Goal: Check status: Check status

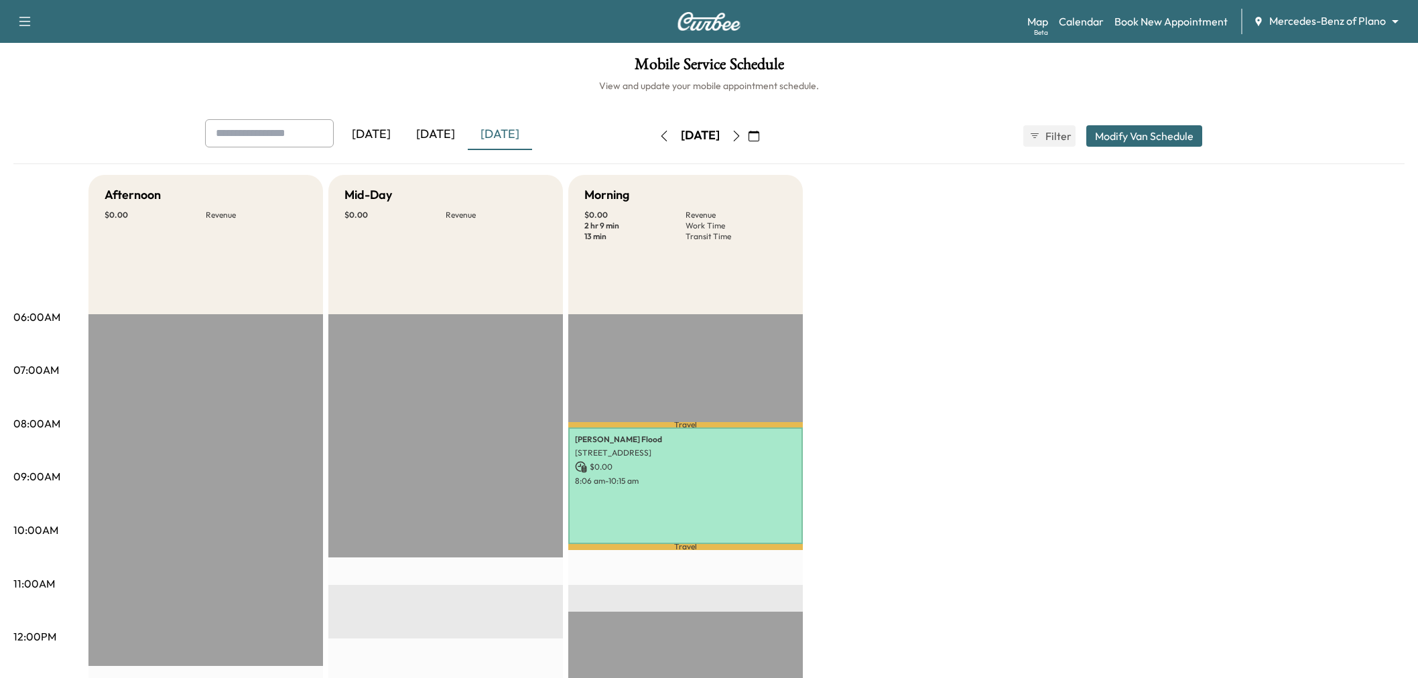
scroll to position [74, 0]
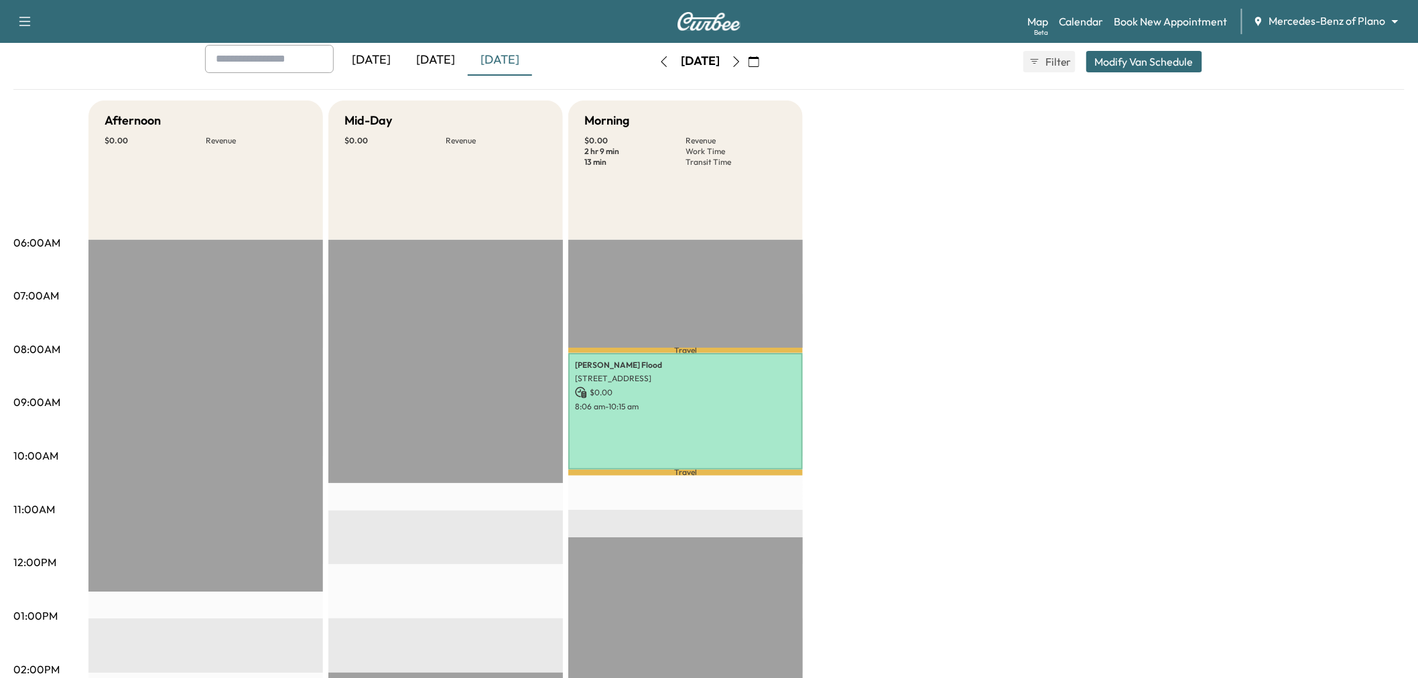
click at [742, 64] on icon "button" at bounding box center [736, 61] width 11 height 11
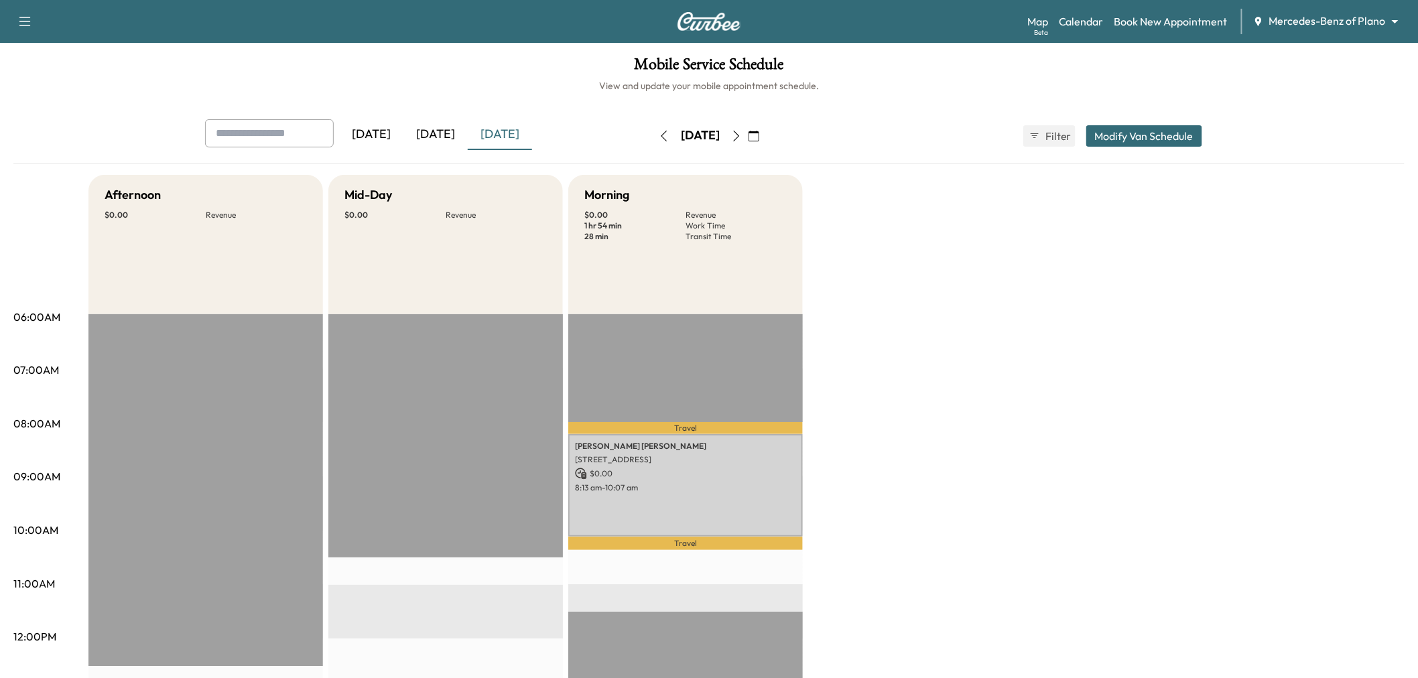
click at [742, 137] on icon "button" at bounding box center [736, 136] width 11 height 11
click at [653, 137] on button "button" at bounding box center [664, 135] width 23 height 21
click at [659, 133] on icon "button" at bounding box center [664, 136] width 11 height 11
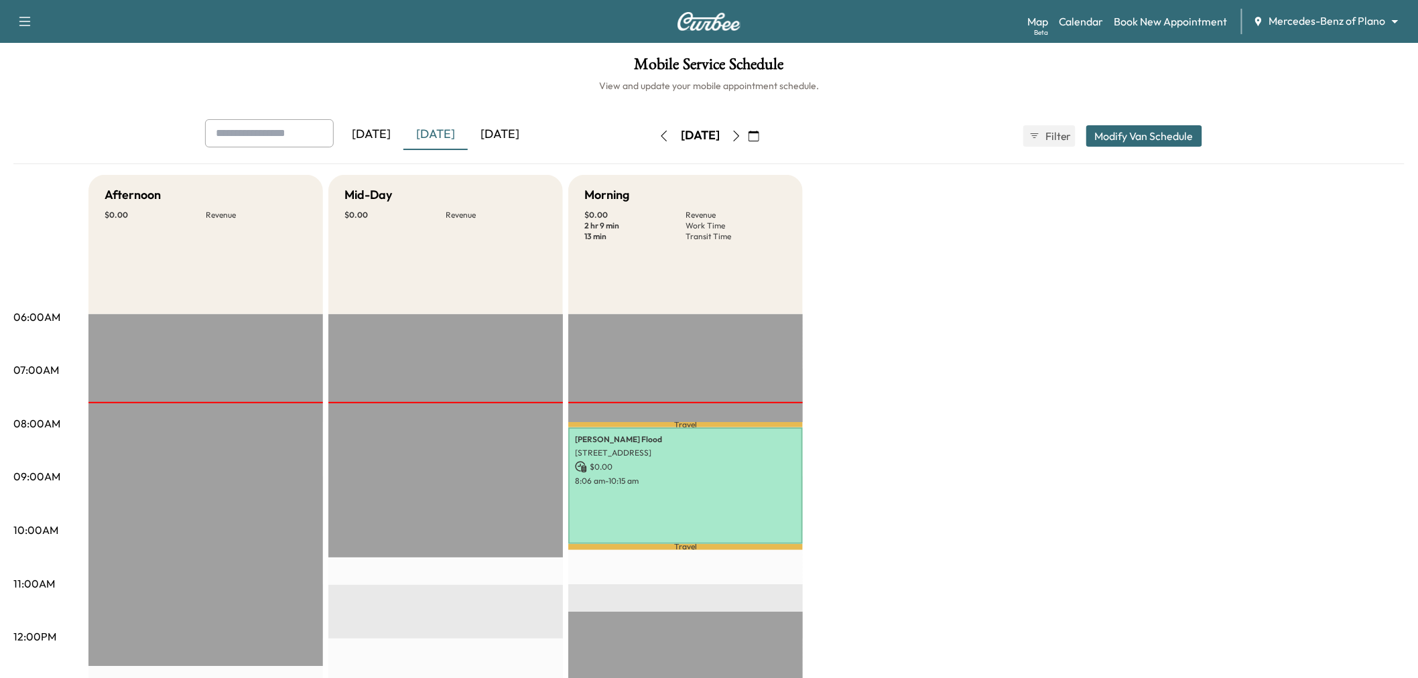
click at [914, 326] on div "Afternoon $ 0.00 Revenue EST Start Mid-Day $ 0.00 Revenue EST Start Morning $ 0…" at bounding box center [746, 677] width 1316 height 1005
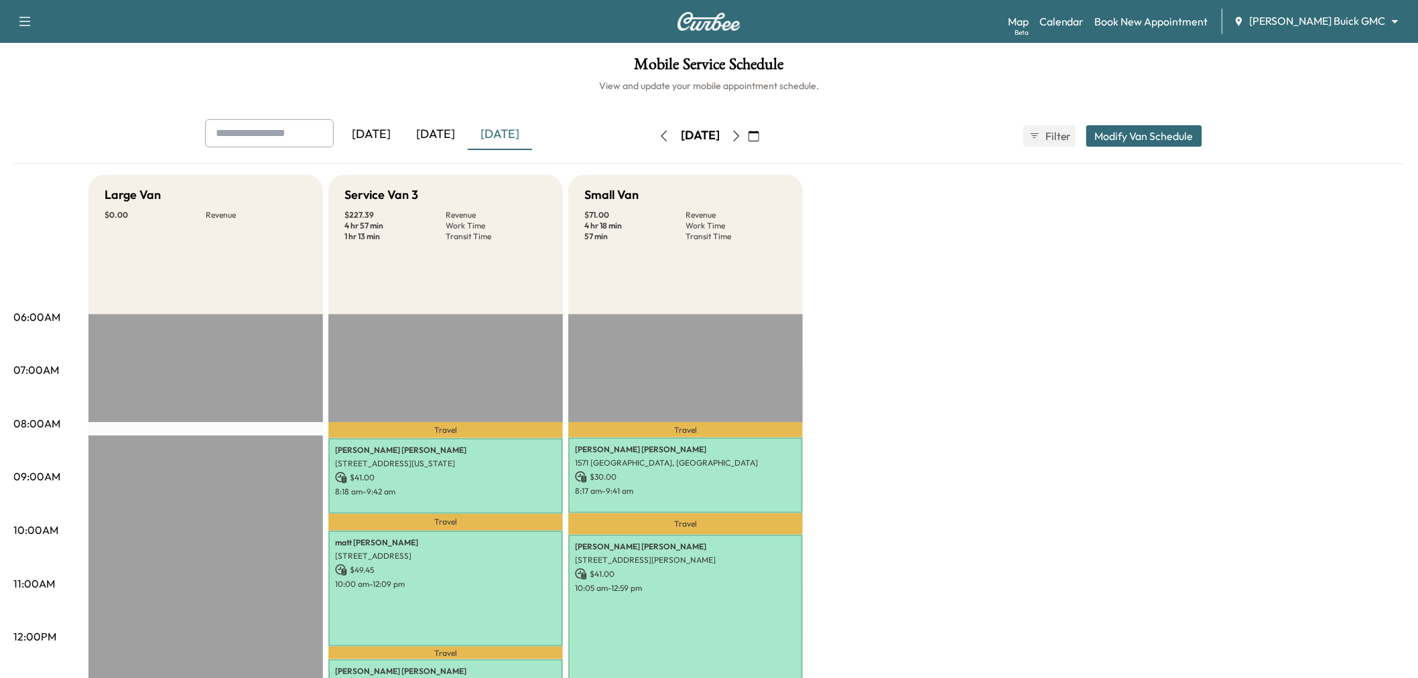
click at [428, 129] on div "[DATE]" at bounding box center [435, 134] width 64 height 31
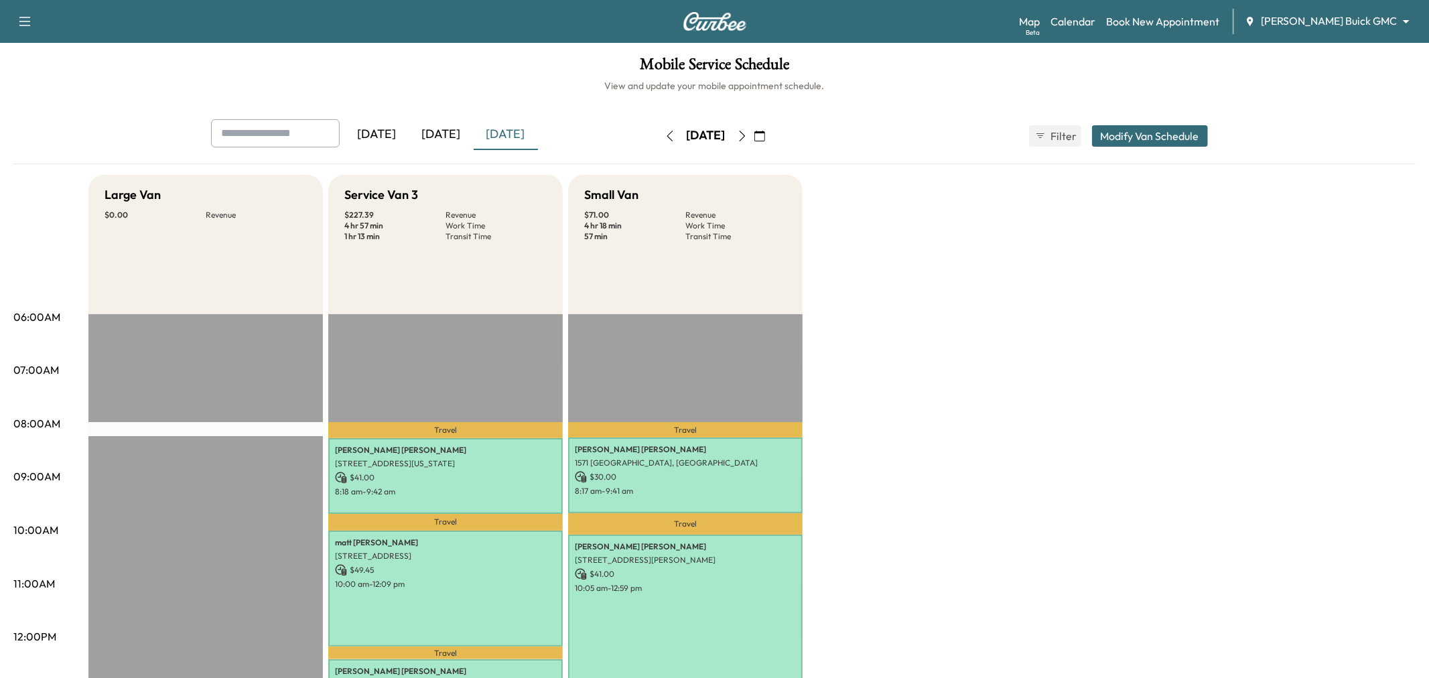
click at [430, 129] on div "[DATE]" at bounding box center [441, 134] width 64 height 31
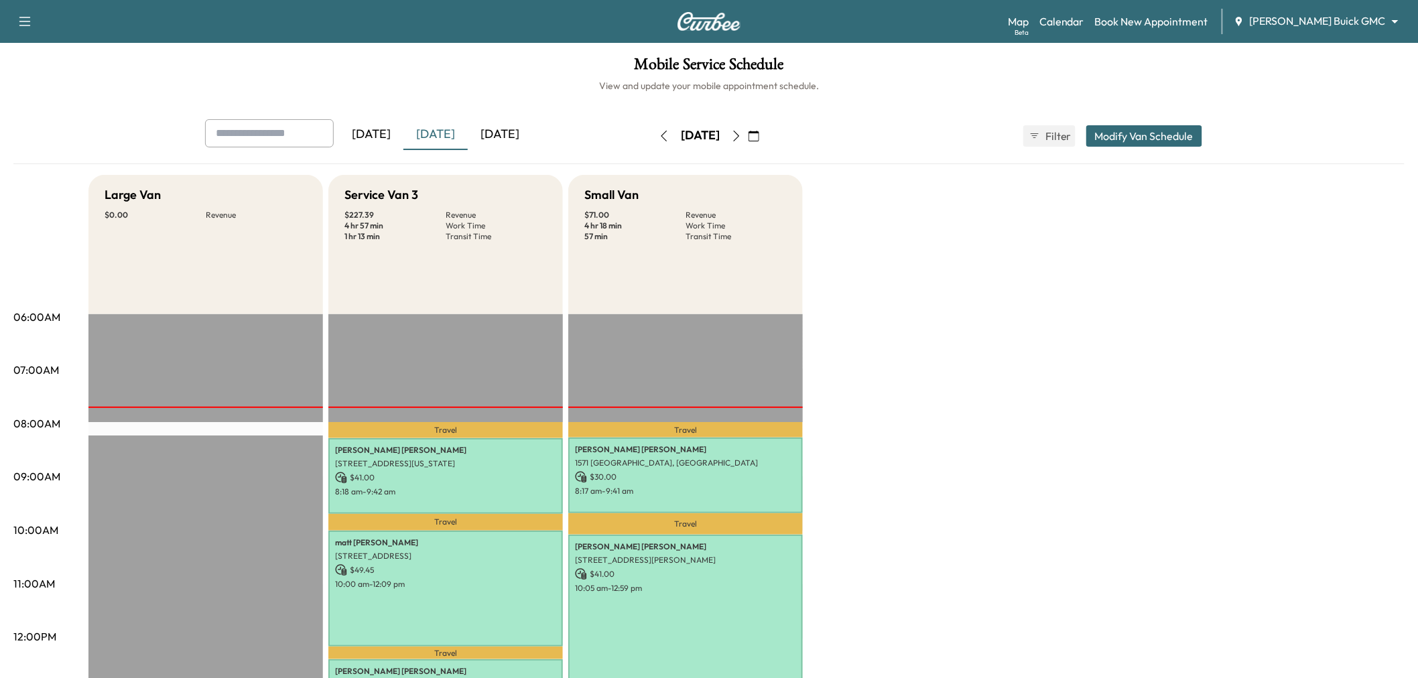
click at [432, 129] on div "[DATE]" at bounding box center [435, 134] width 64 height 31
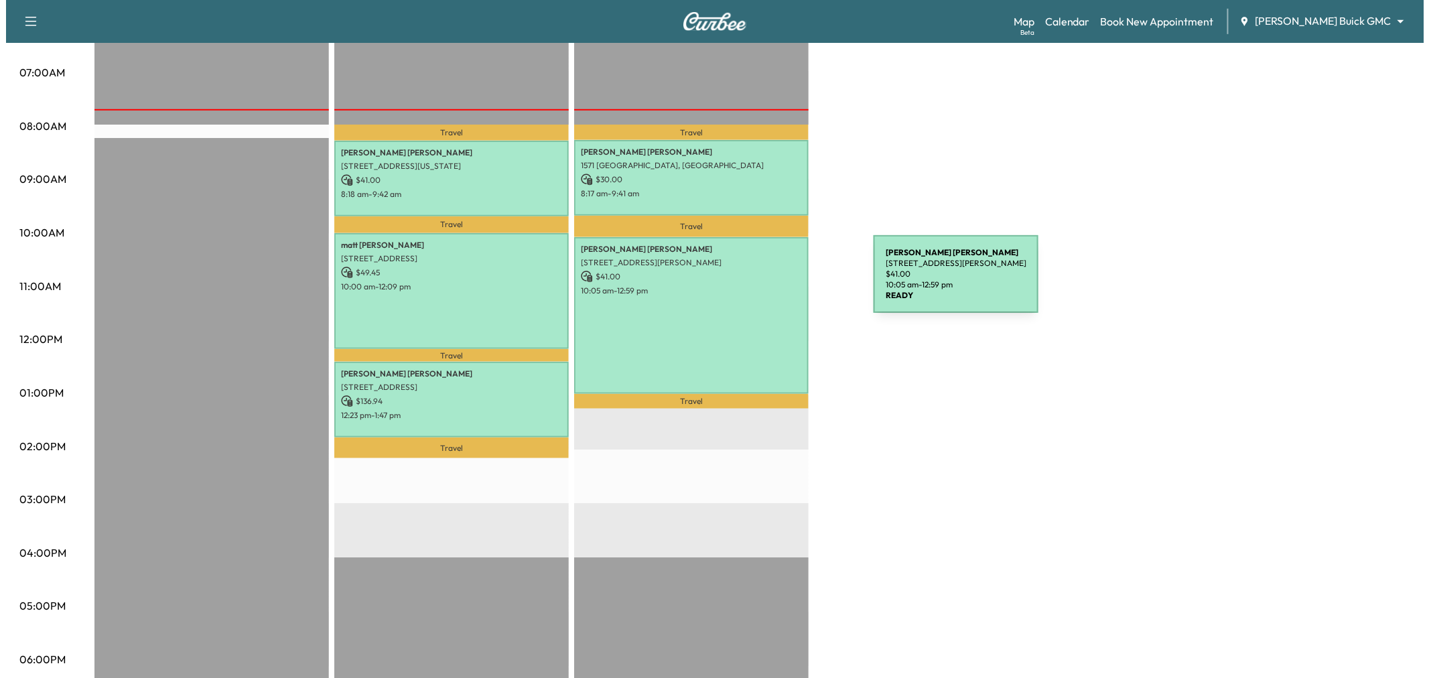
scroll to position [223, 0]
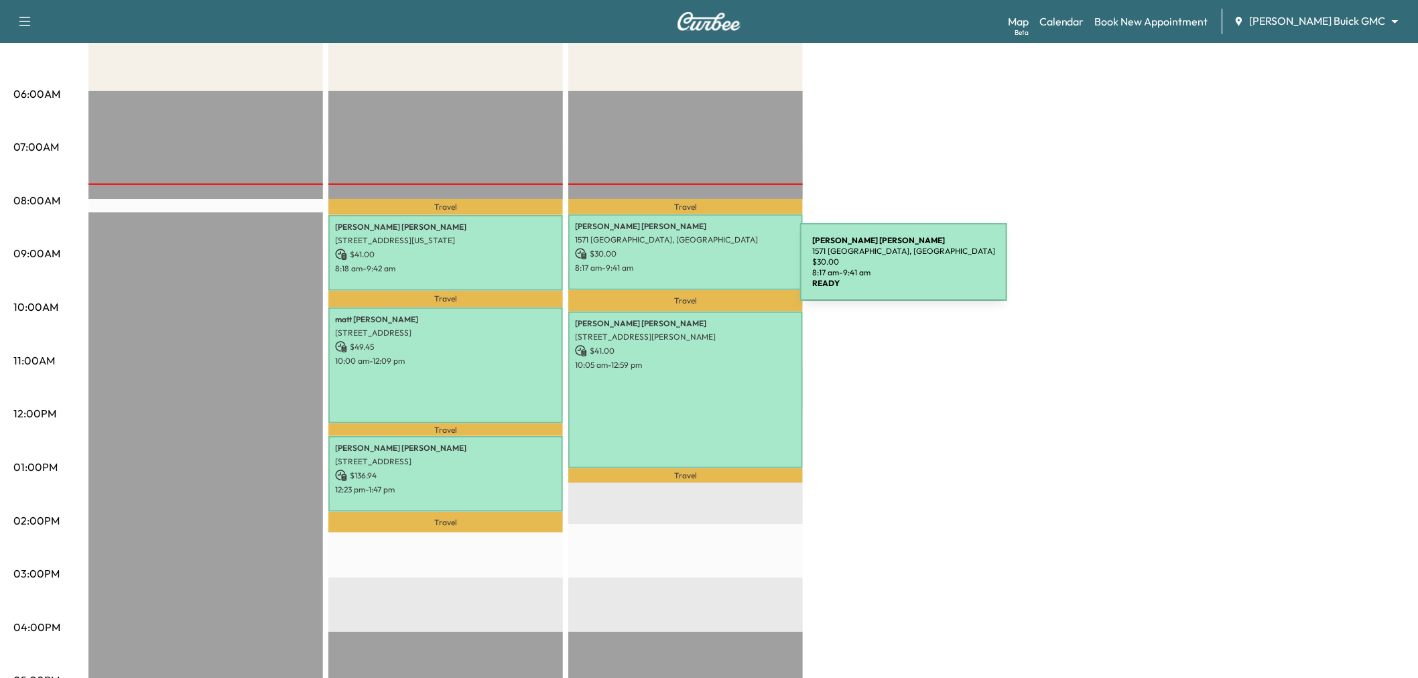
click at [700, 264] on p "8:17 am - 9:41 am" at bounding box center [685, 268] width 221 height 11
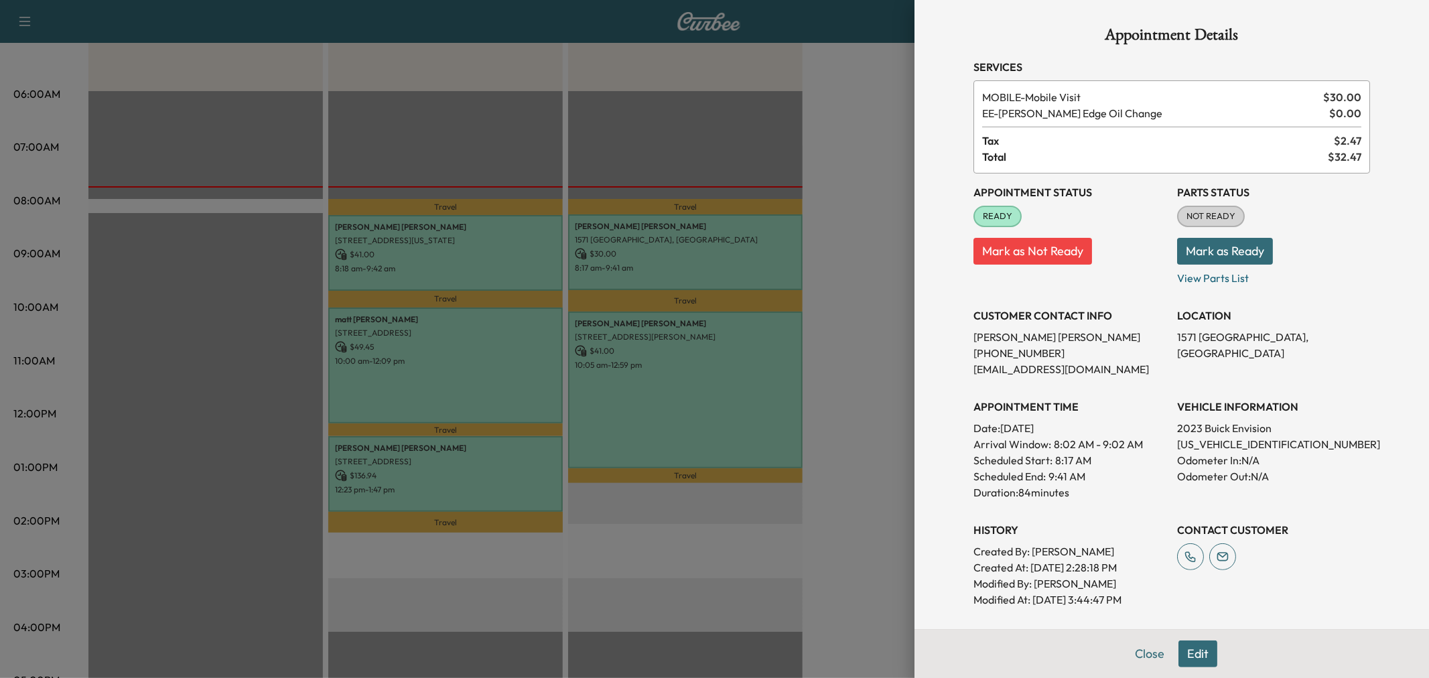
click at [718, 373] on div at bounding box center [714, 339] width 1429 height 678
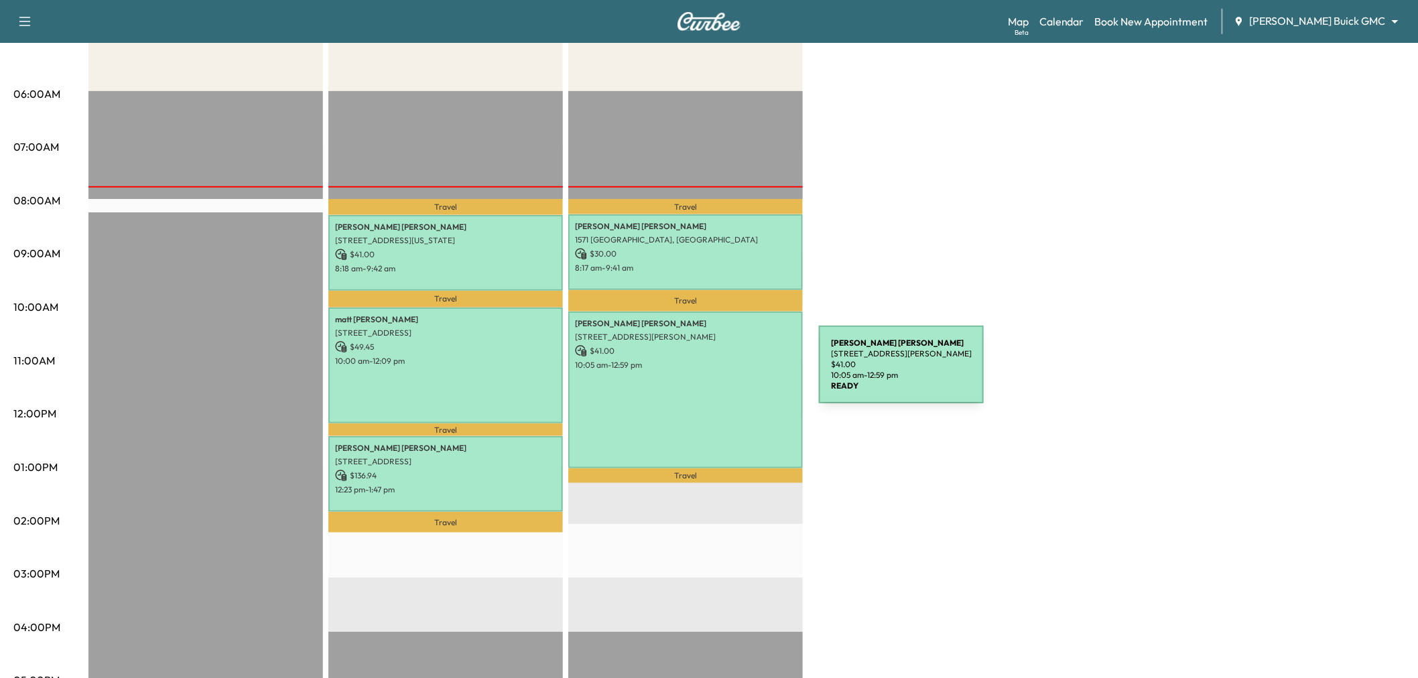
click at [718, 373] on div "[PERSON_NAME] [STREET_ADDRESS][PERSON_NAME] $ 41.00 10:05 am - 12:59 pm" at bounding box center [685, 390] width 235 height 157
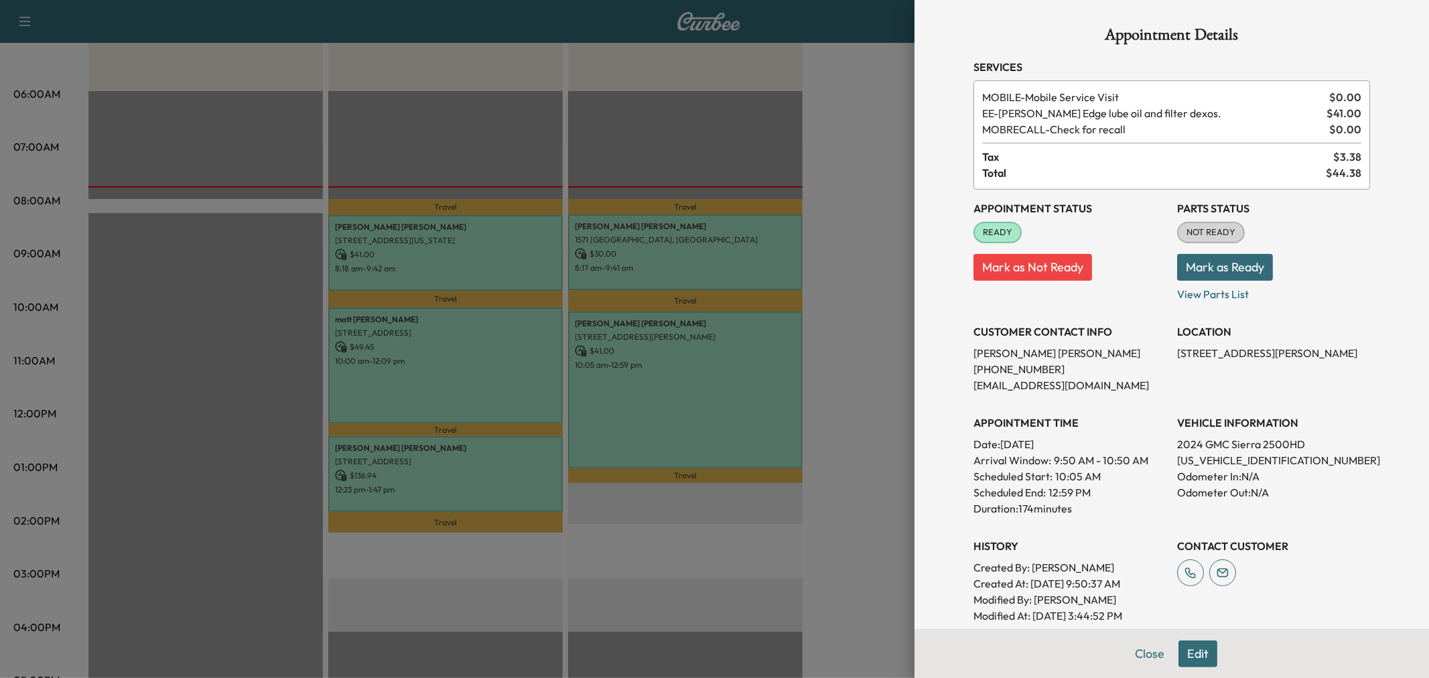
click at [718, 373] on div at bounding box center [714, 339] width 1429 height 678
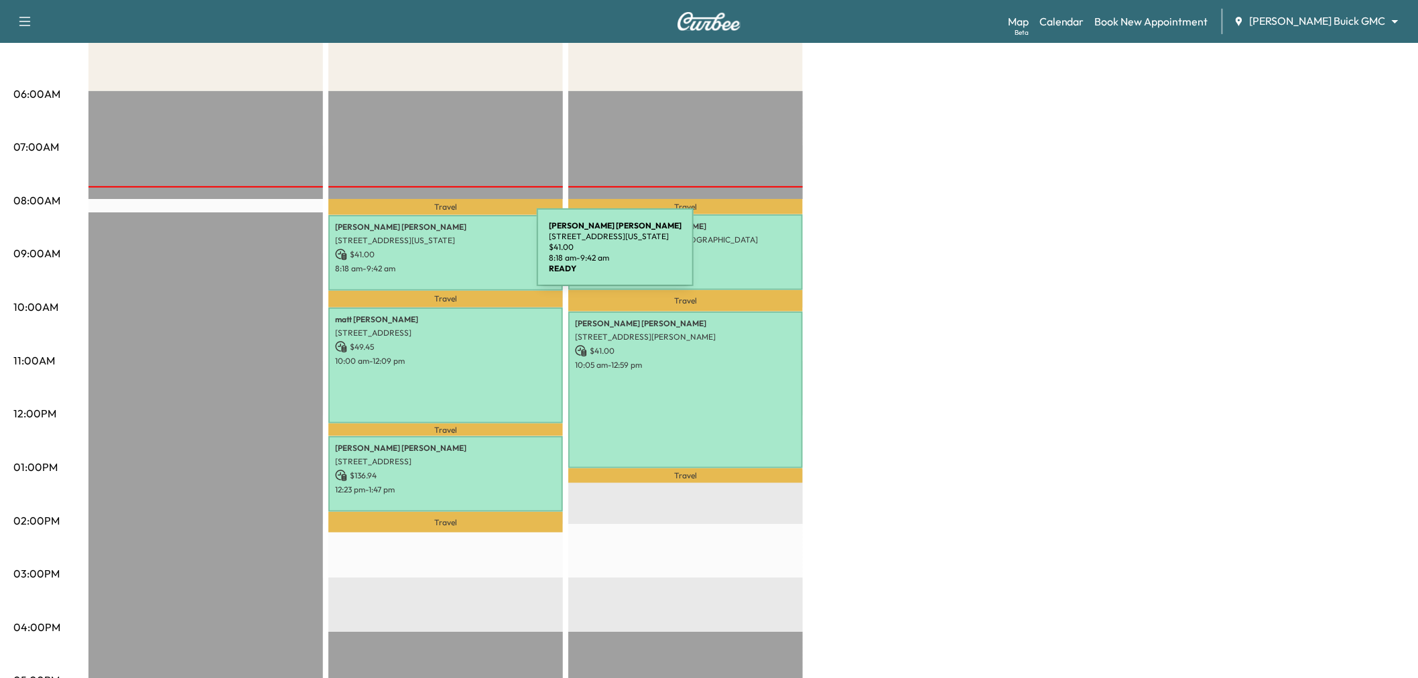
click at [436, 255] on p "$ 41.00" at bounding box center [445, 255] width 221 height 12
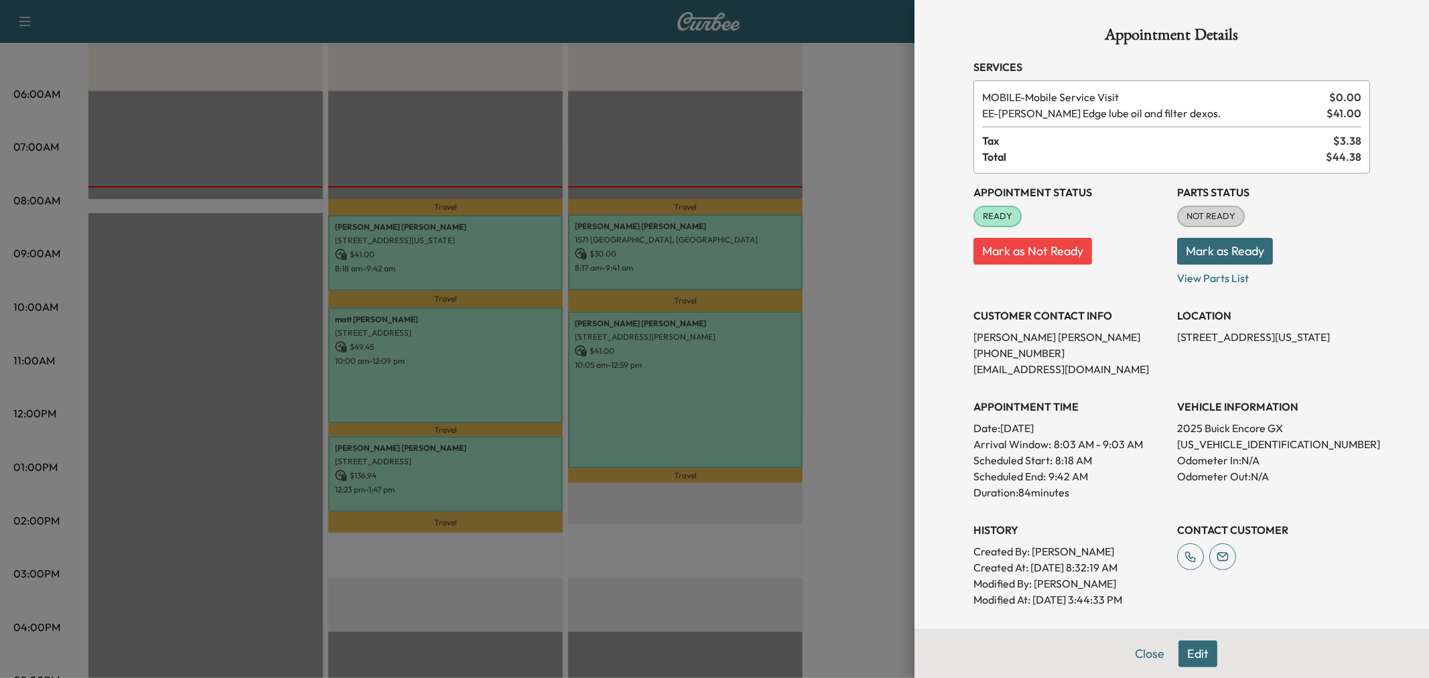
click at [436, 255] on div at bounding box center [714, 339] width 1429 height 678
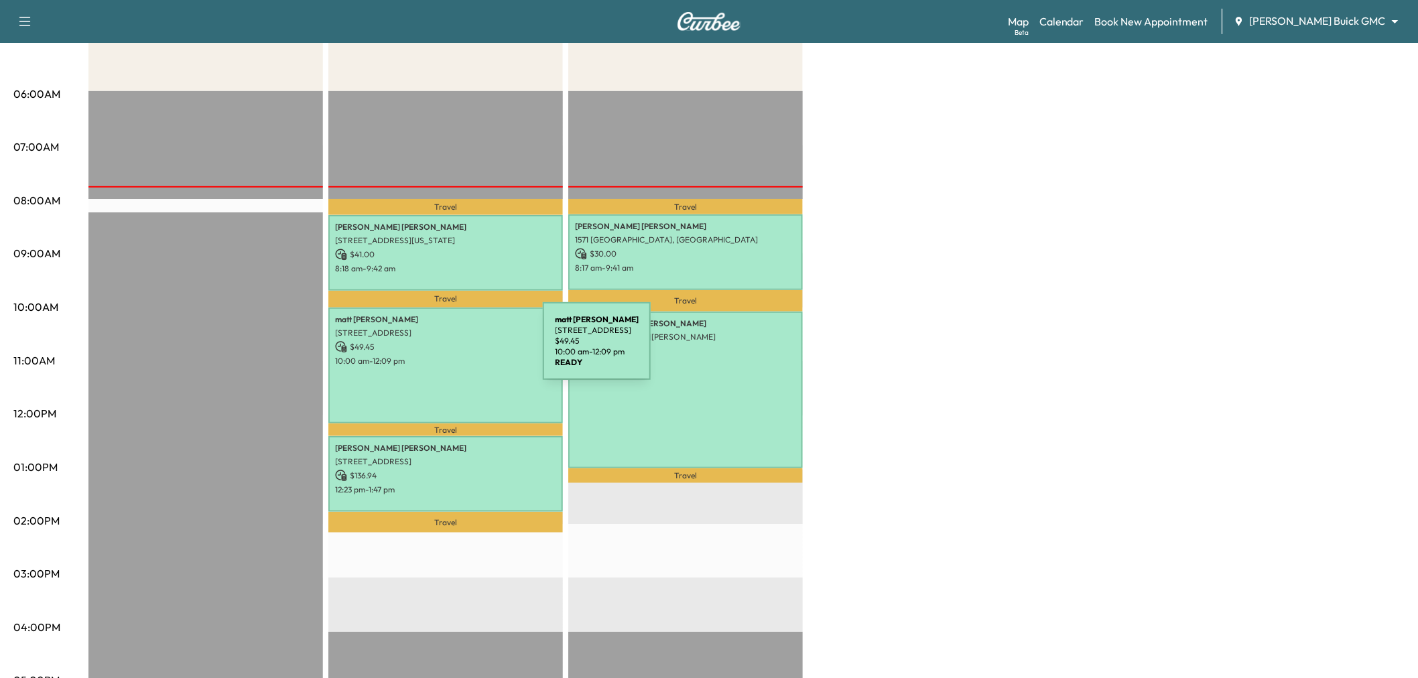
click at [442, 349] on p "$ 49.45" at bounding box center [445, 347] width 221 height 12
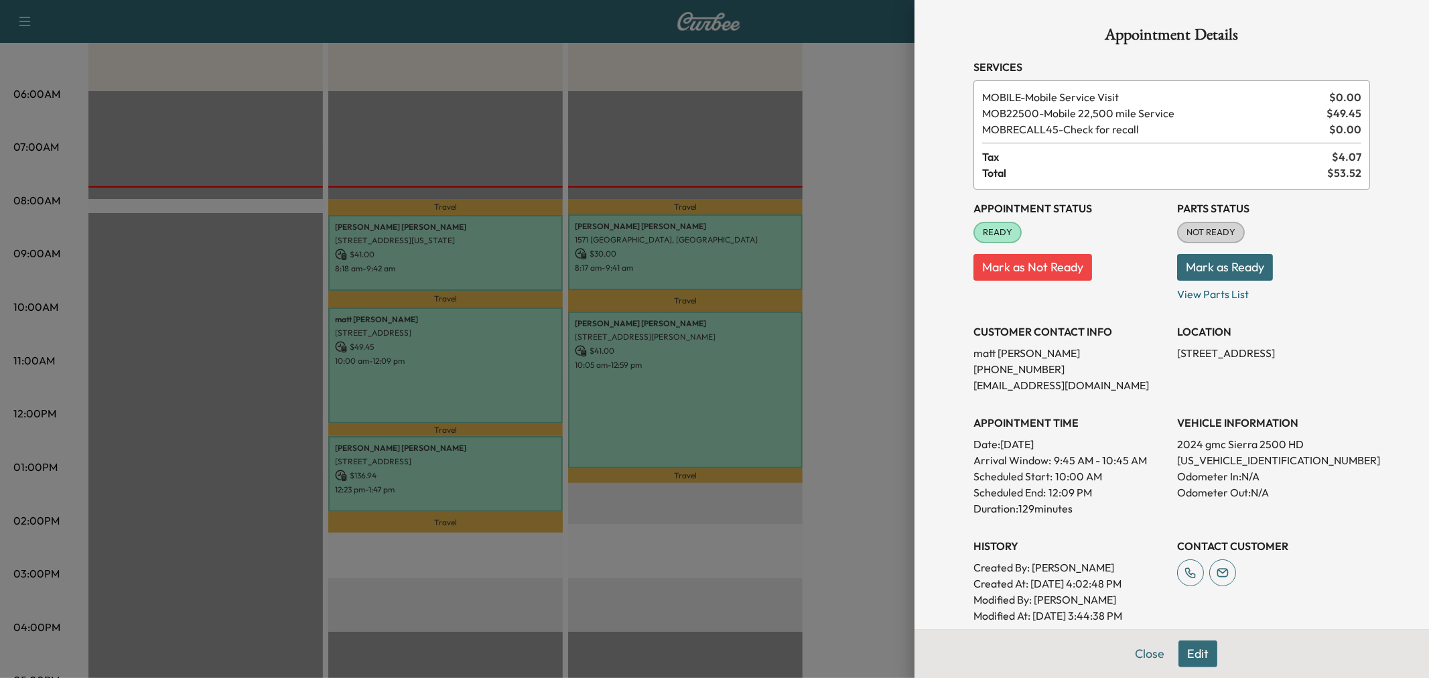
click at [442, 349] on div at bounding box center [714, 339] width 1429 height 678
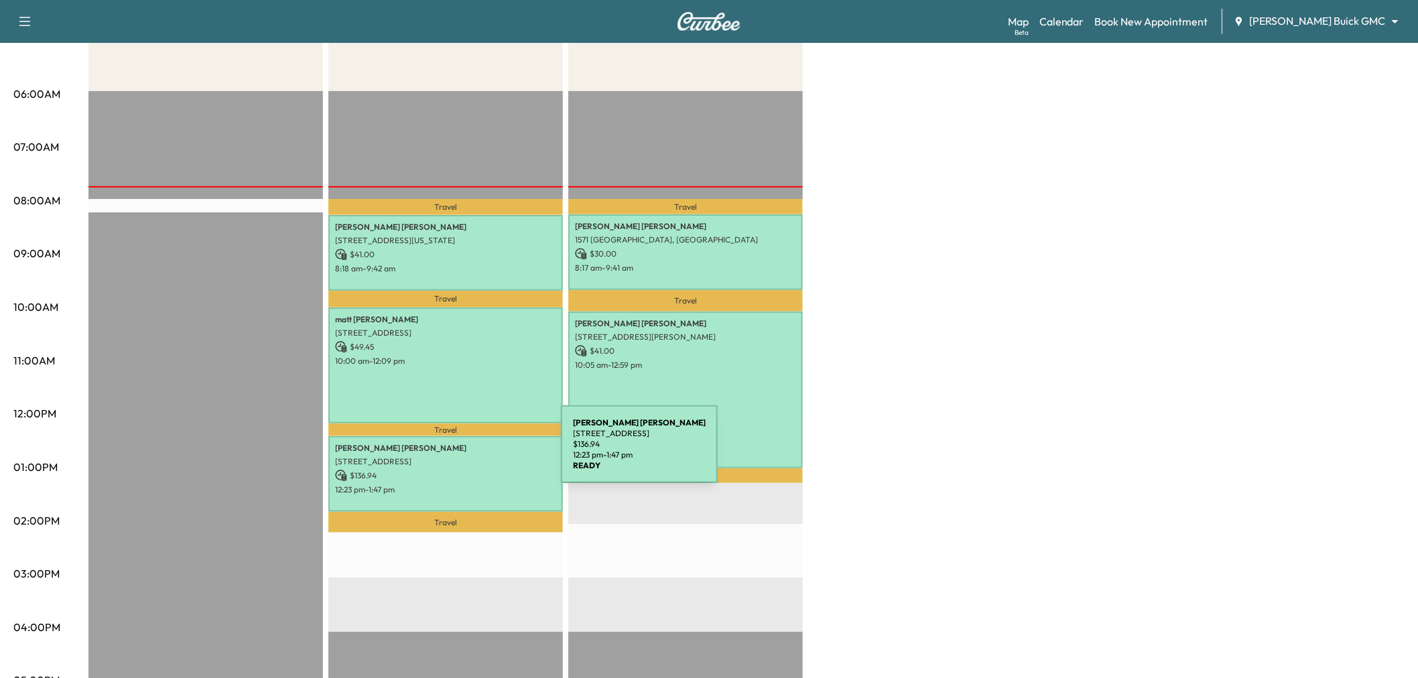
click at [460, 456] on p "[STREET_ADDRESS]" at bounding box center [445, 461] width 221 height 11
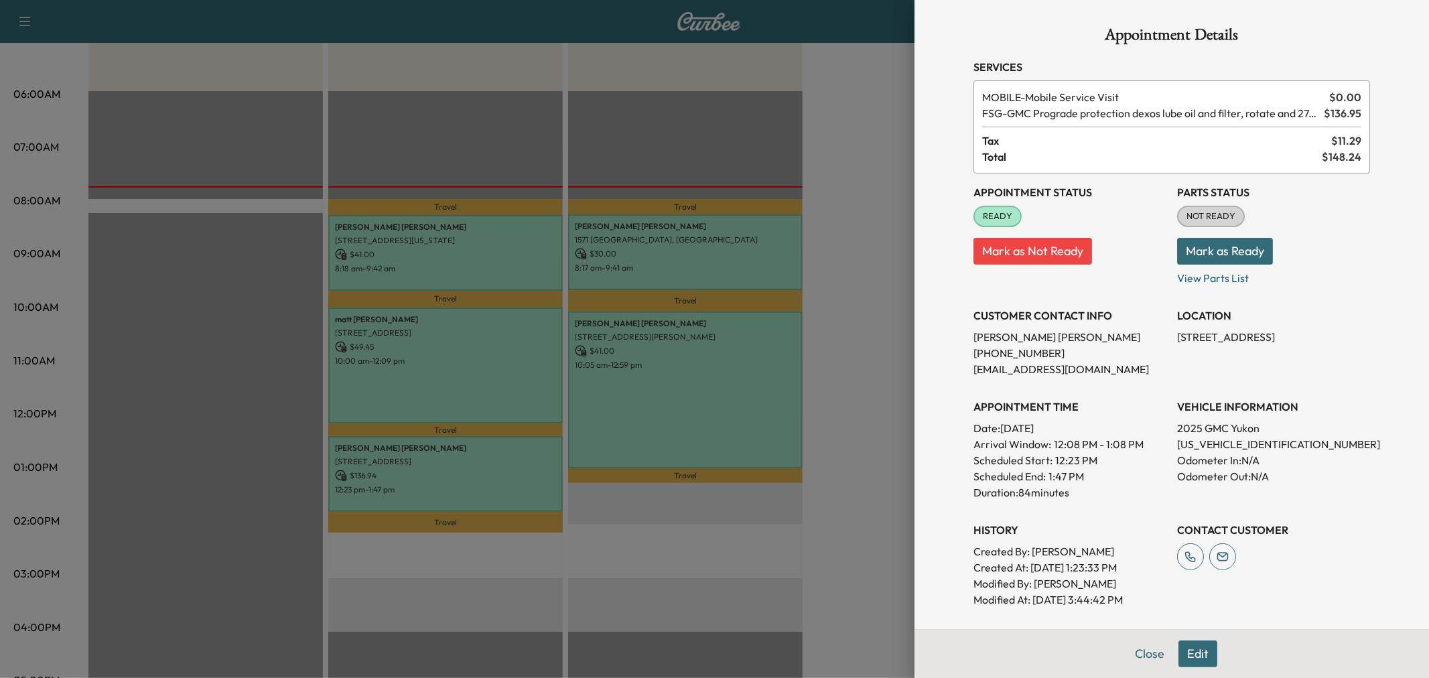
click at [461, 456] on div at bounding box center [714, 339] width 1429 height 678
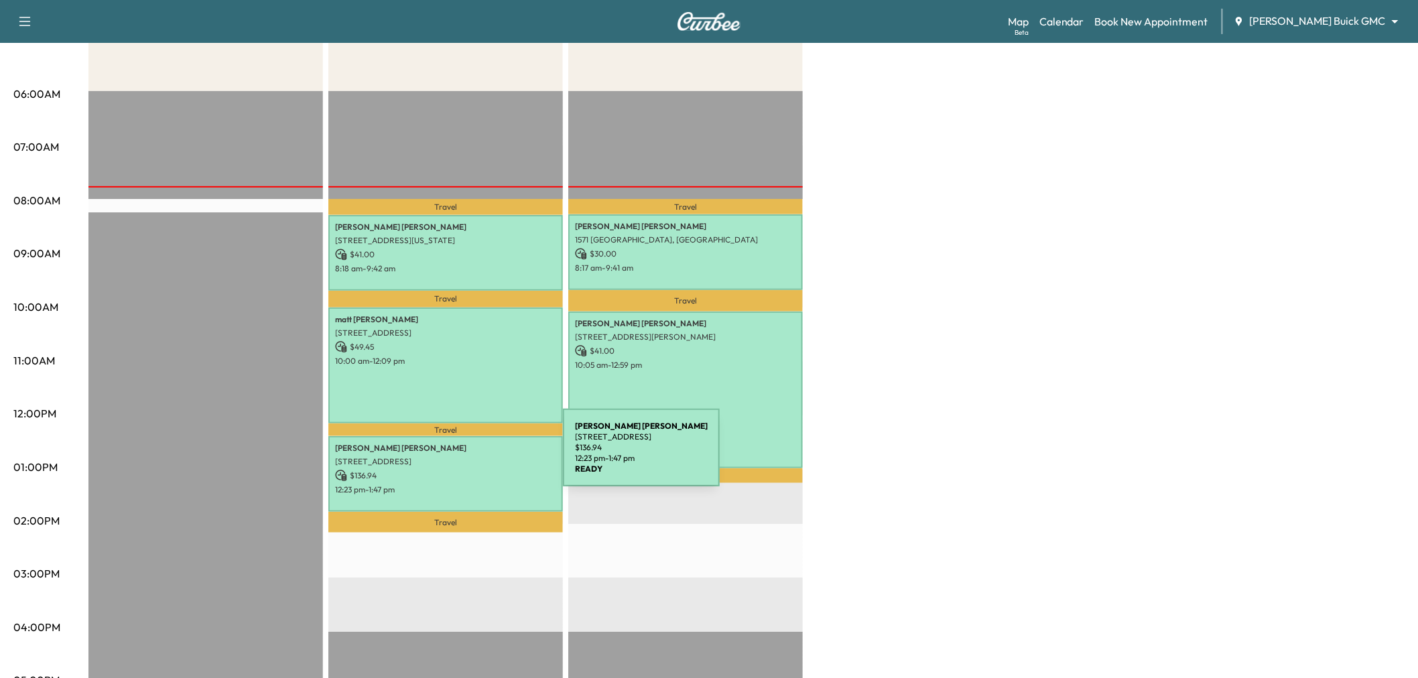
click at [462, 456] on p "[STREET_ADDRESS]" at bounding box center [445, 461] width 221 height 11
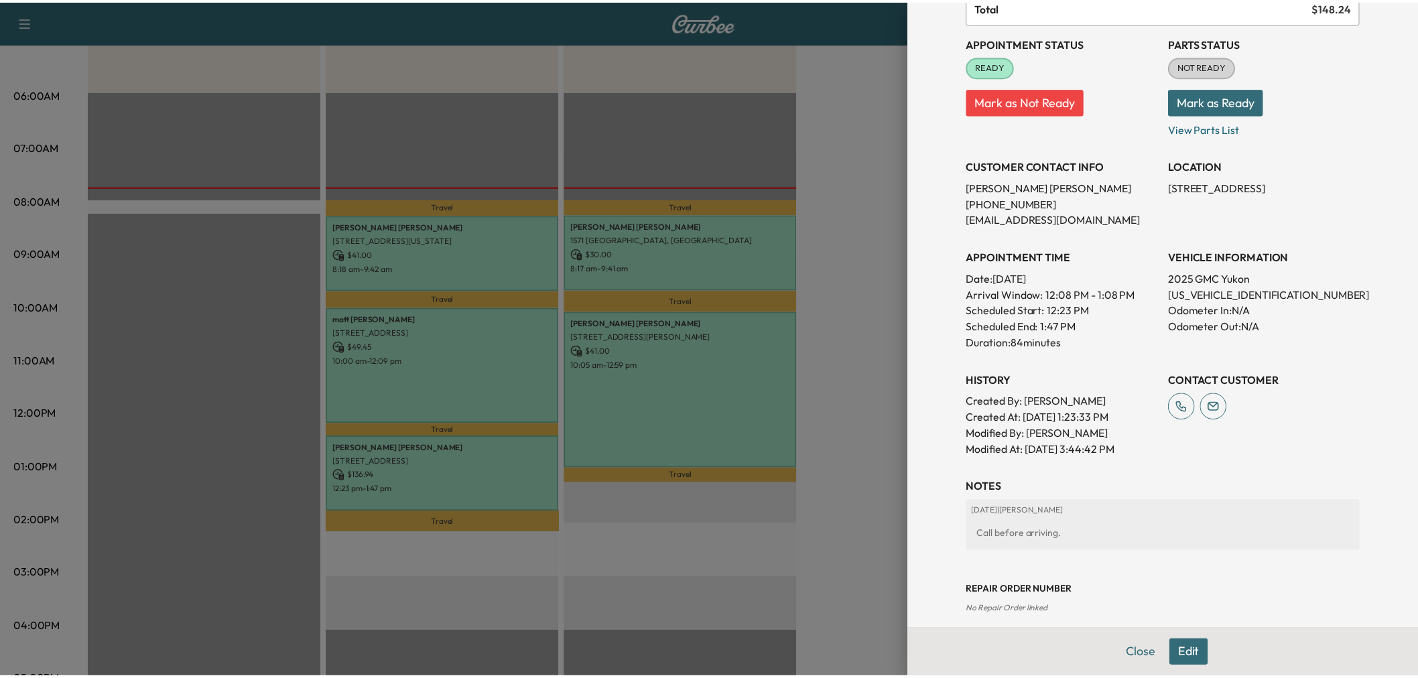
scroll to position [0, 0]
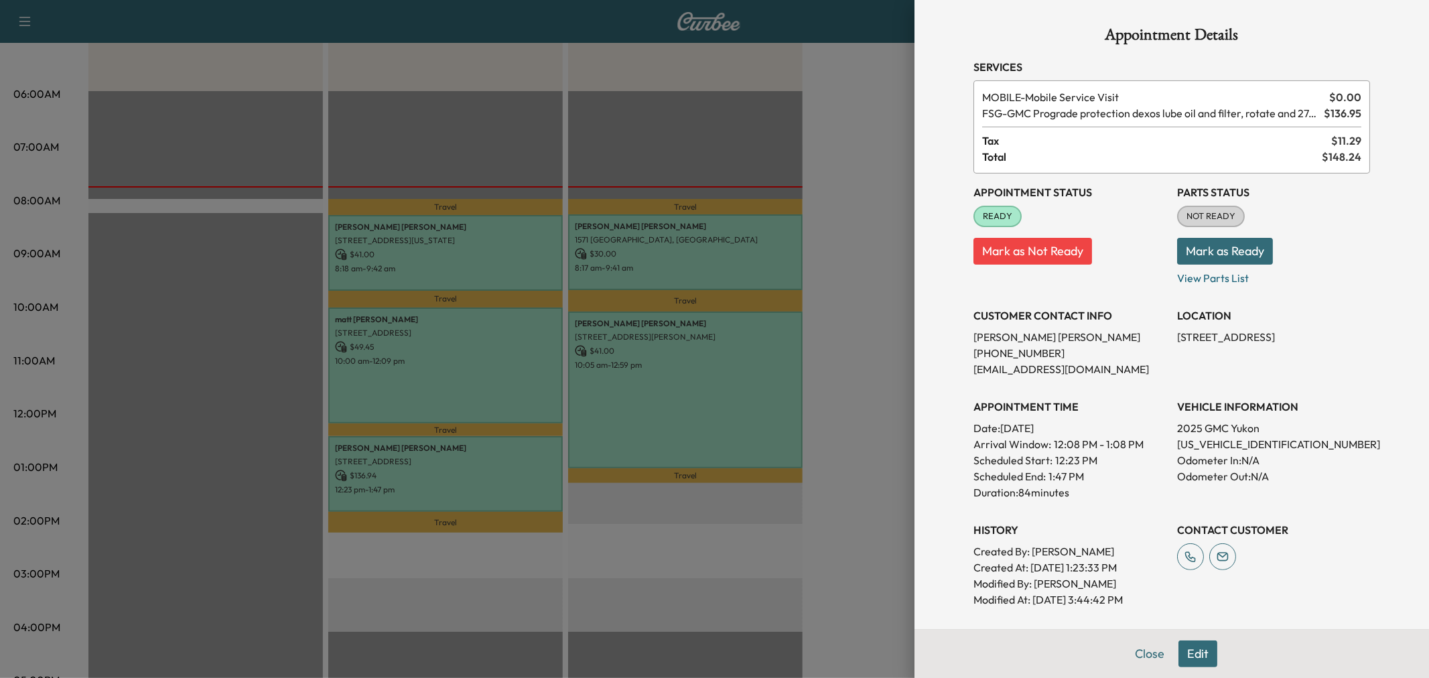
click at [526, 357] on div at bounding box center [714, 339] width 1429 height 678
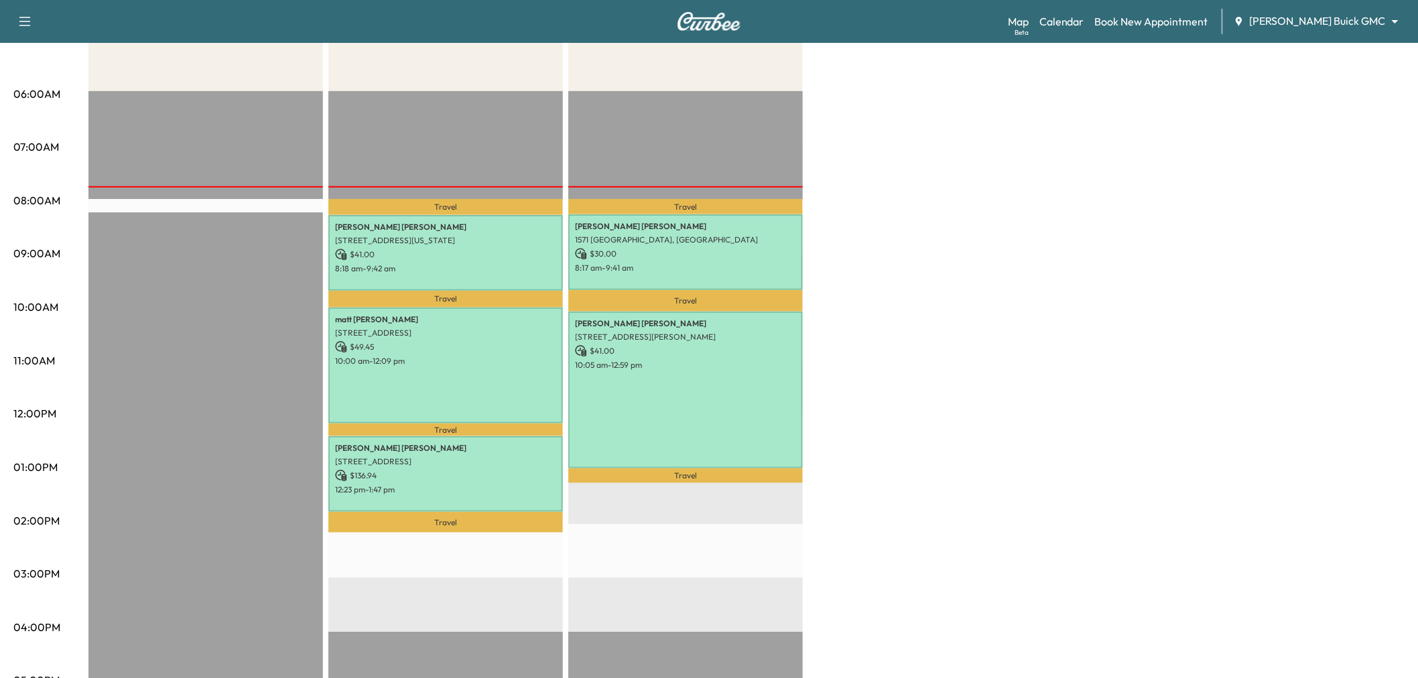
click at [974, 395] on div "Large Van $ 0.00 Revenue EST Start Service Van 3 $ 227.39 Revenue 4 hr 57 min W…" at bounding box center [746, 454] width 1316 height 1005
click at [947, 357] on div "Large Van $ 0.00 Revenue EST Start Service Van 3 $ 227.39 Revenue 4 hr 57 min W…" at bounding box center [746, 454] width 1316 height 1005
click at [493, 263] on p "8:18 am - 9:42 am" at bounding box center [445, 268] width 221 height 11
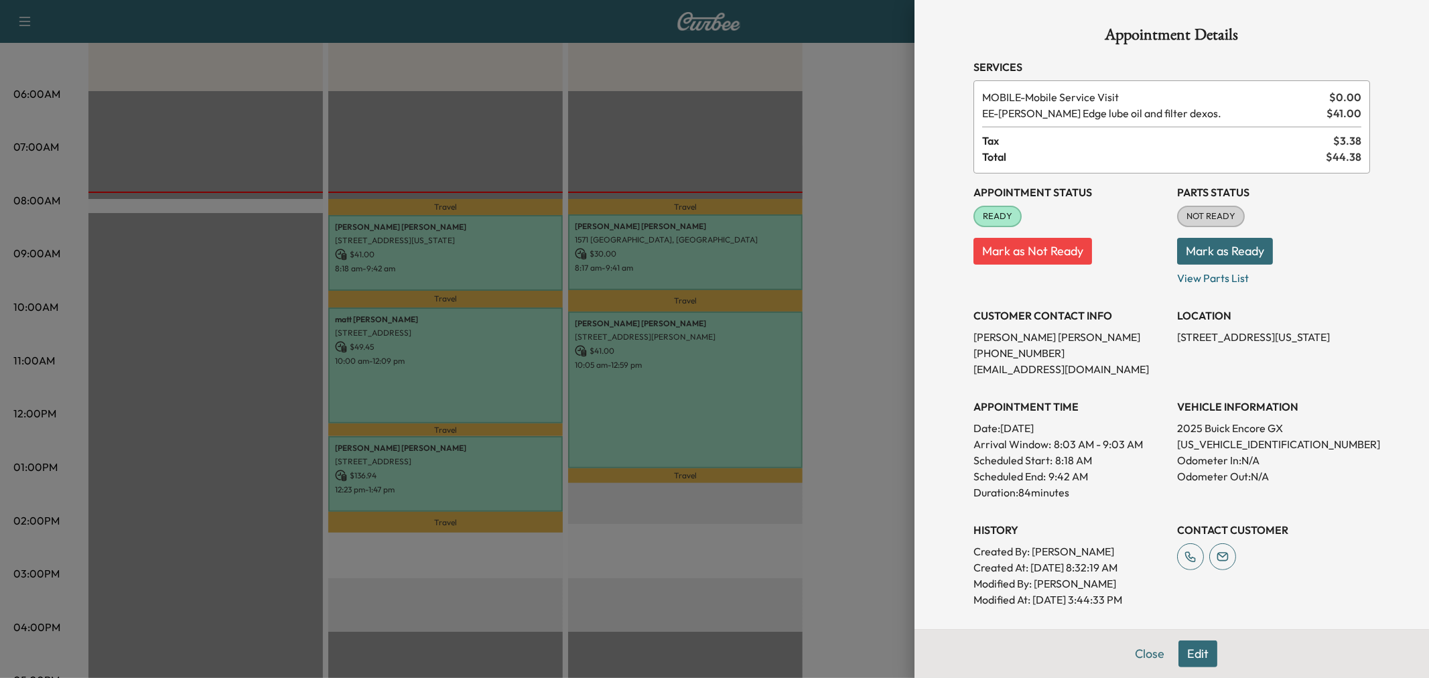
click at [510, 380] on div at bounding box center [714, 339] width 1429 height 678
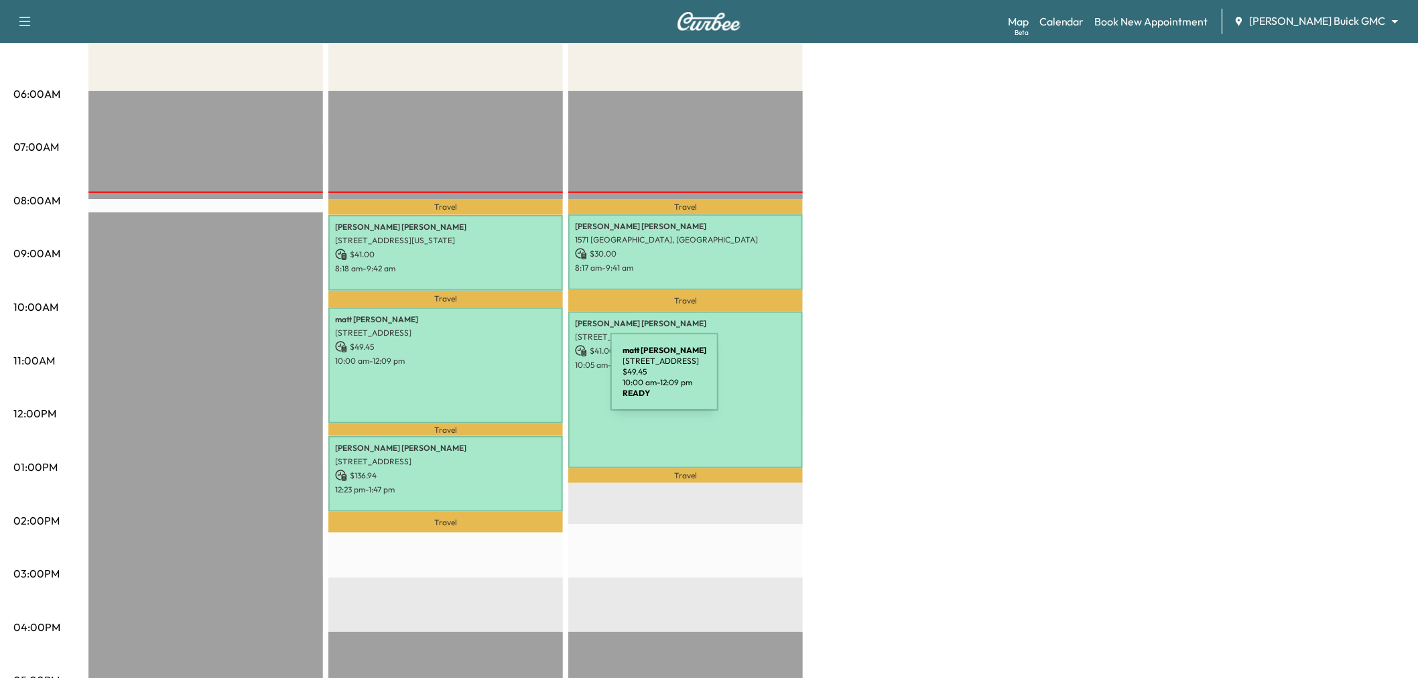
click at [510, 380] on div "[PERSON_NAME] [STREET_ADDRESS] $ 49.45 10:00 am - 12:09 pm" at bounding box center [445, 366] width 235 height 117
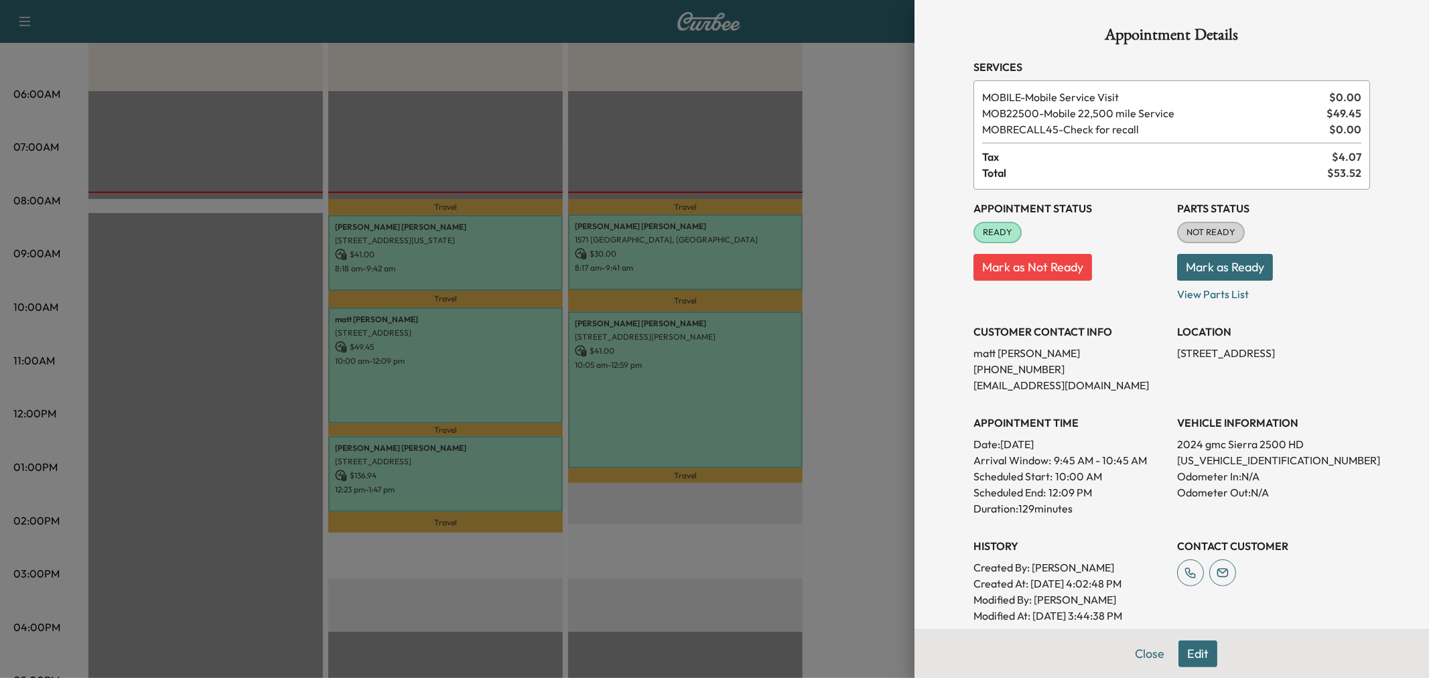
click at [510, 380] on div at bounding box center [714, 339] width 1429 height 678
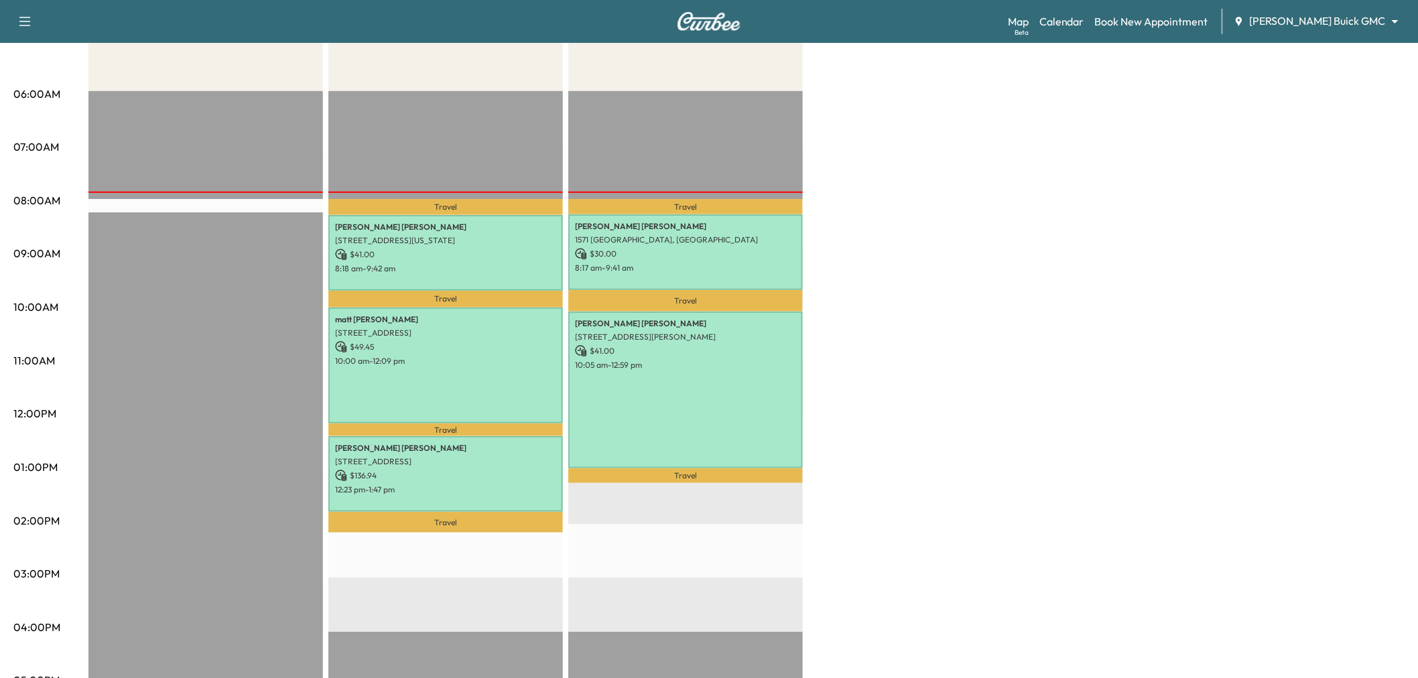
click at [521, 492] on div "[PERSON_NAME] [STREET_ADDRESS] $ 136.94 12:23 pm - 1:47 pm" at bounding box center [445, 474] width 235 height 76
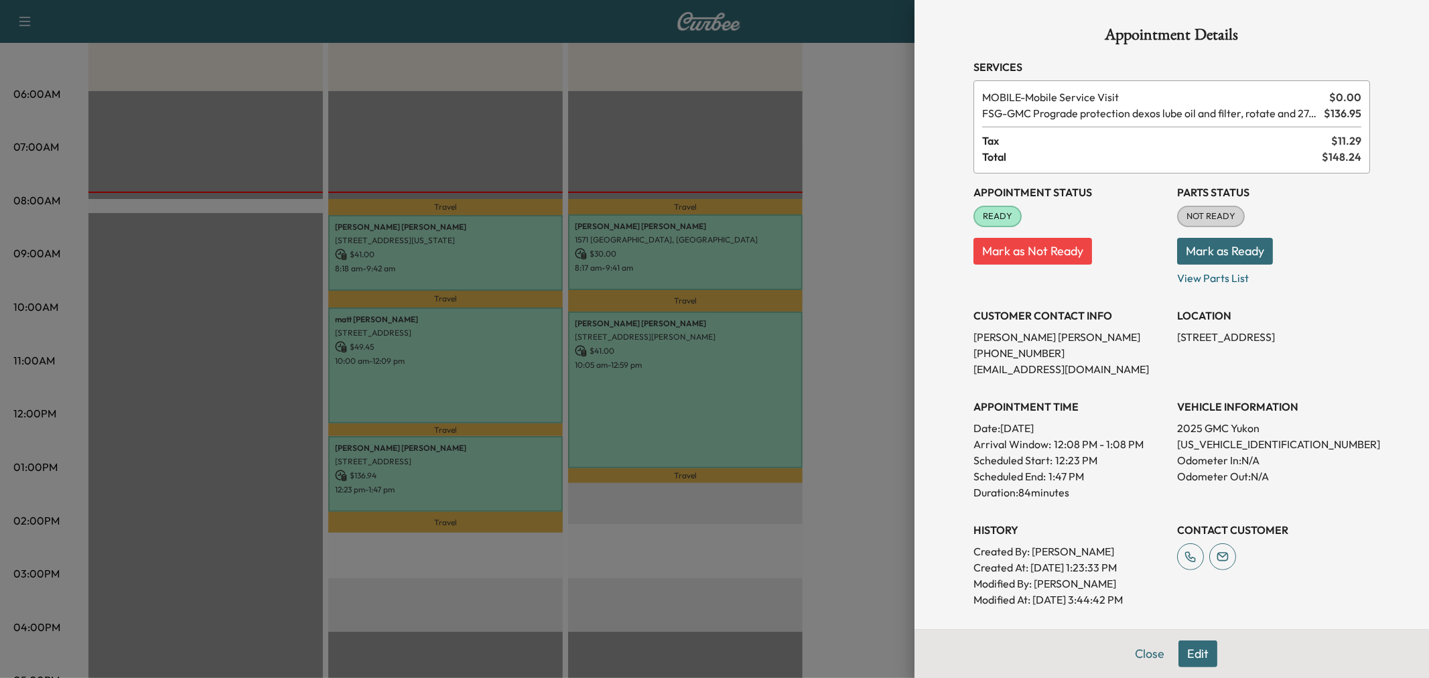
click at [523, 493] on div at bounding box center [714, 339] width 1429 height 678
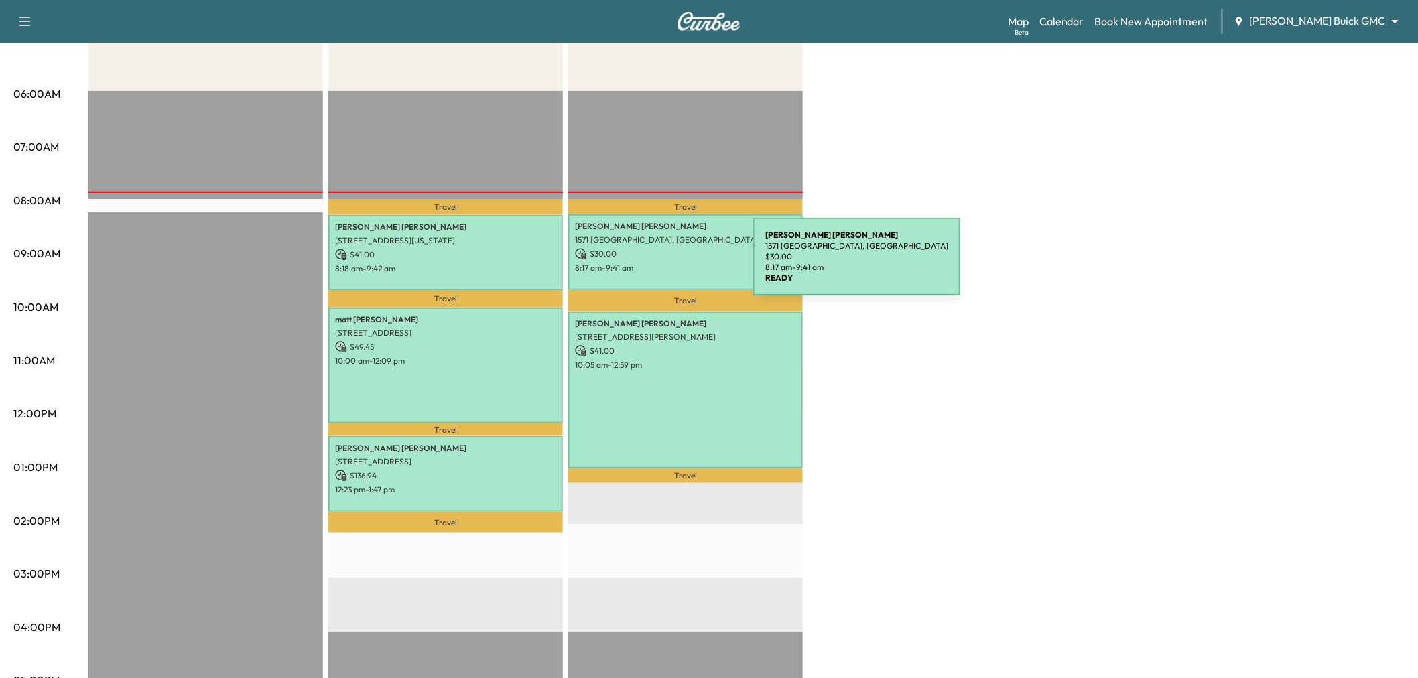
click at [653, 265] on p "8:17 am - 9:41 am" at bounding box center [685, 268] width 221 height 11
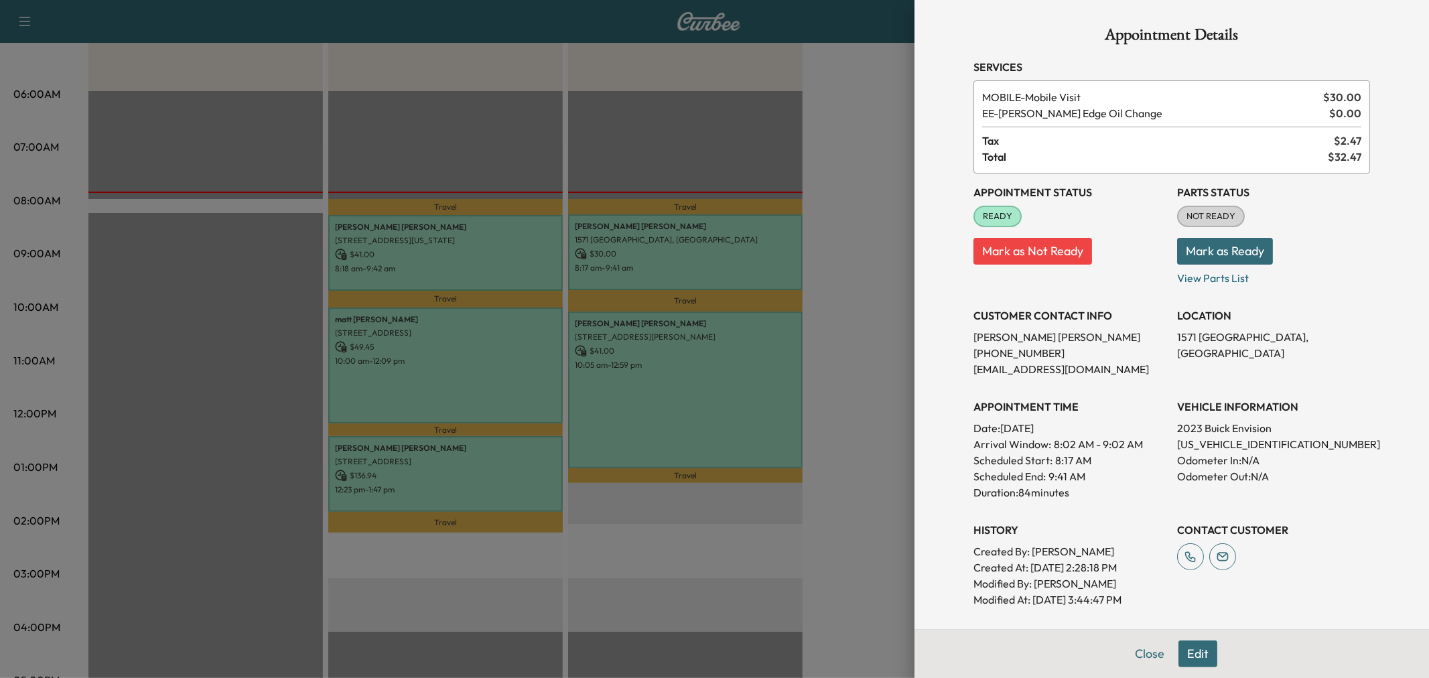
click at [653, 265] on div at bounding box center [714, 339] width 1429 height 678
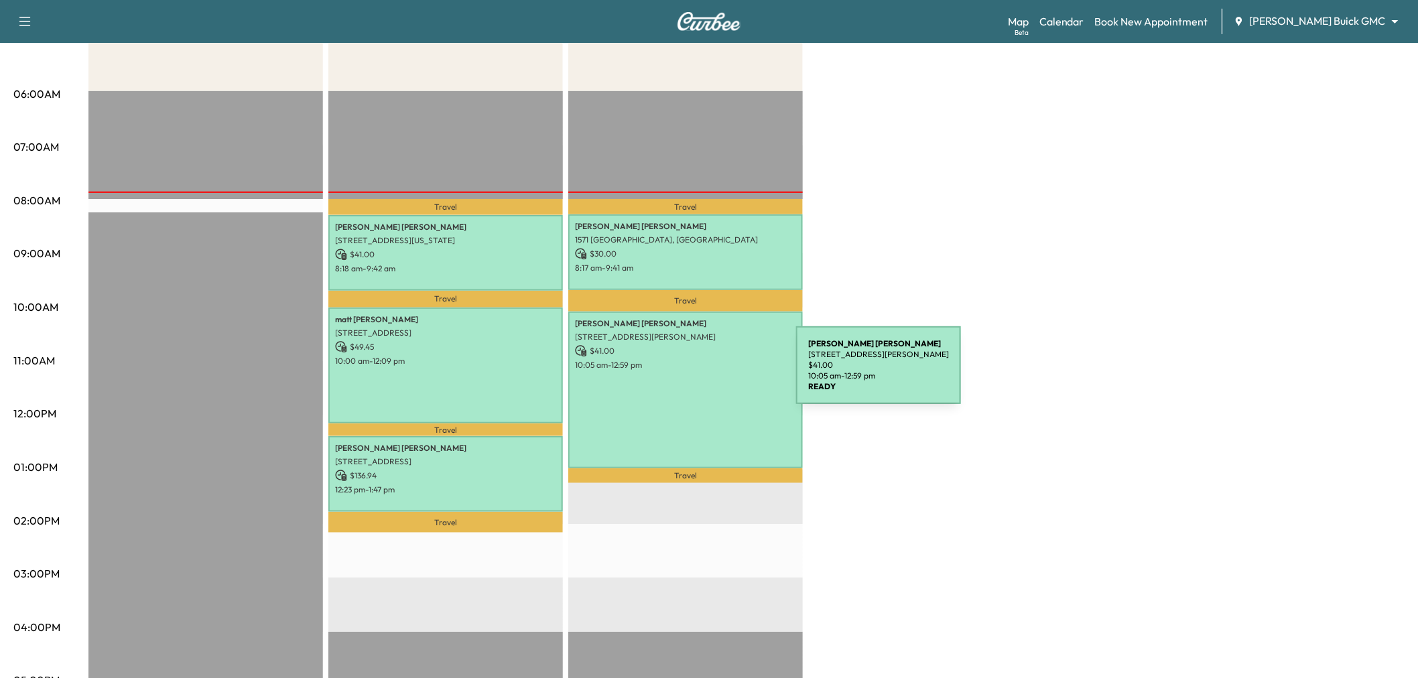
click at [700, 392] on div "[PERSON_NAME] [STREET_ADDRESS][PERSON_NAME] $ 41.00 10:05 am - 12:59 pm" at bounding box center [685, 390] width 235 height 157
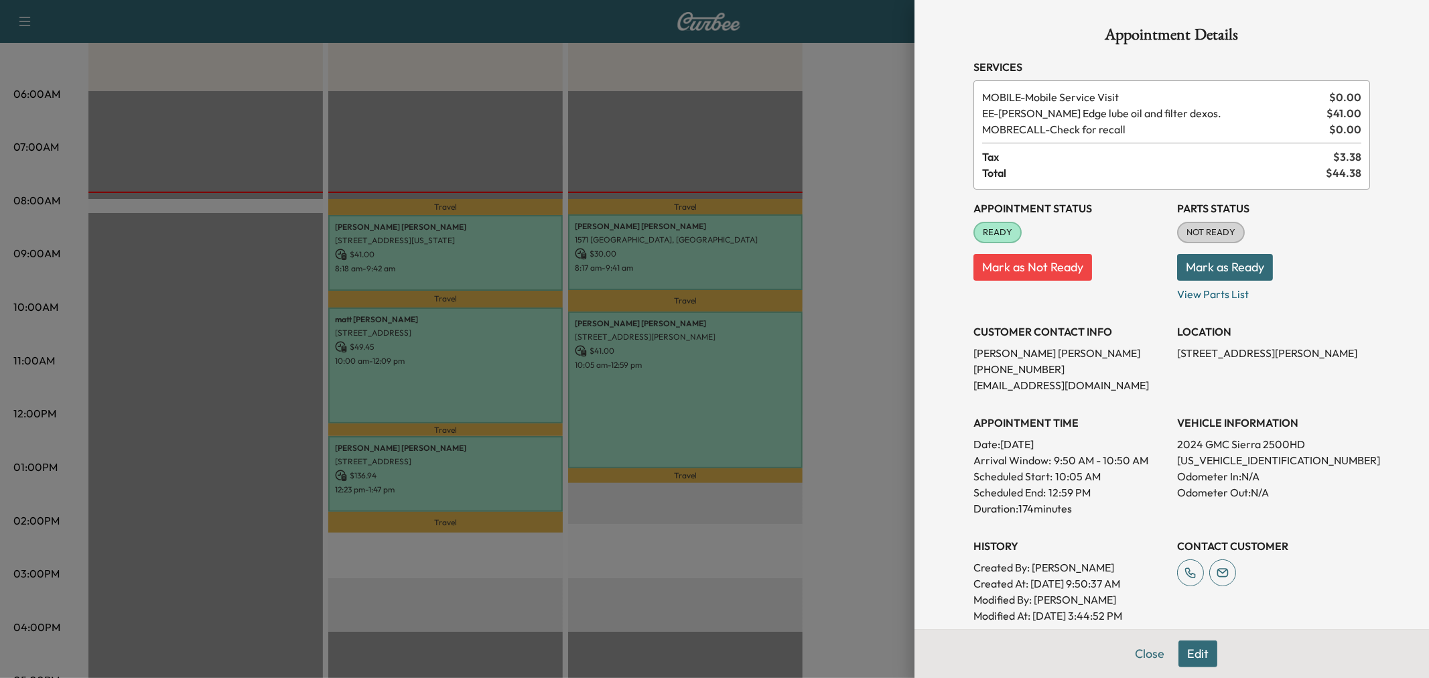
click at [700, 392] on div at bounding box center [714, 339] width 1429 height 678
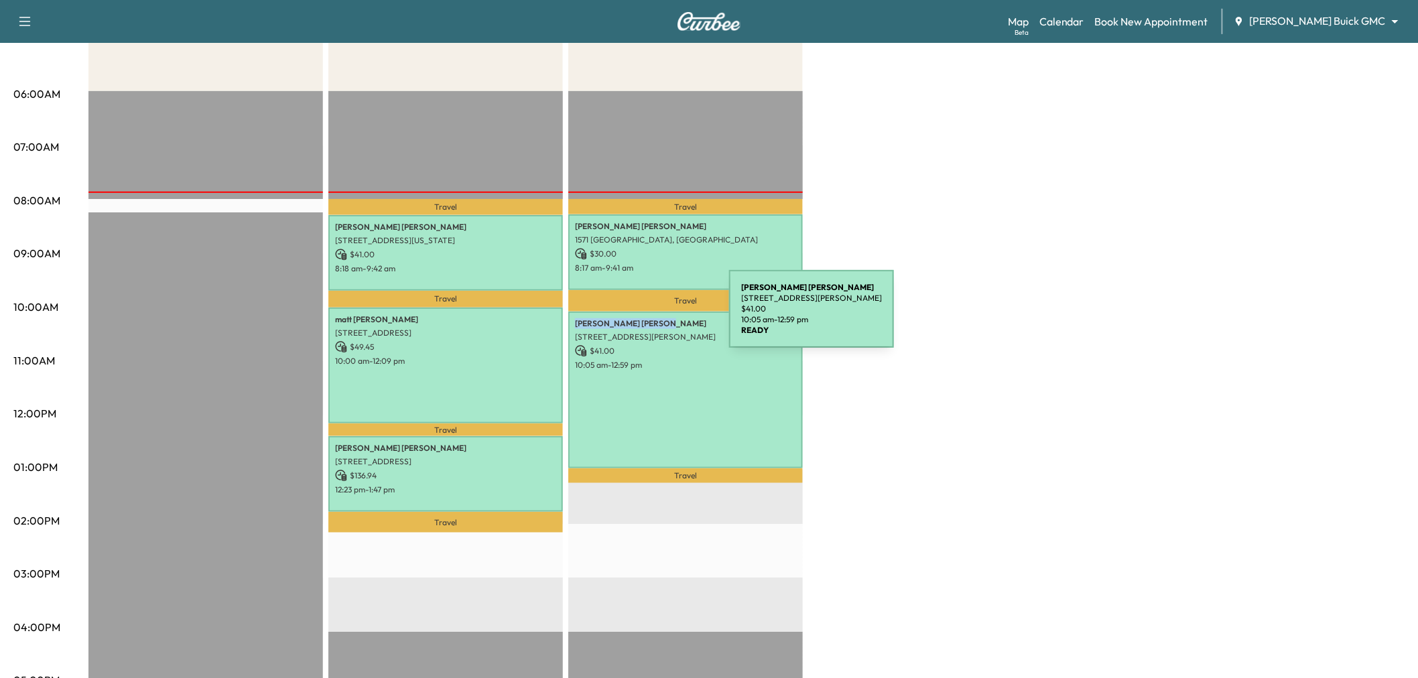
drag, startPoint x: 572, startPoint y: 318, endPoint x: 631, endPoint y: 316, distance: 58.3
click at [631, 316] on div "[PERSON_NAME] [STREET_ADDRESS][PERSON_NAME] $ 41.00 10:05 am - 12:59 pm" at bounding box center [685, 390] width 235 height 157
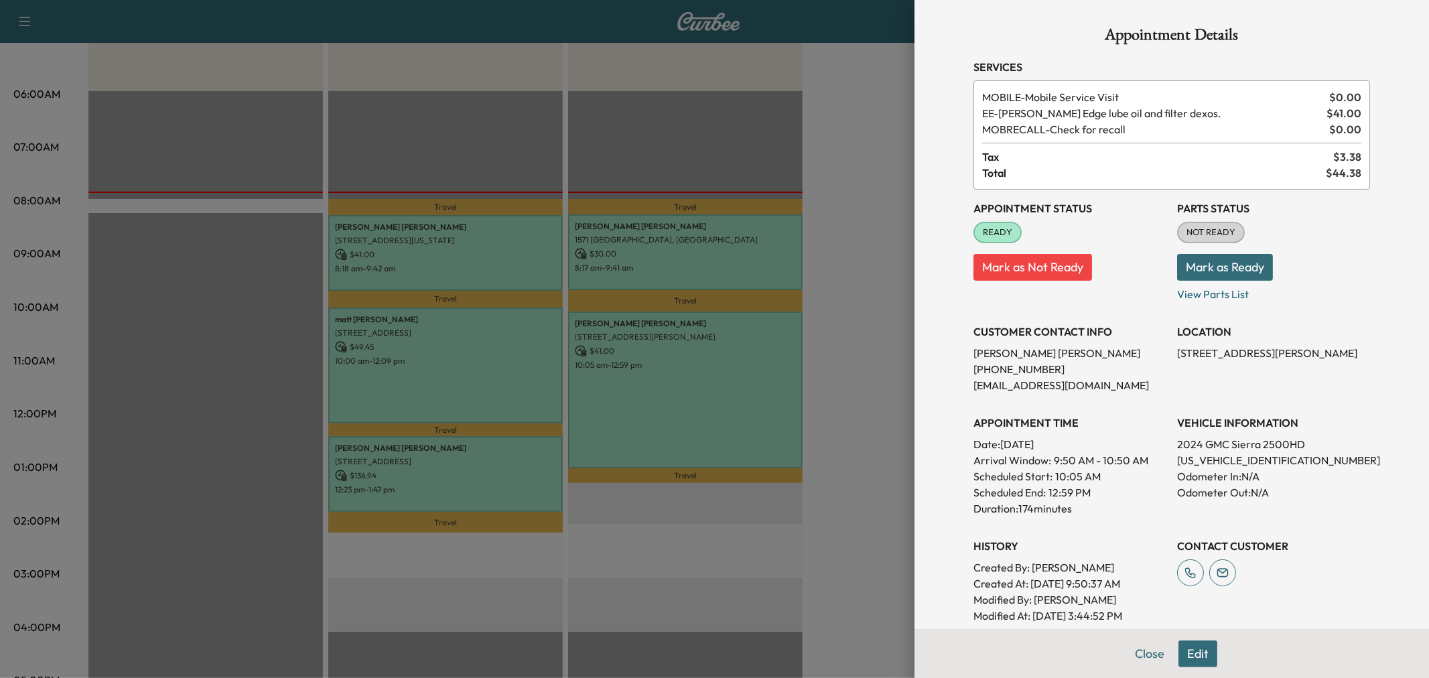
click at [633, 360] on div at bounding box center [714, 339] width 1429 height 678
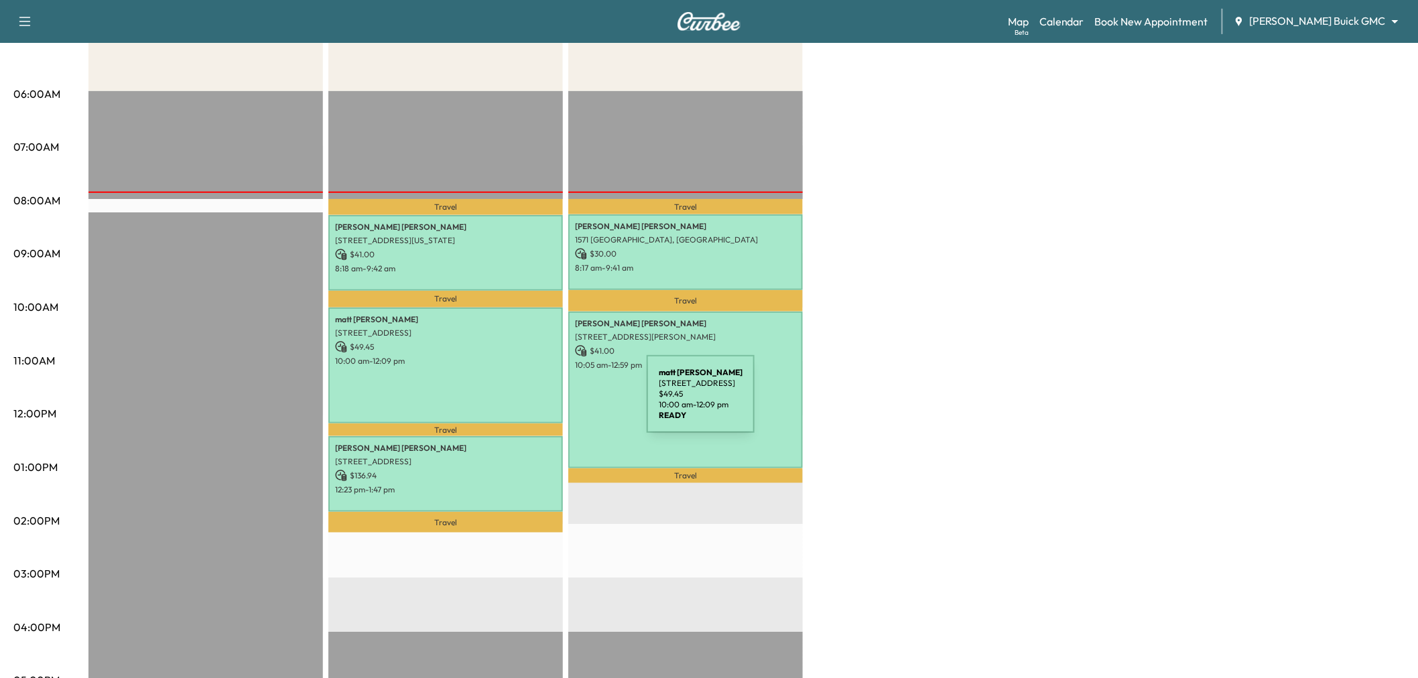
click at [404, 367] on div "[PERSON_NAME] [STREET_ADDRESS] $ 49.45 10:00 am - 12:09 pm" at bounding box center [445, 366] width 235 height 117
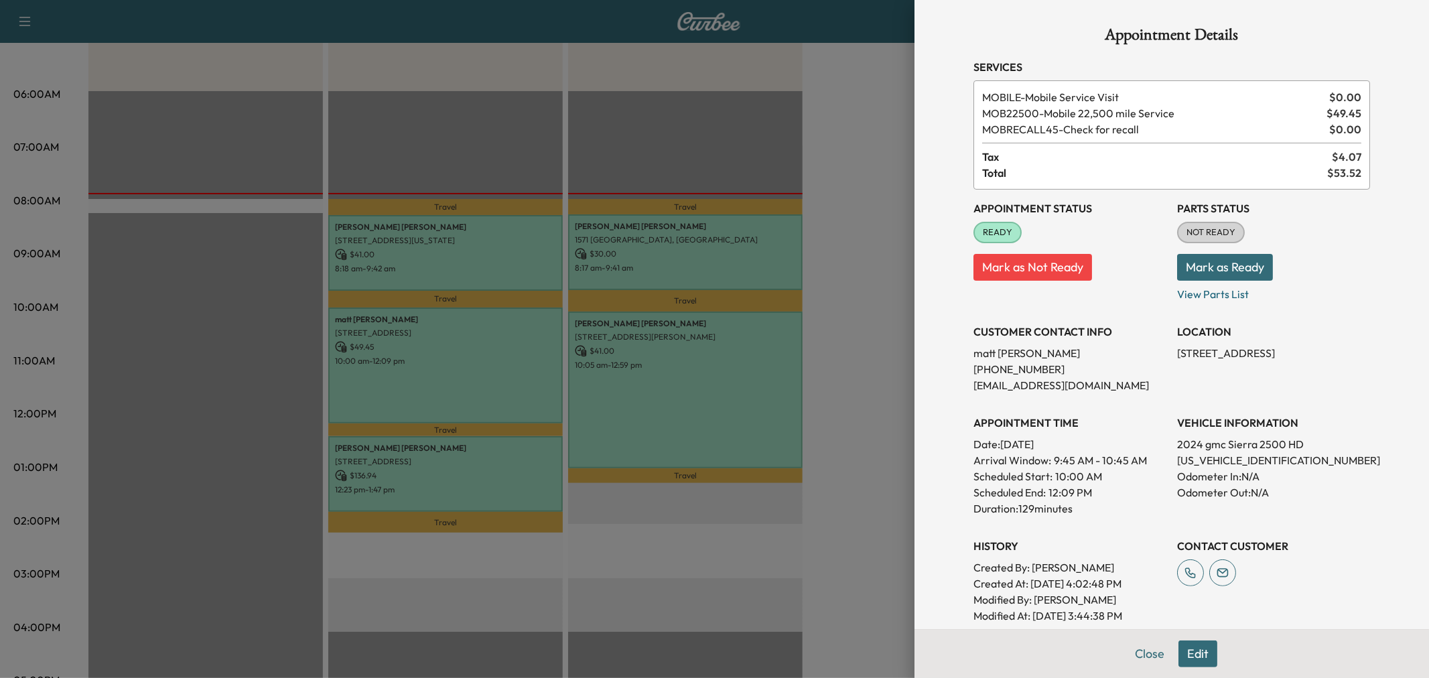
click at [431, 365] on div at bounding box center [714, 339] width 1429 height 678
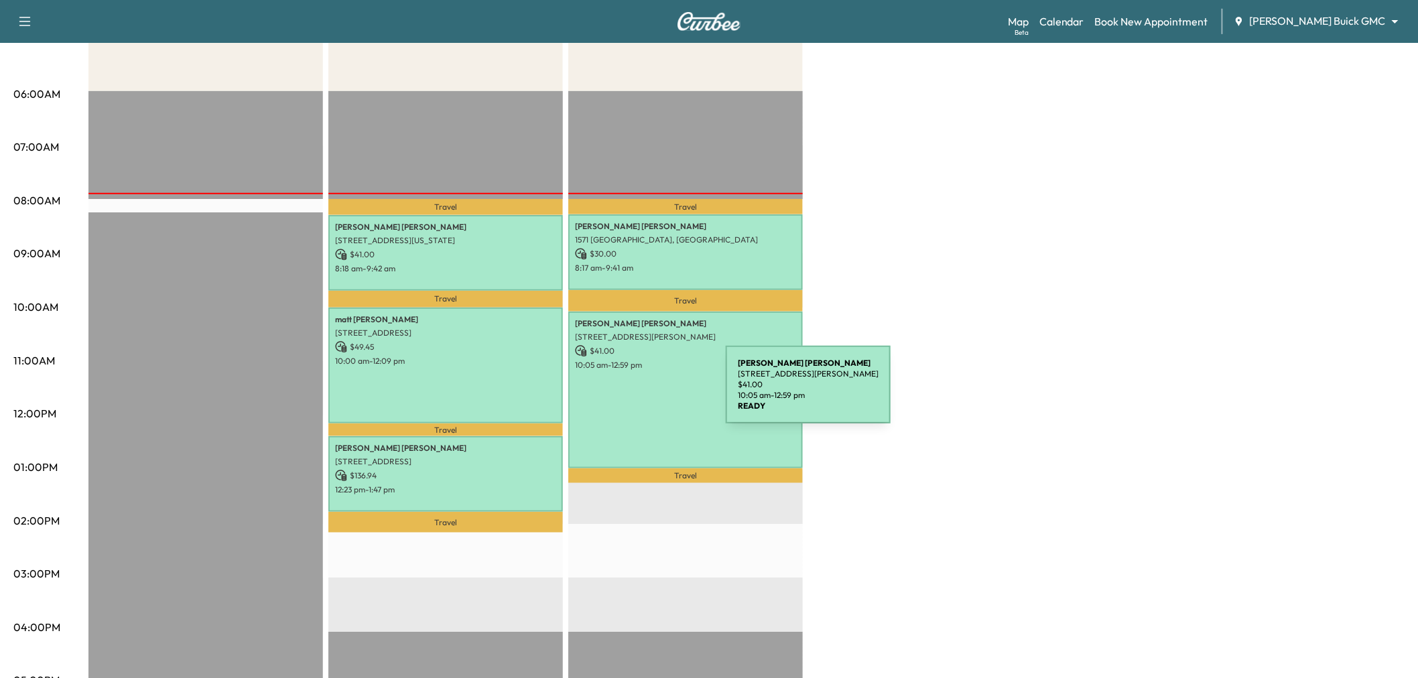
click at [625, 393] on div "[PERSON_NAME] [STREET_ADDRESS][PERSON_NAME] $ 41.00 10:05 am - 12:59 pm" at bounding box center [685, 390] width 235 height 157
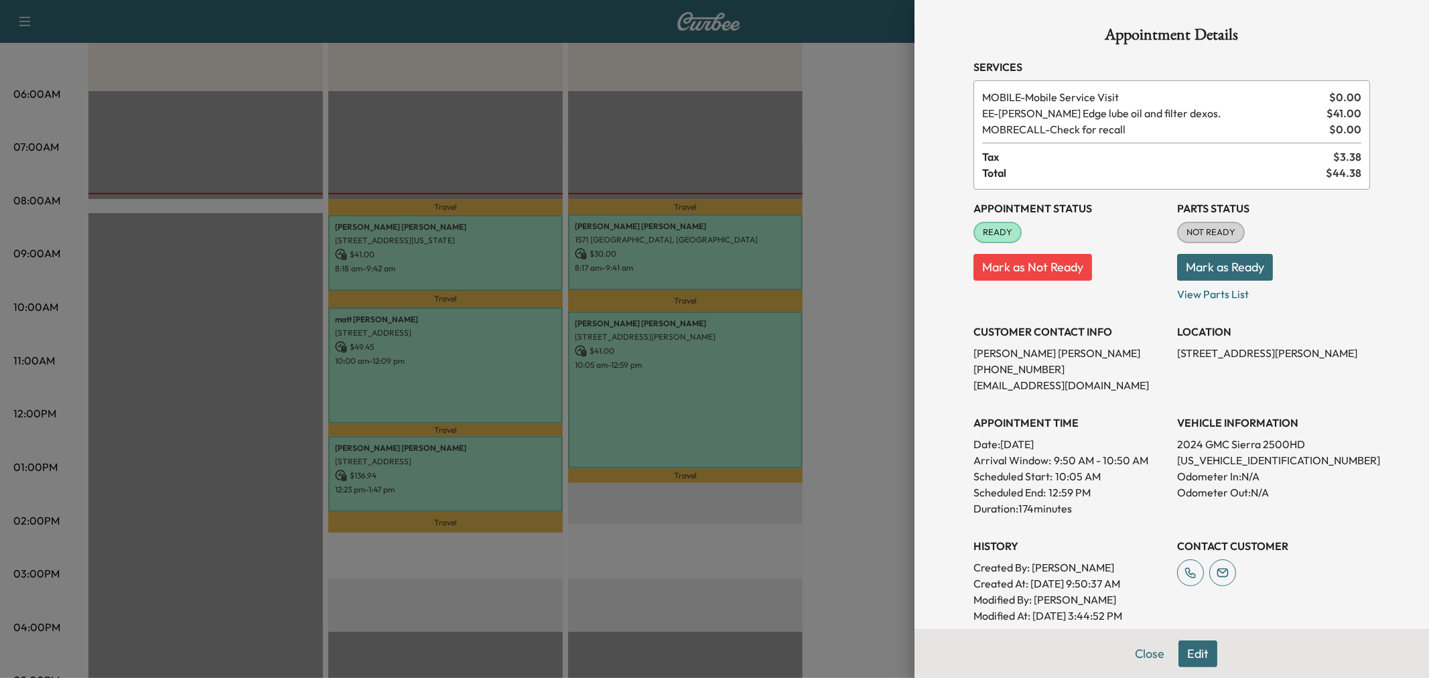
click at [499, 355] on div at bounding box center [714, 339] width 1429 height 678
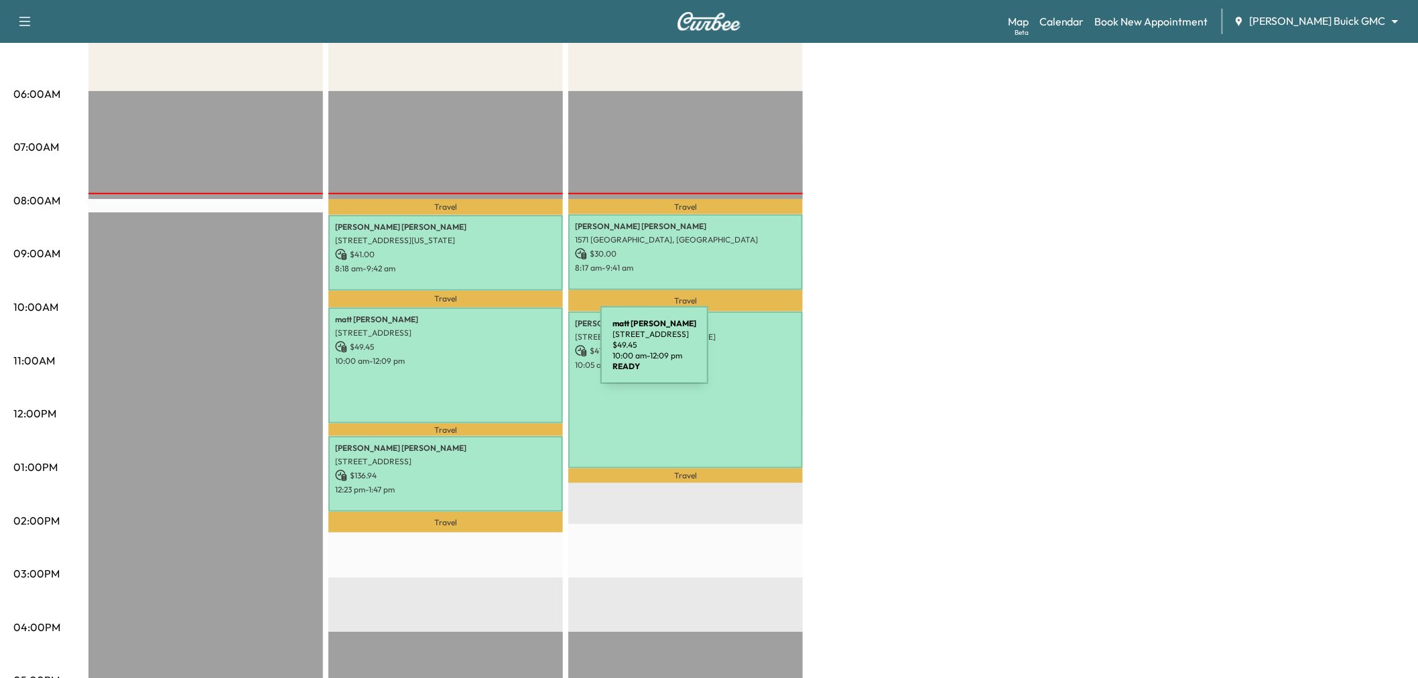
click at [500, 356] on p "10:00 am - 12:09 pm" at bounding box center [445, 361] width 221 height 11
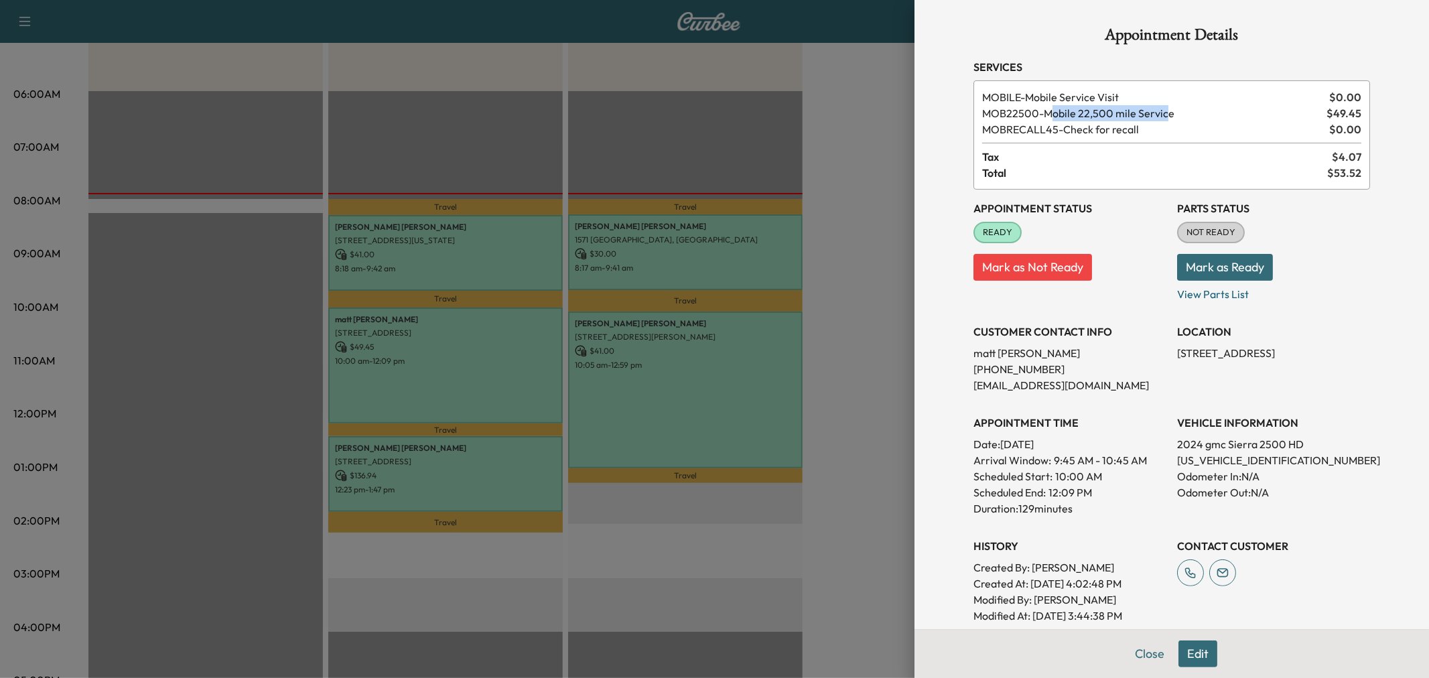
drag, startPoint x: 1042, startPoint y: 119, endPoint x: 1156, endPoint y: 108, distance: 114.5
click at [1156, 108] on span "MOB22500 - Mobile 22,500 mile Service" at bounding box center [1151, 113] width 339 height 16
click at [860, 162] on div at bounding box center [714, 339] width 1429 height 678
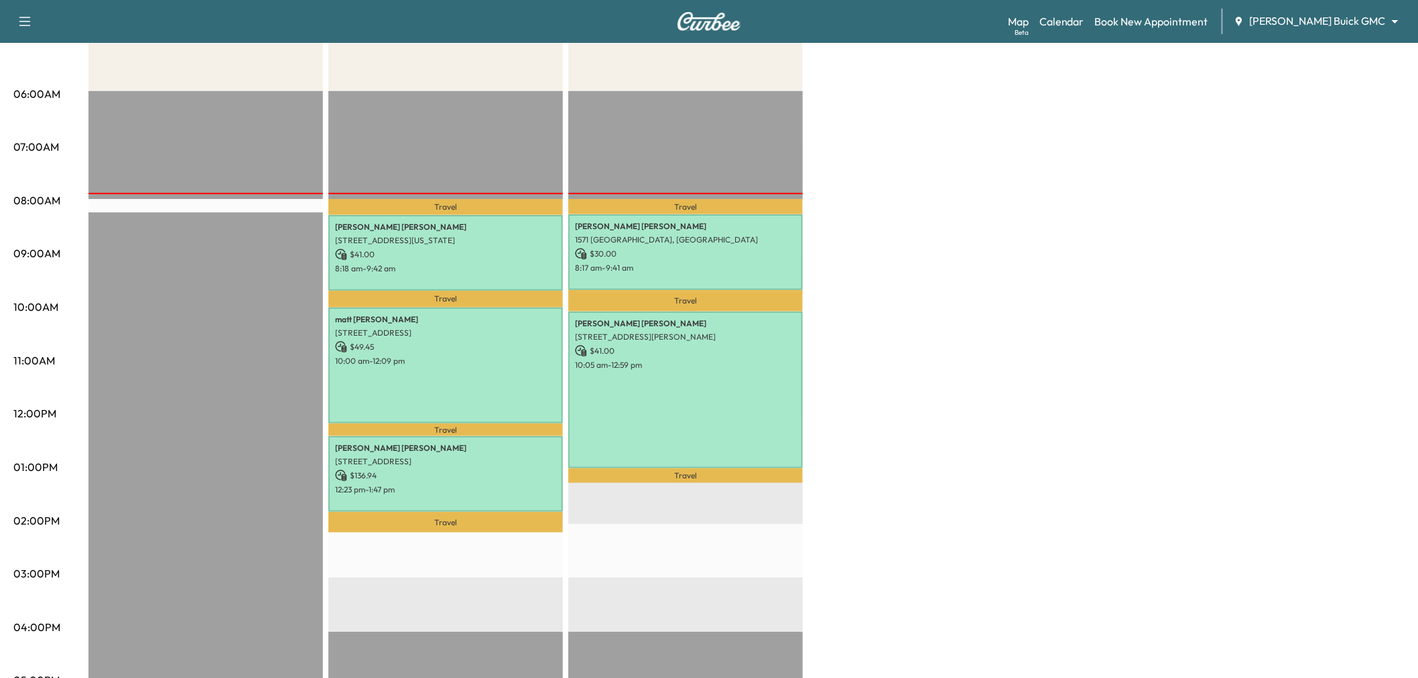
scroll to position [74, 0]
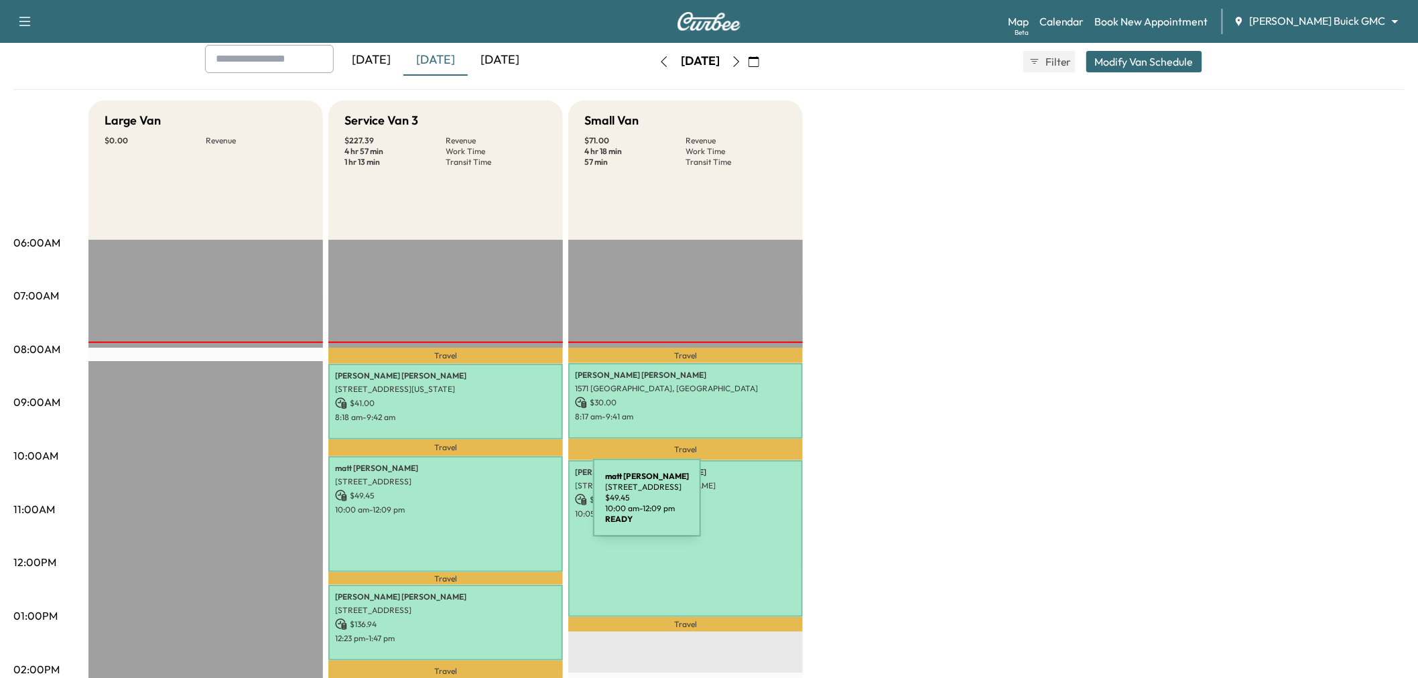
click at [493, 506] on p "10:00 am - 12:09 pm" at bounding box center [445, 510] width 221 height 11
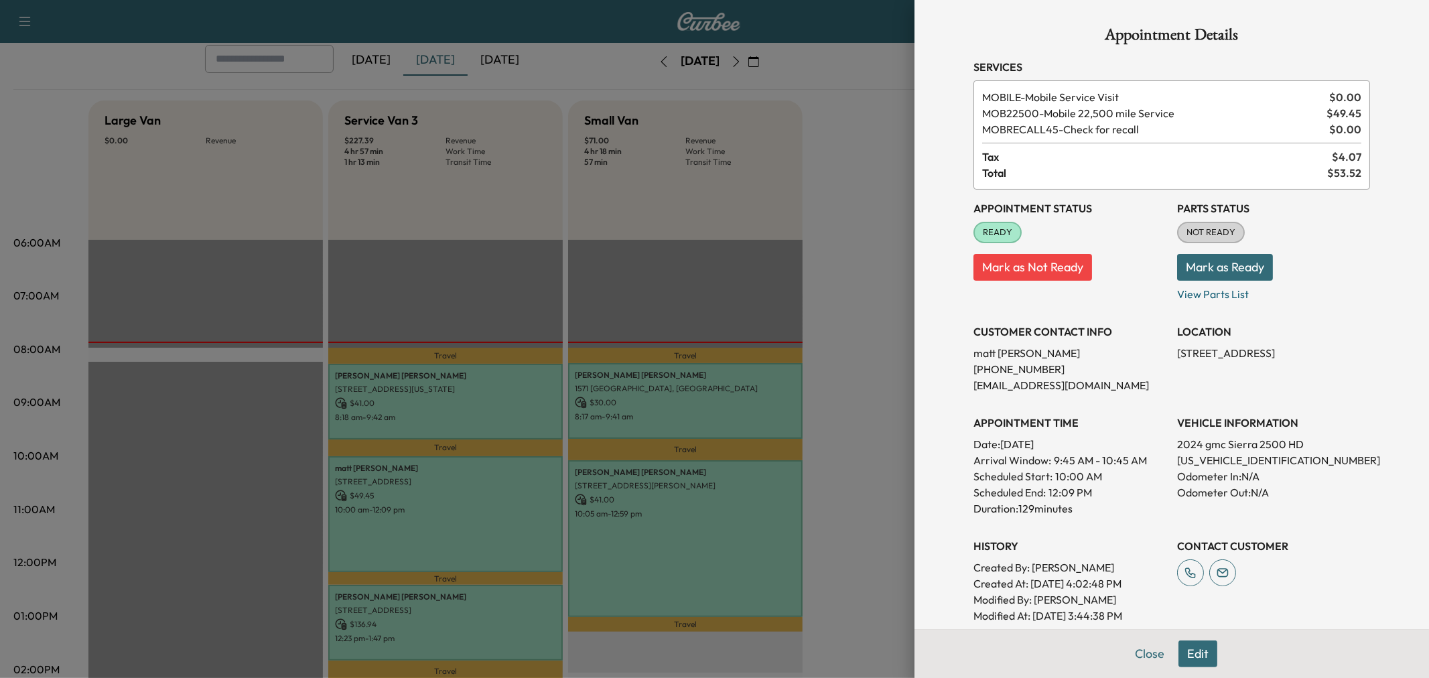
click at [493, 506] on div at bounding box center [714, 339] width 1429 height 678
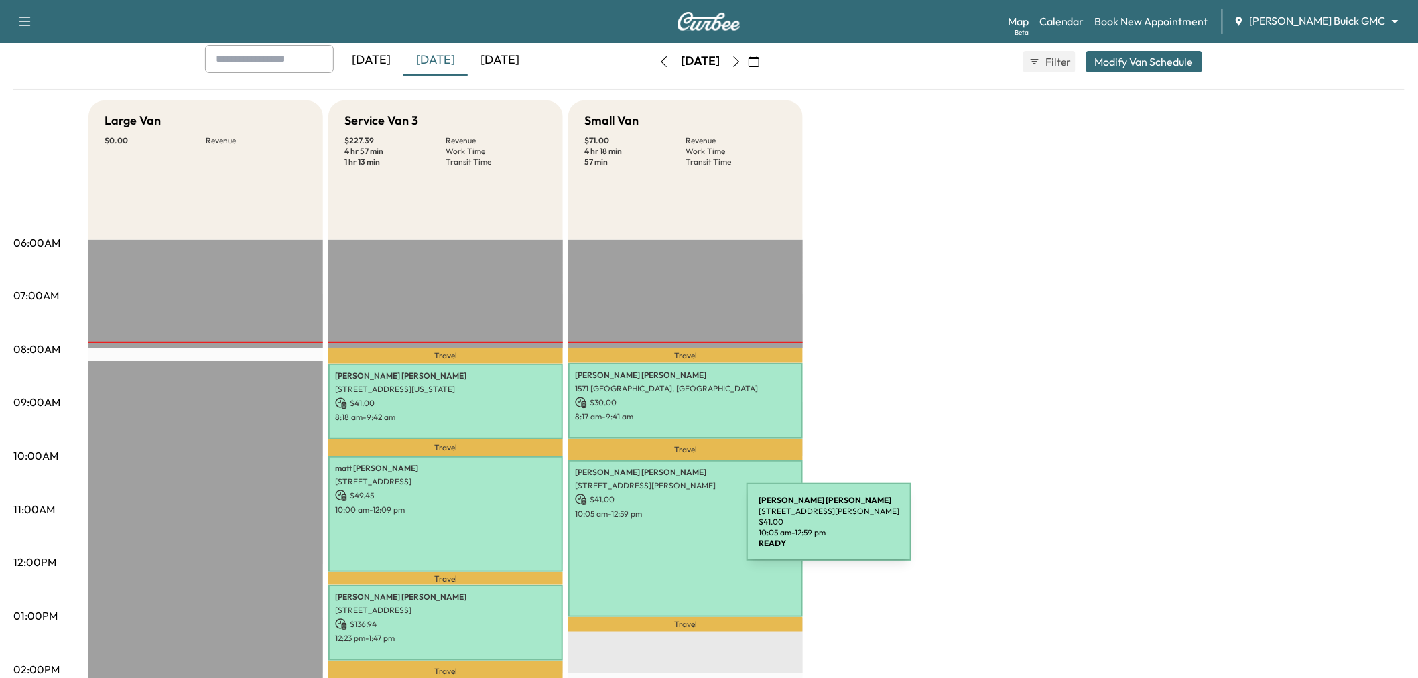
scroll to position [149, 0]
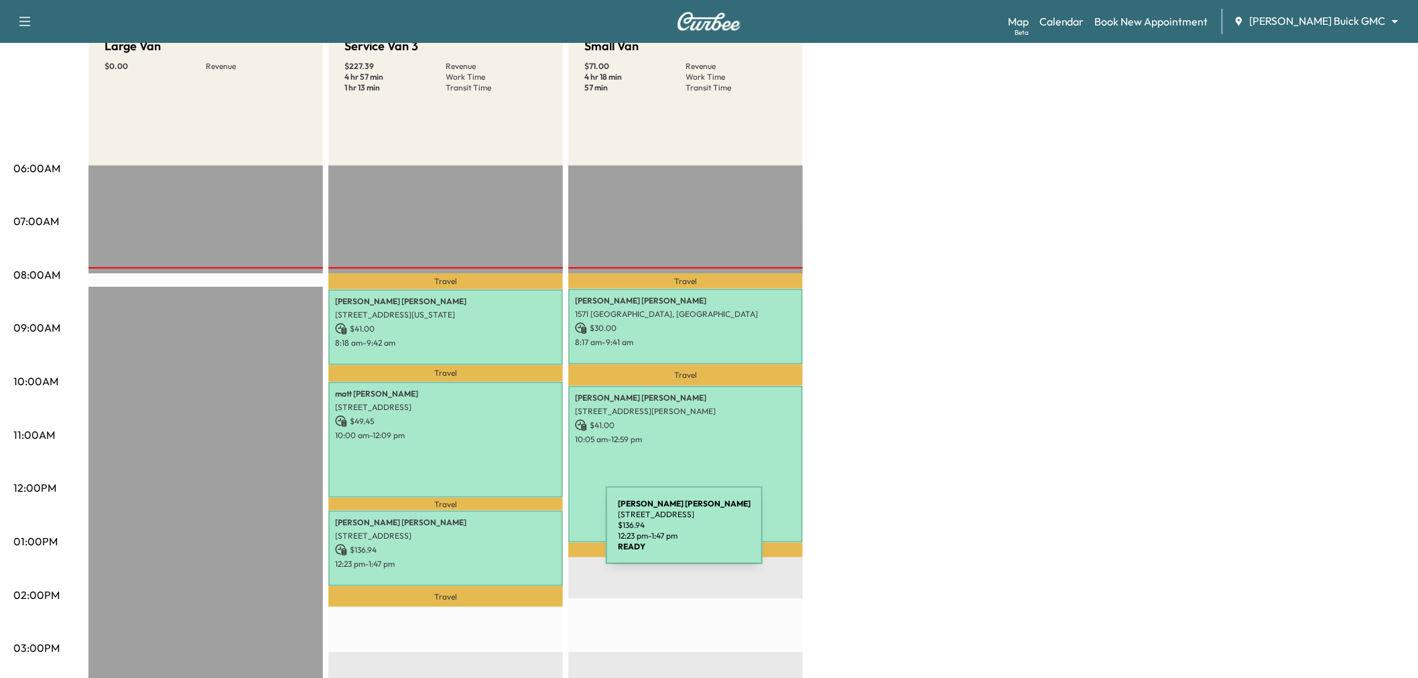
click at [505, 533] on p "[STREET_ADDRESS]" at bounding box center [445, 536] width 221 height 11
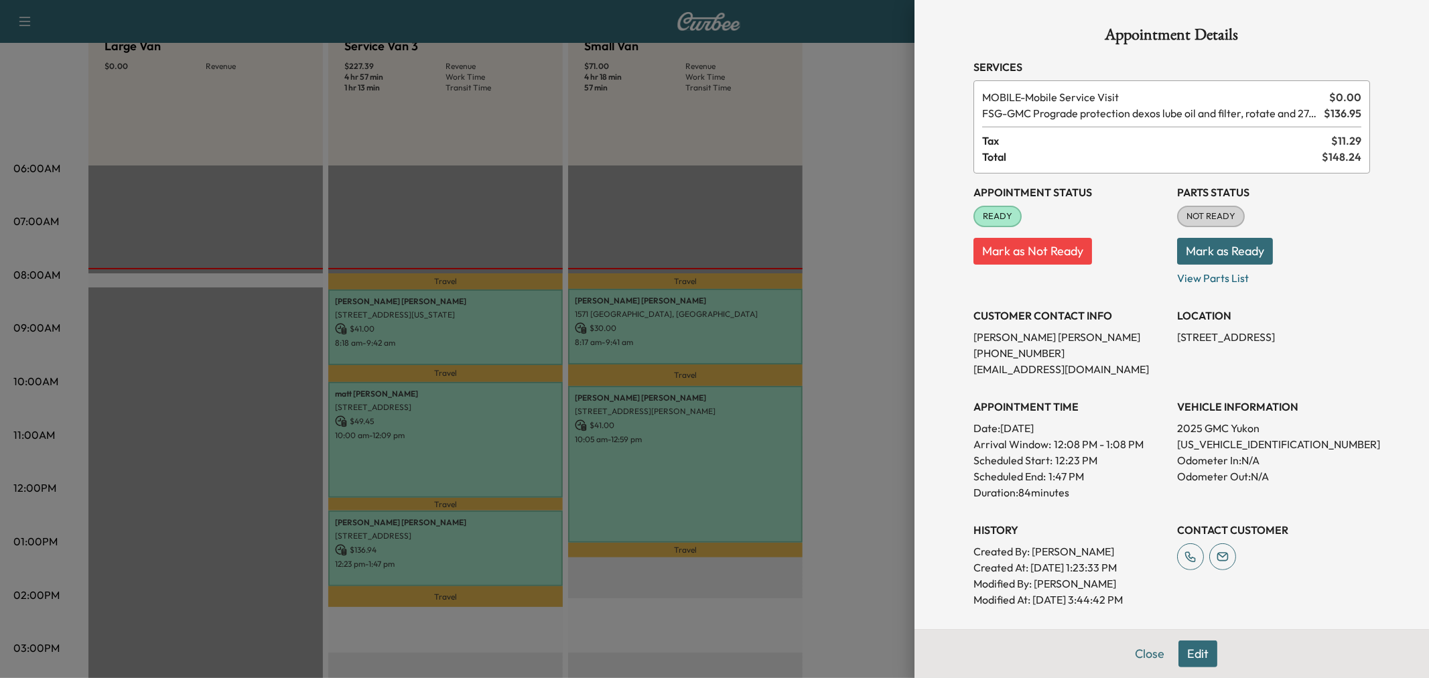
click at [446, 554] on div at bounding box center [714, 339] width 1429 height 678
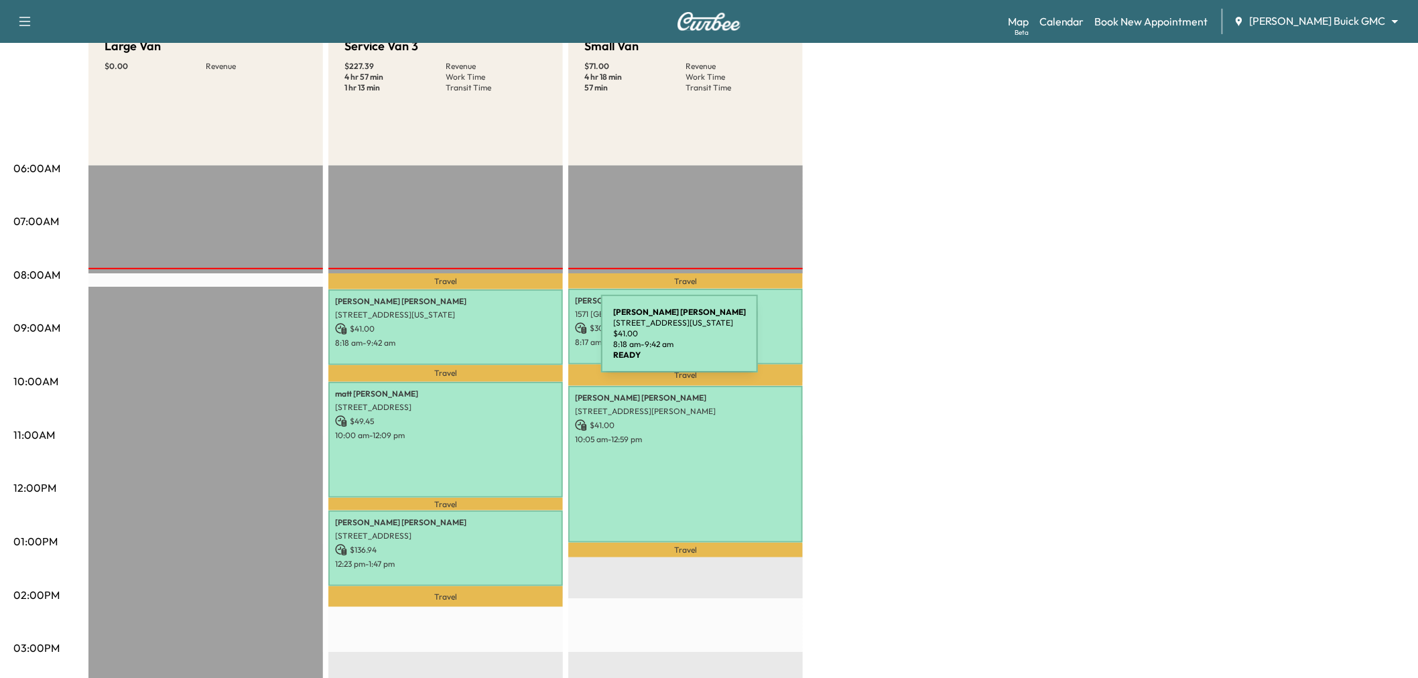
click at [505, 316] on p "[STREET_ADDRESS][US_STATE]" at bounding box center [445, 315] width 221 height 11
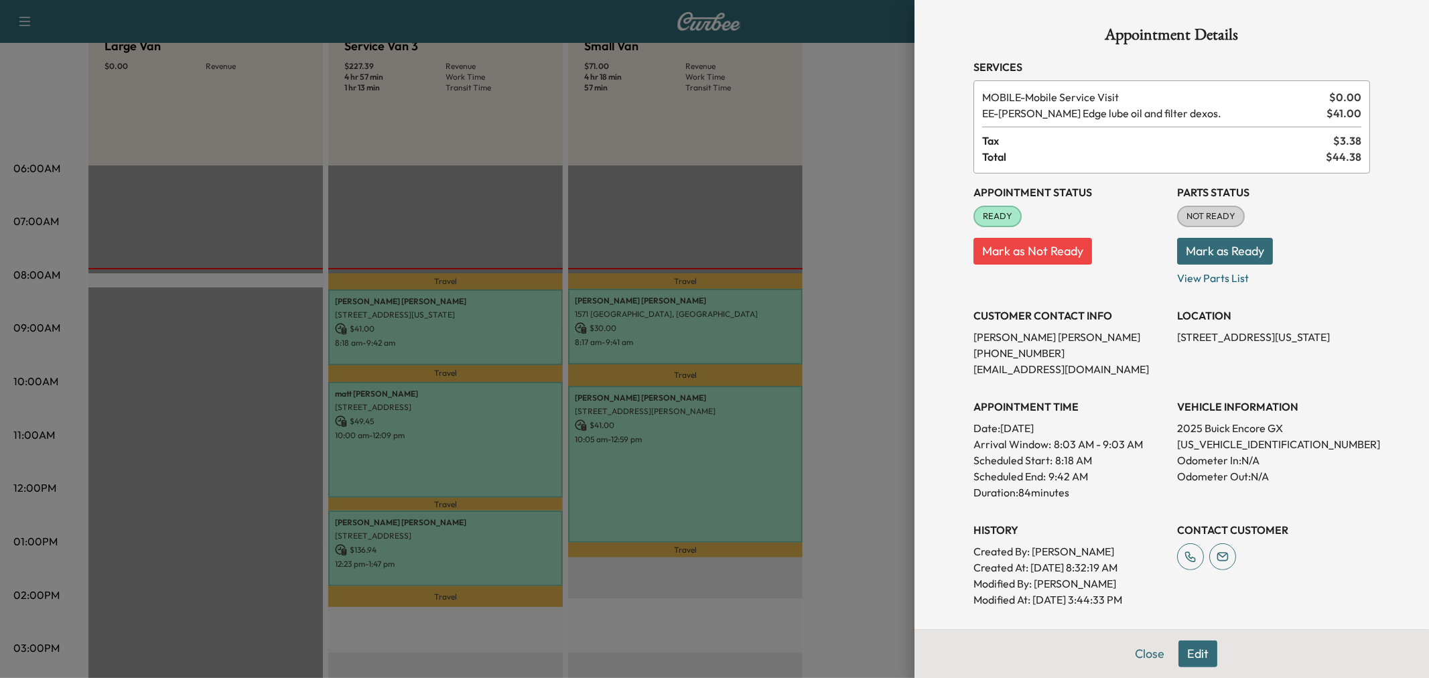
click at [629, 327] on div at bounding box center [714, 339] width 1429 height 678
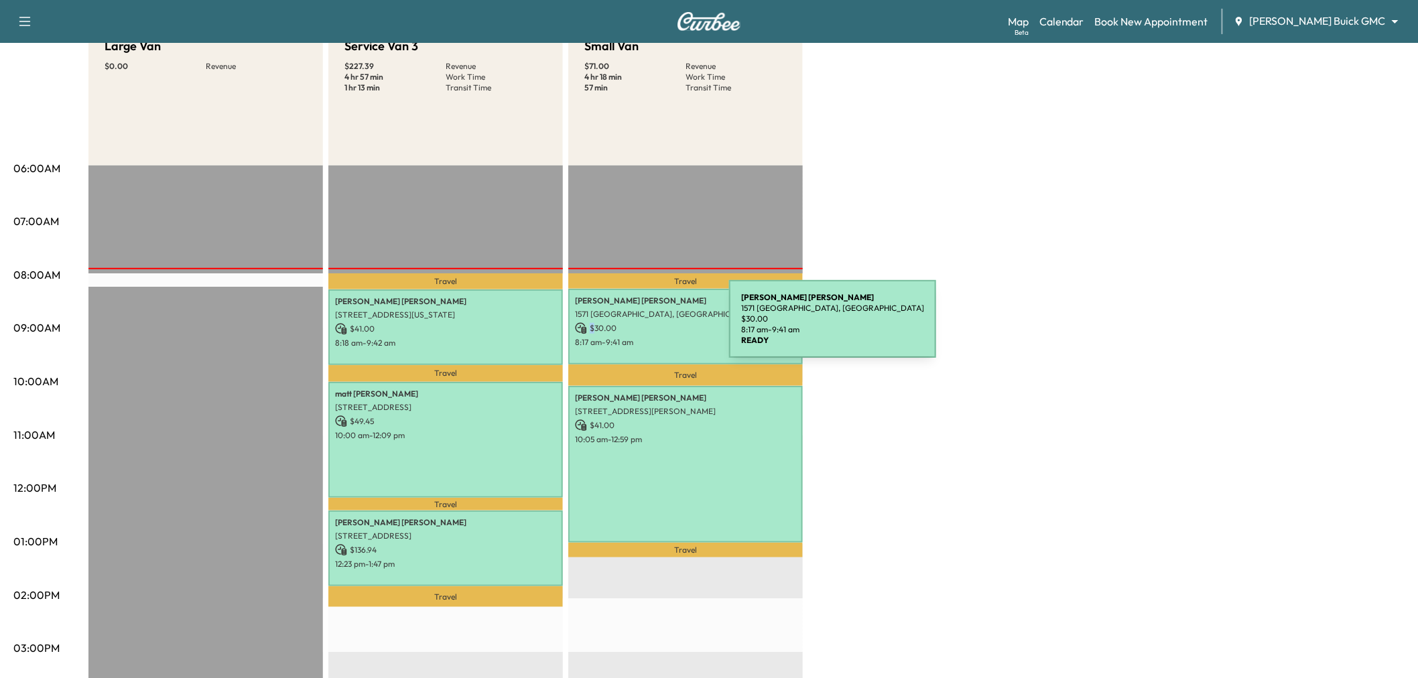
click at [629, 327] on p "$ 30.00" at bounding box center [685, 328] width 221 height 12
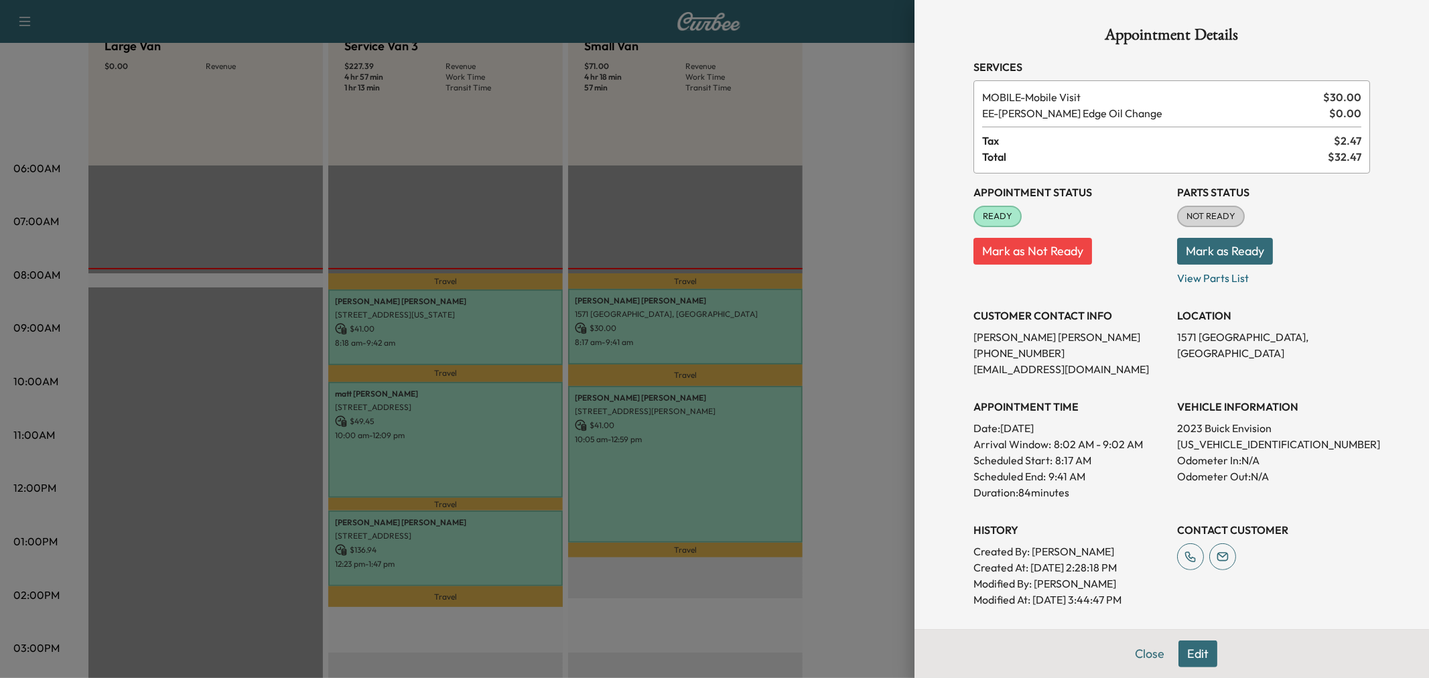
click at [501, 346] on div at bounding box center [714, 339] width 1429 height 678
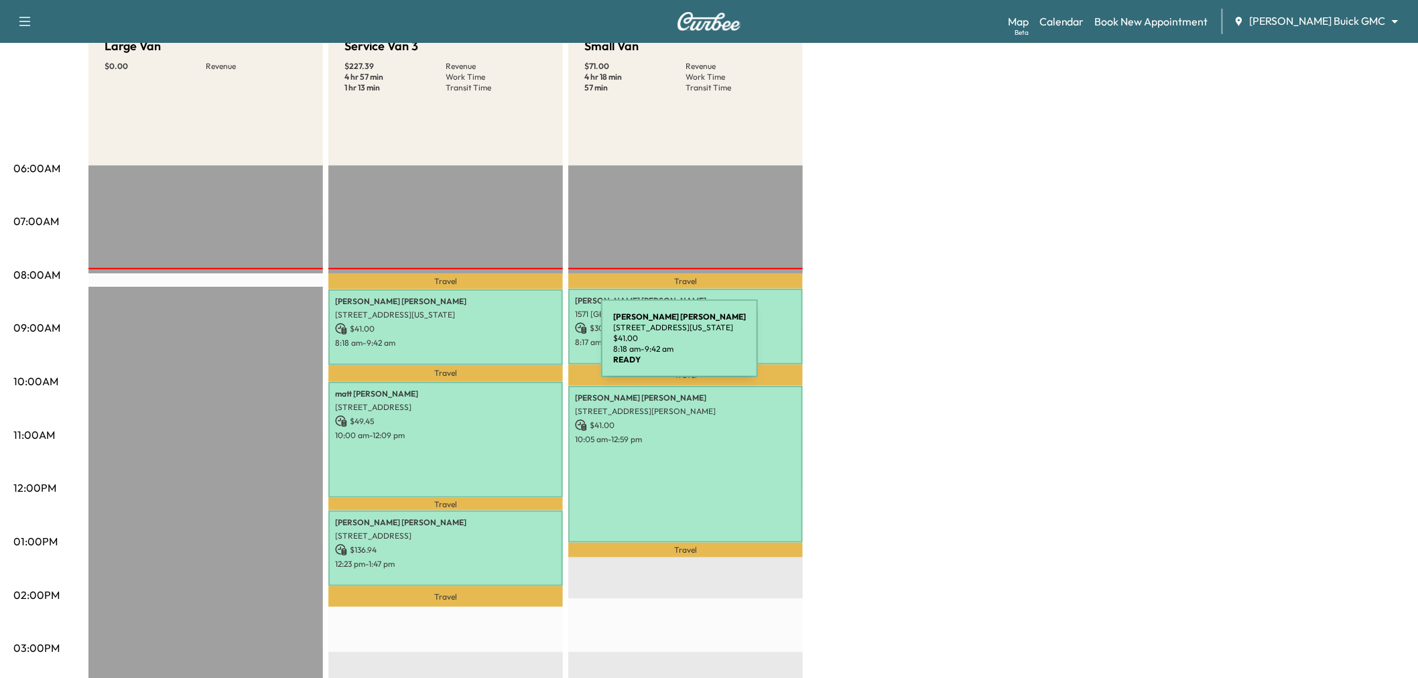
click at [501, 346] on div "[PERSON_NAME] [STREET_ADDRESS][US_STATE] $ 41.00 8:18 am - 9:42 am" at bounding box center [445, 327] width 235 height 76
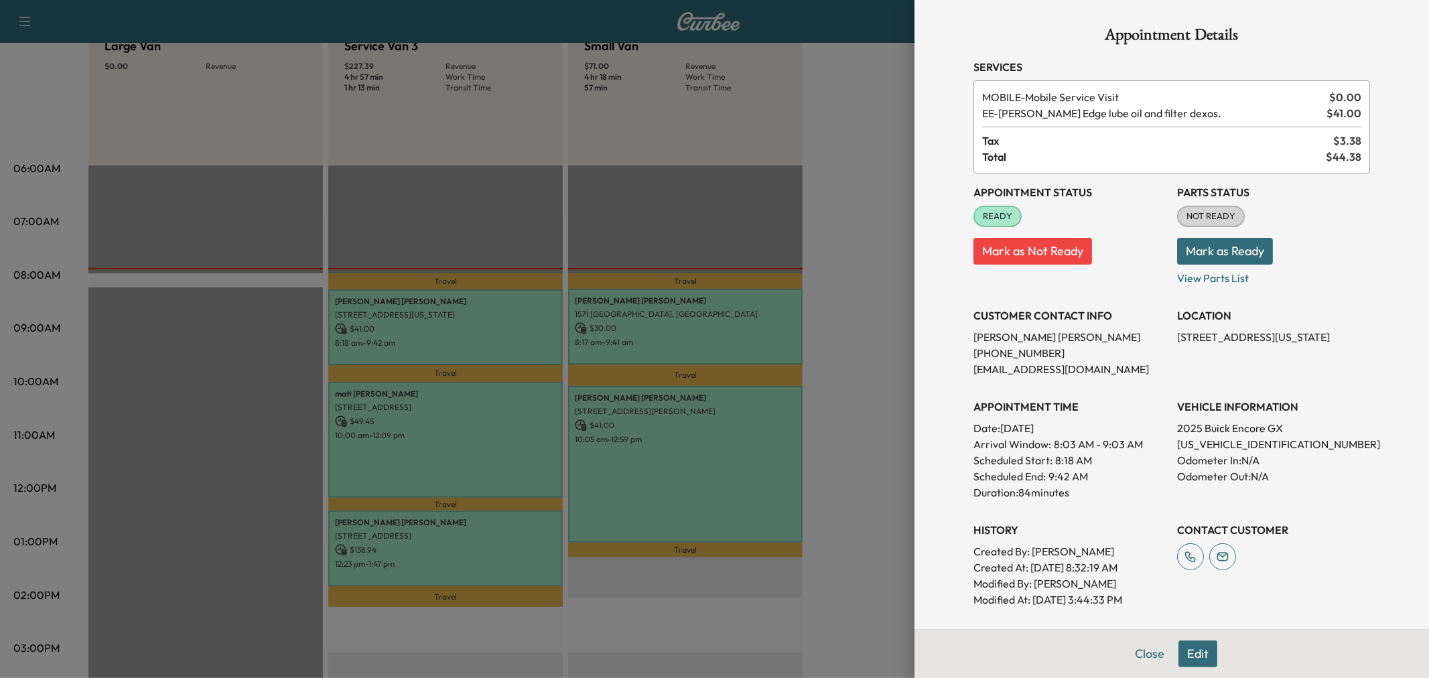
click at [501, 346] on div at bounding box center [714, 339] width 1429 height 678
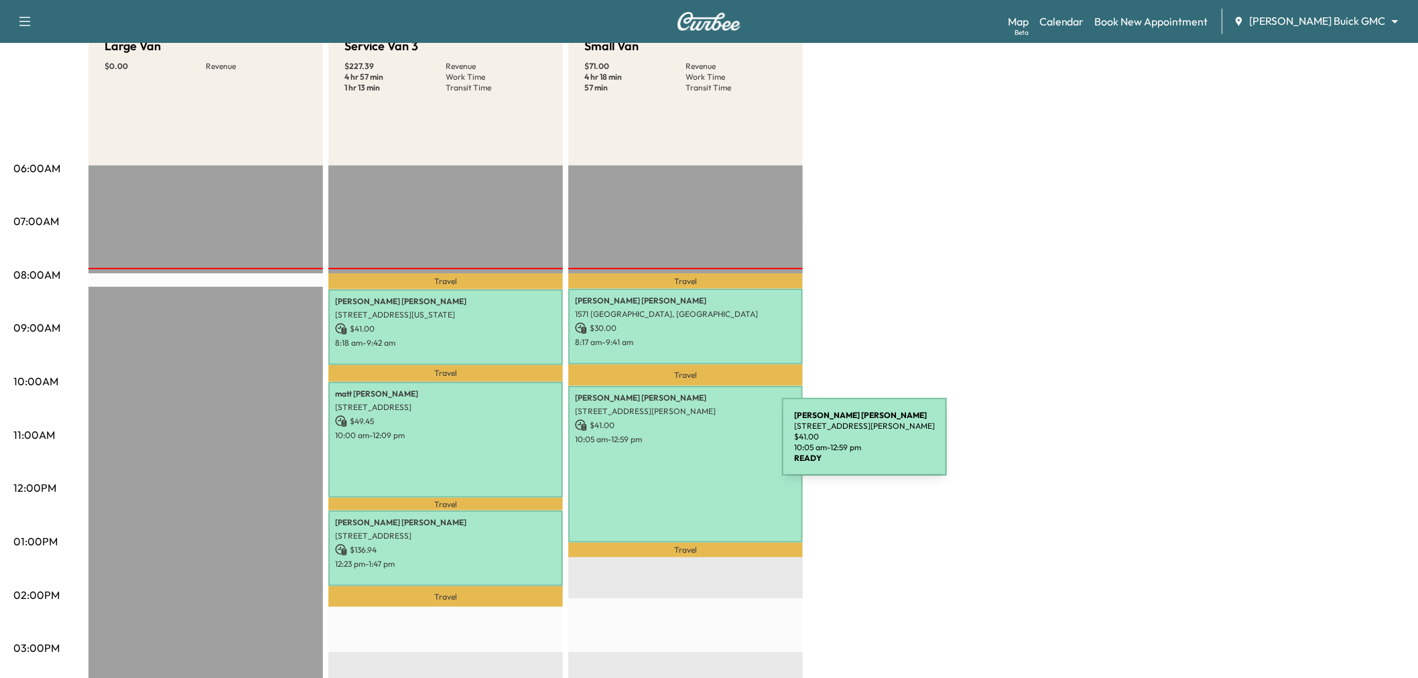
click at [681, 445] on div "[PERSON_NAME] [STREET_ADDRESS][PERSON_NAME] $ 41.00 10:05 am - 12:59 pm" at bounding box center [685, 464] width 235 height 157
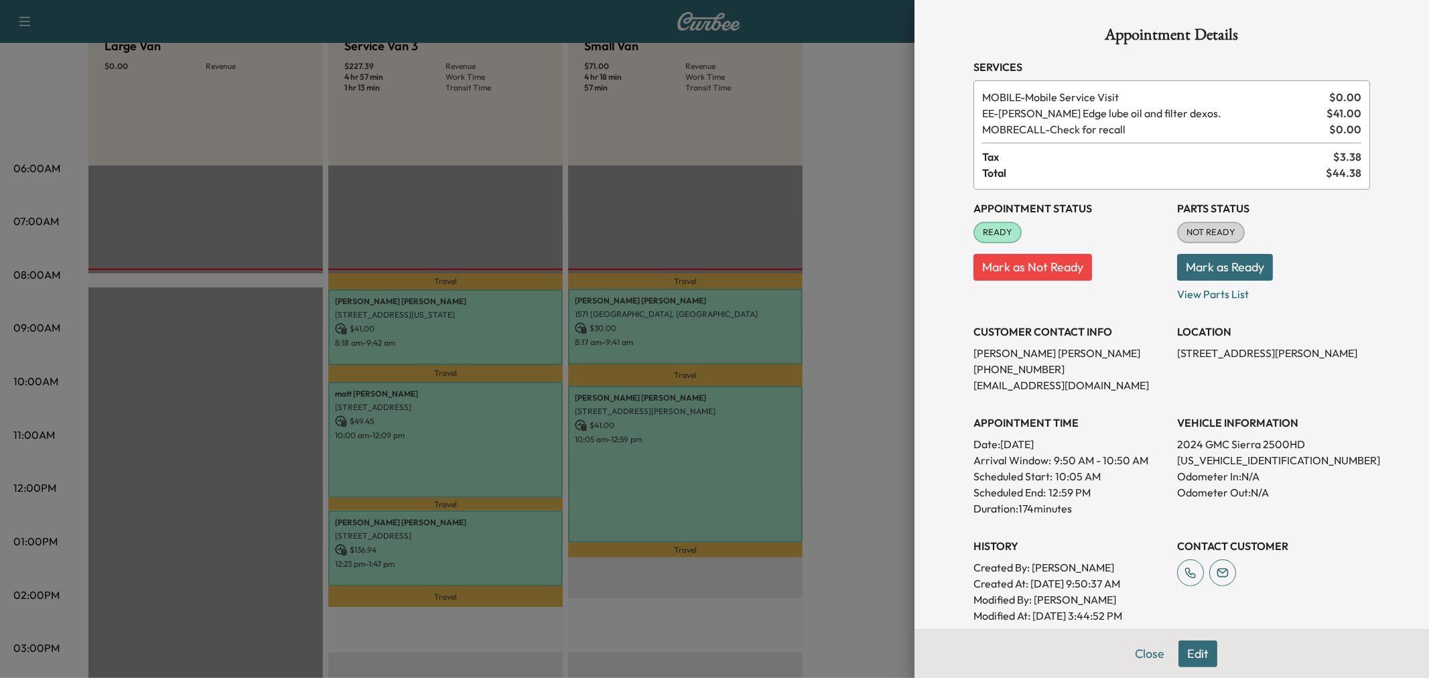
click at [762, 446] on div at bounding box center [714, 339] width 1429 height 678
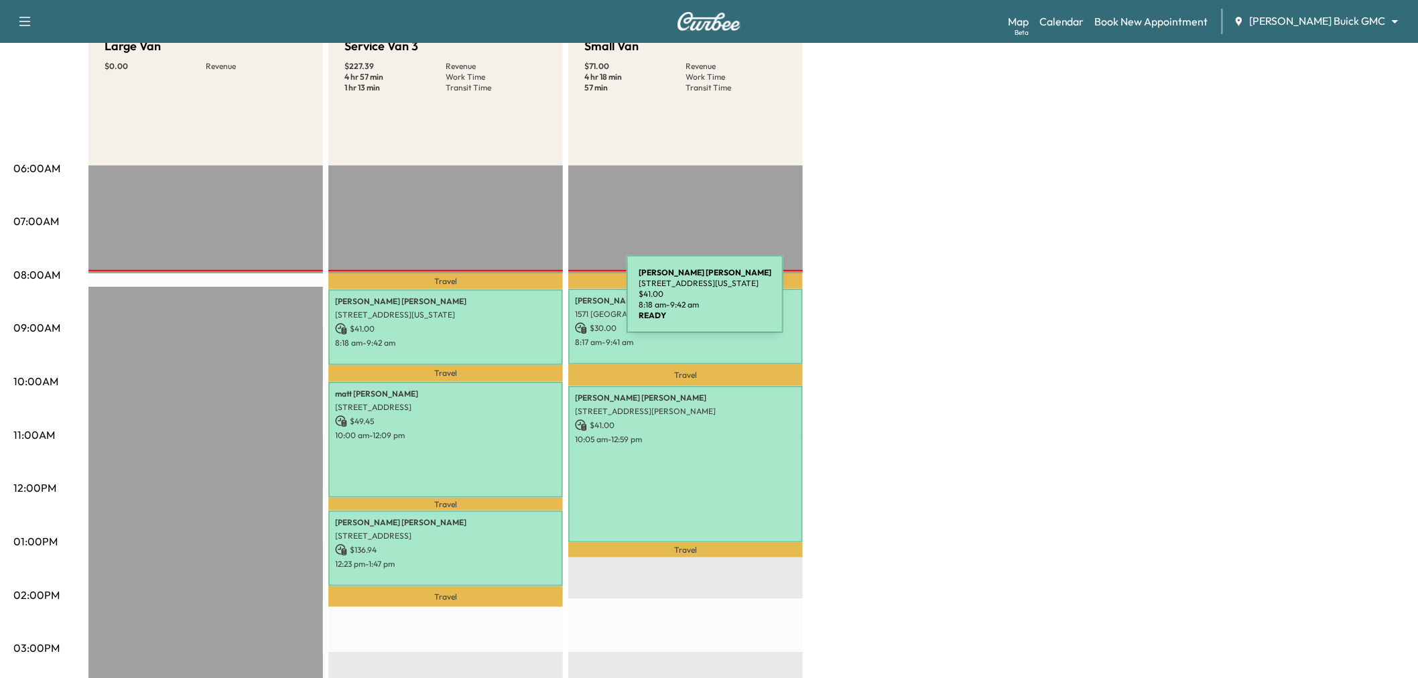
click at [517, 324] on p "$ 41.00" at bounding box center [445, 329] width 221 height 12
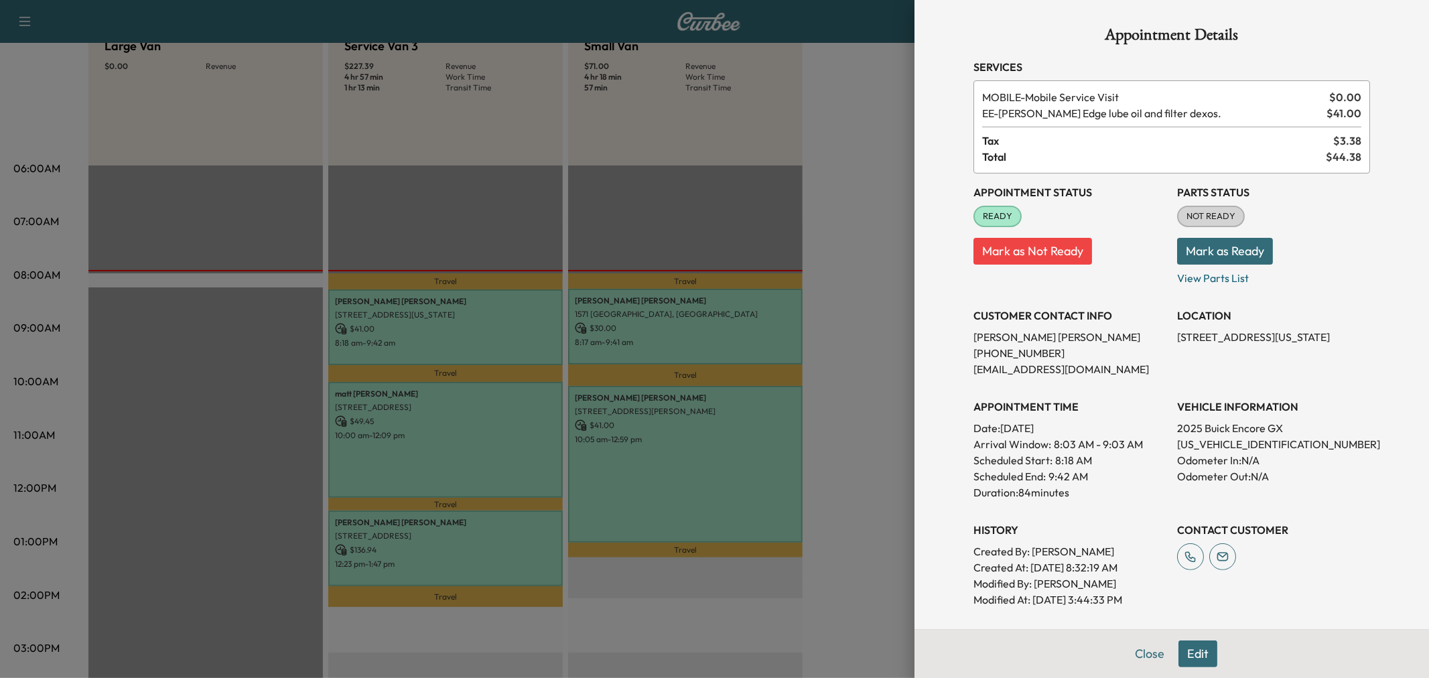
click at [495, 411] on div at bounding box center [714, 339] width 1429 height 678
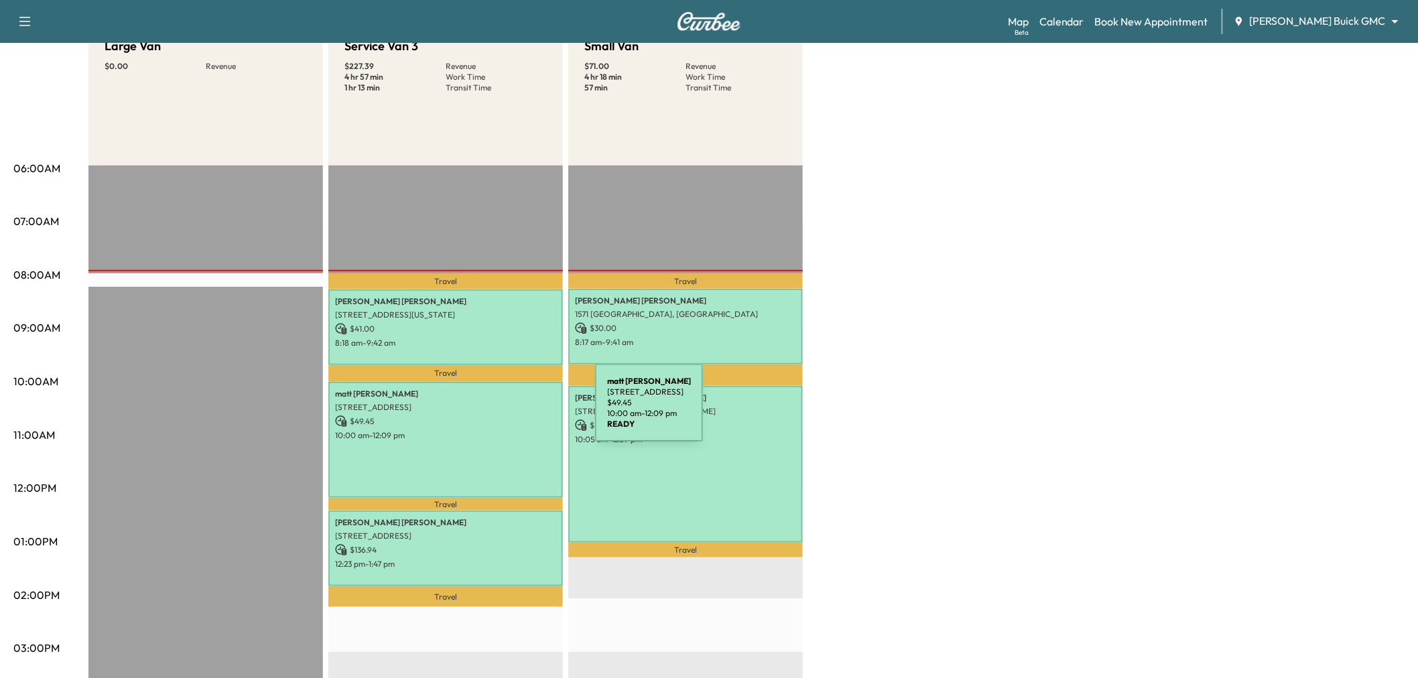
click at [491, 436] on p "10:00 am - 12:09 pm" at bounding box center [445, 435] width 221 height 11
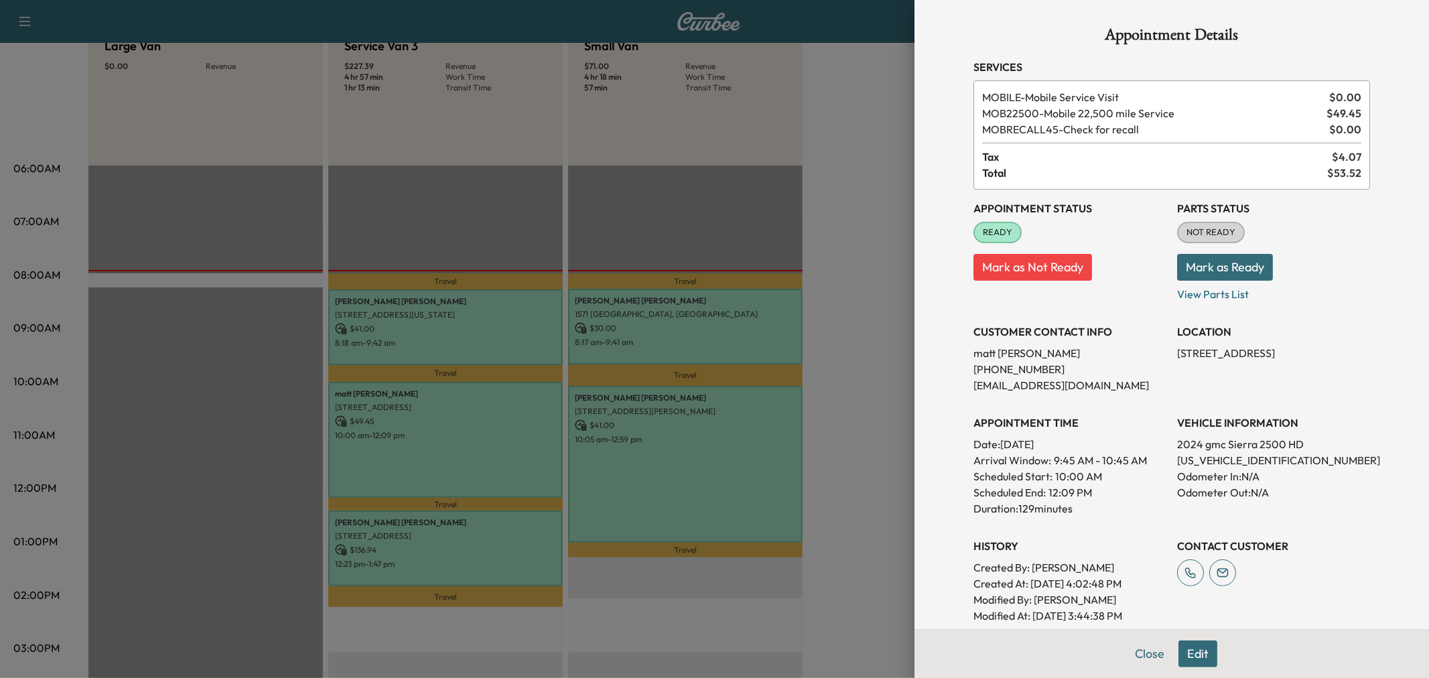
click at [487, 521] on div at bounding box center [714, 339] width 1429 height 678
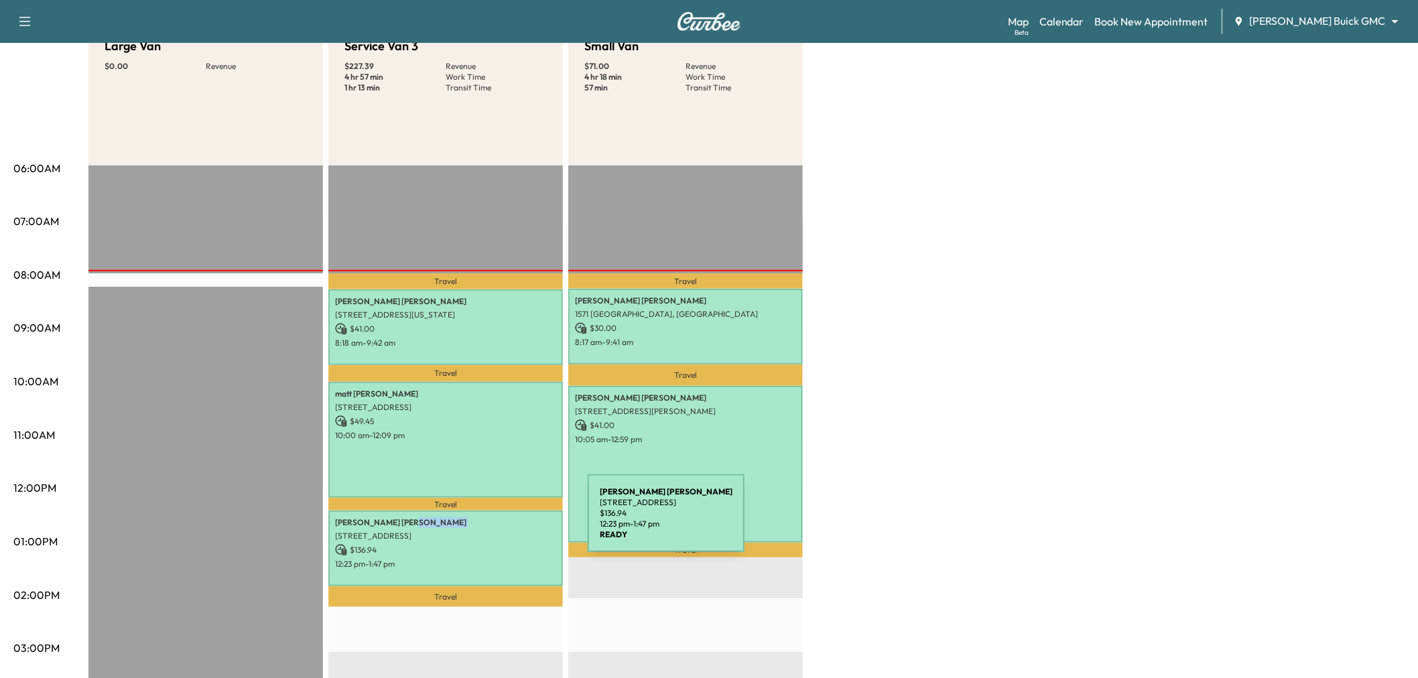
click at [487, 521] on p "[PERSON_NAME]" at bounding box center [445, 522] width 221 height 11
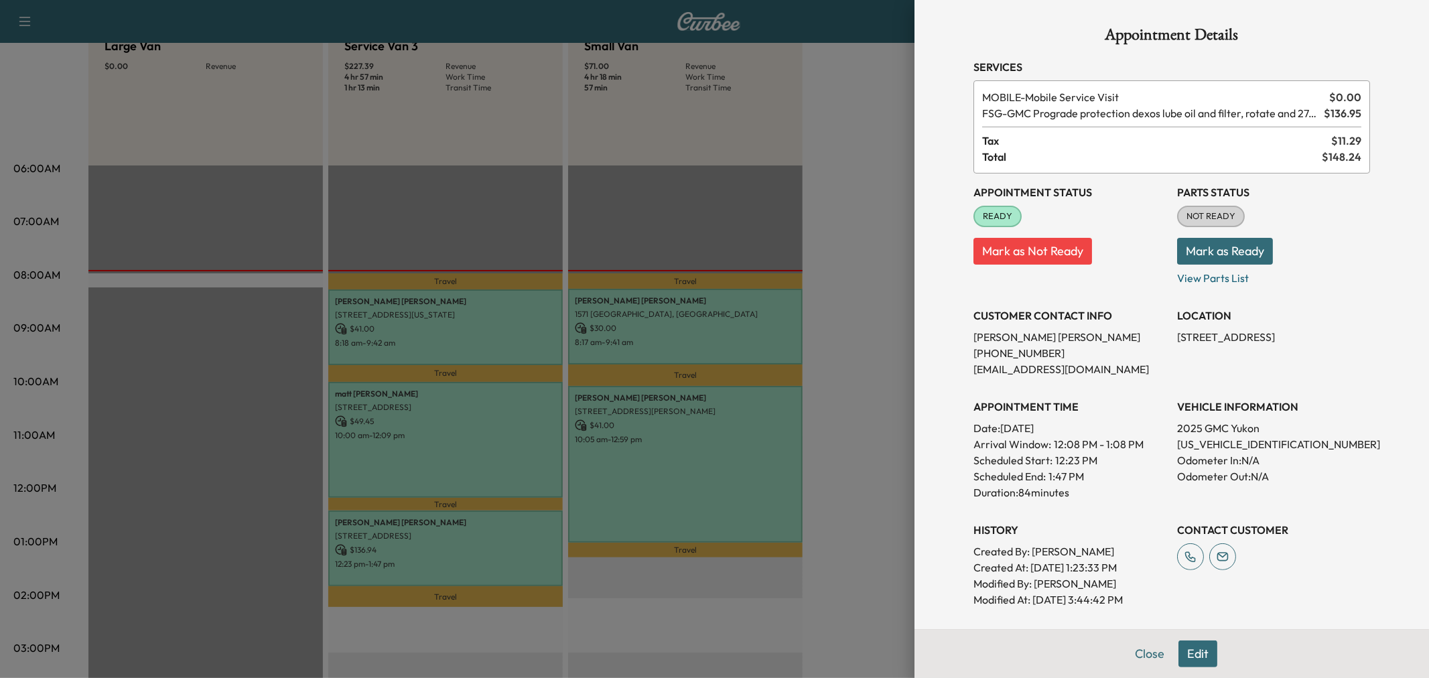
click at [492, 471] on div at bounding box center [714, 339] width 1429 height 678
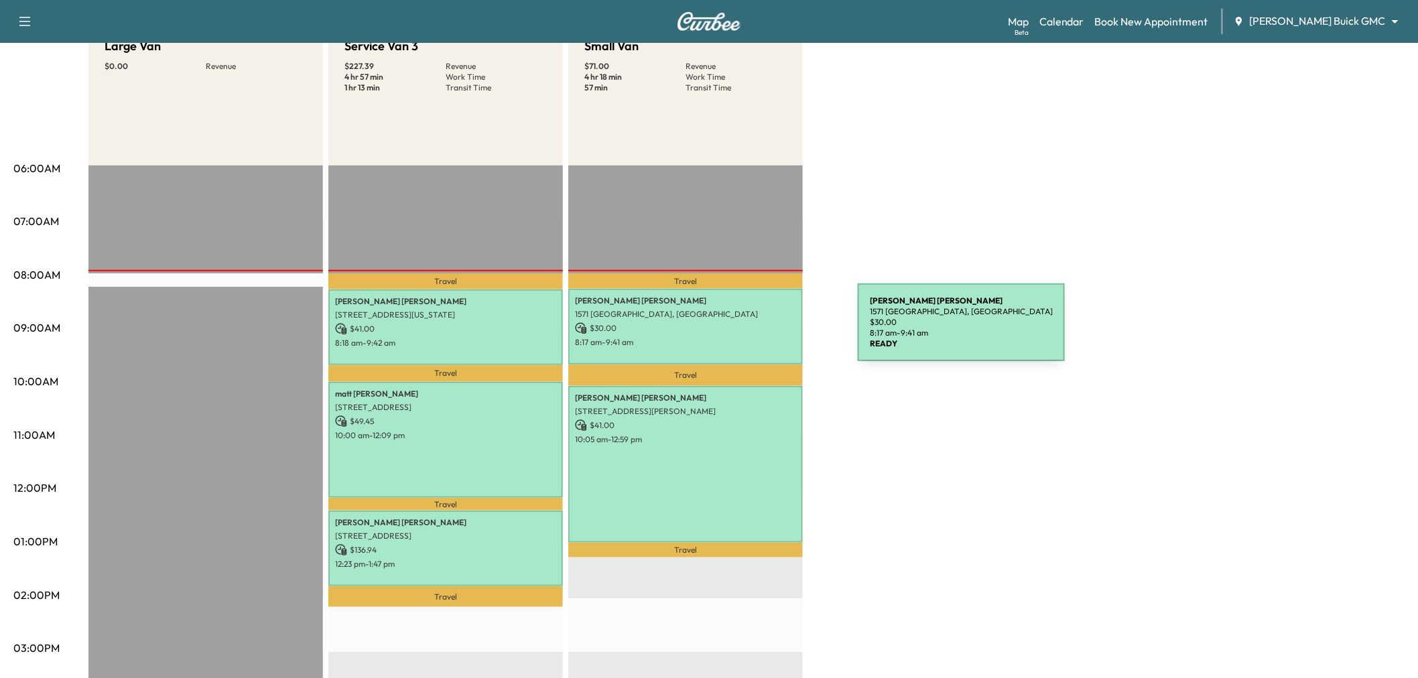
click at [756, 330] on p "$ 30.00" at bounding box center [685, 328] width 221 height 12
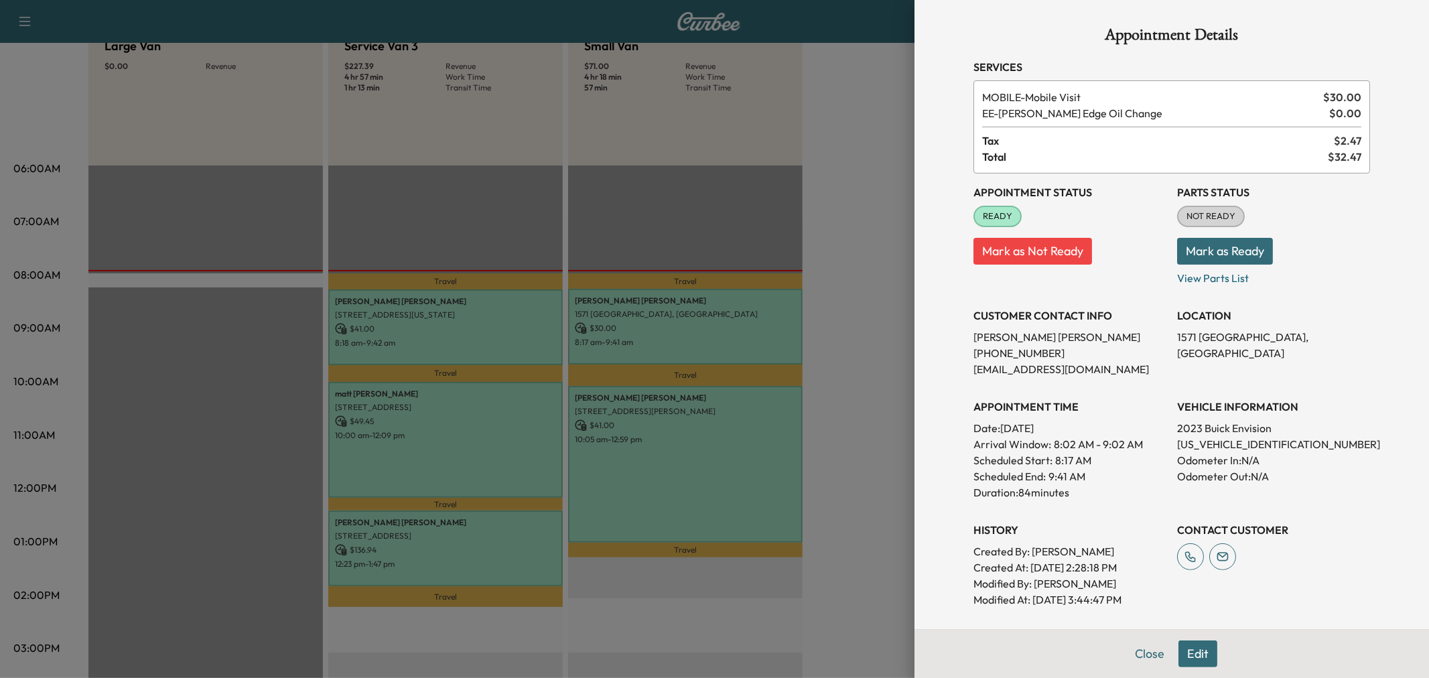
click at [728, 418] on div at bounding box center [714, 339] width 1429 height 678
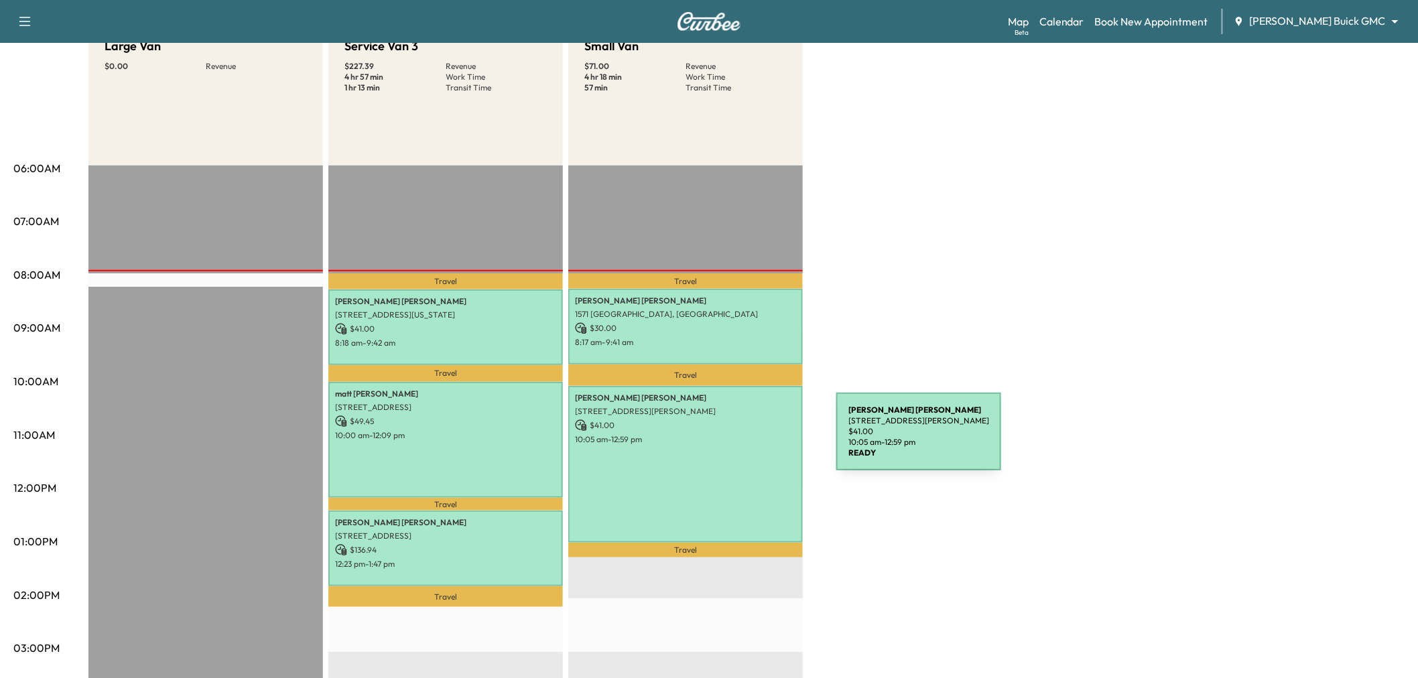
click at [736, 440] on p "10:05 am - 12:59 pm" at bounding box center [685, 439] width 221 height 11
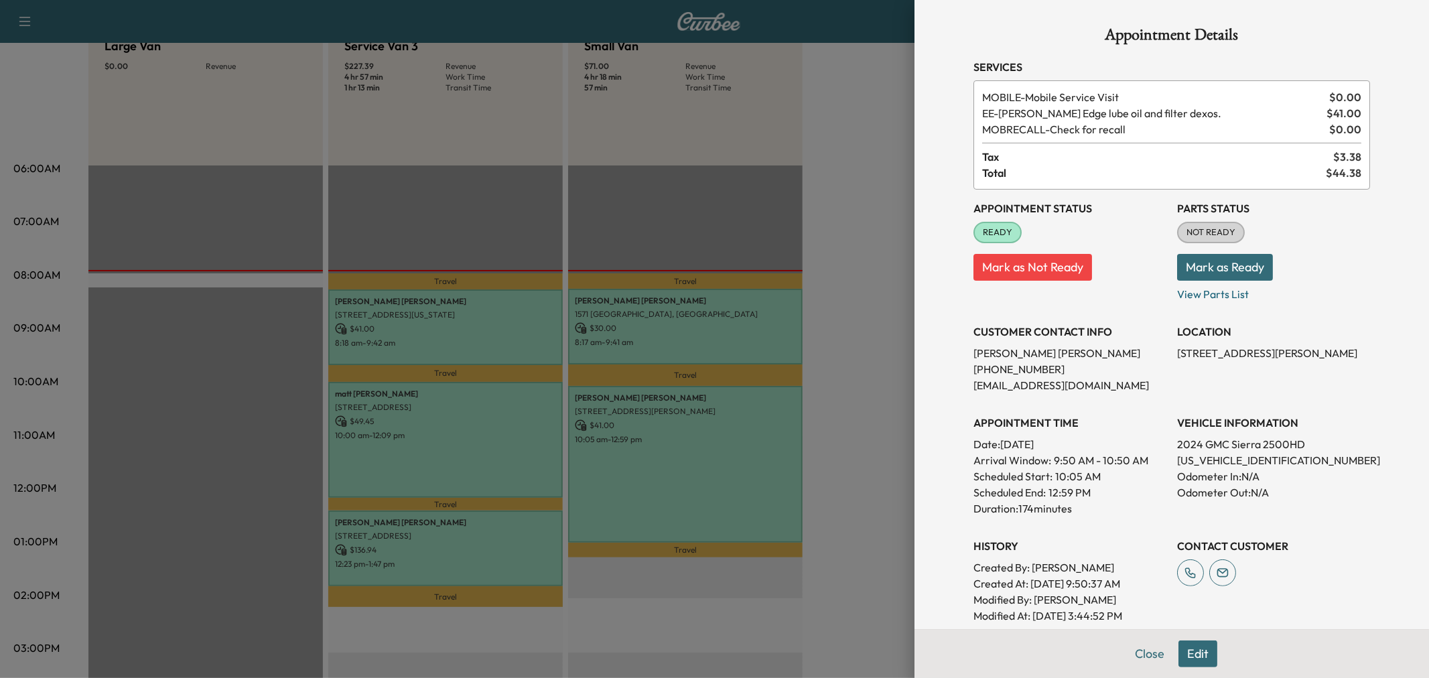
click at [689, 477] on div at bounding box center [714, 339] width 1429 height 678
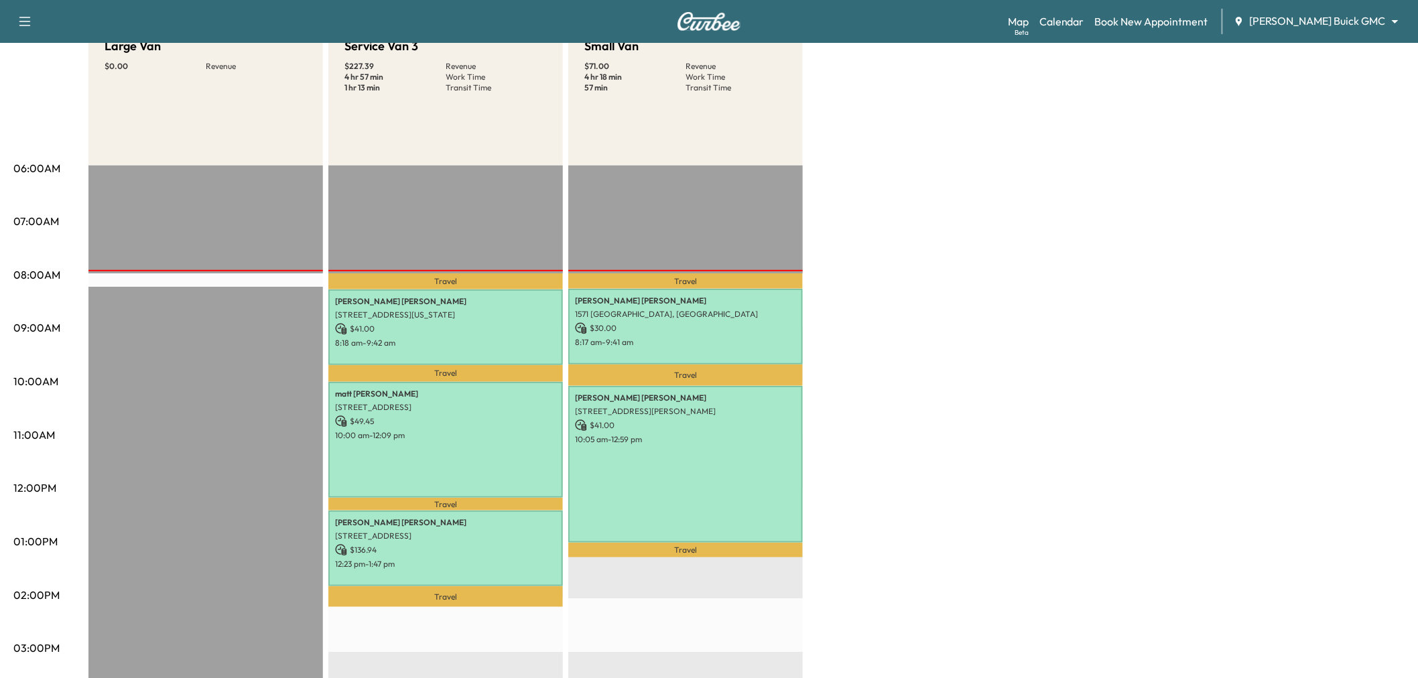
click at [943, 387] on div "Large Van $ 0.00 Revenue EST Start Service Van 3 $ 227.39 Revenue 4 hr 57 min W…" at bounding box center [746, 528] width 1316 height 1005
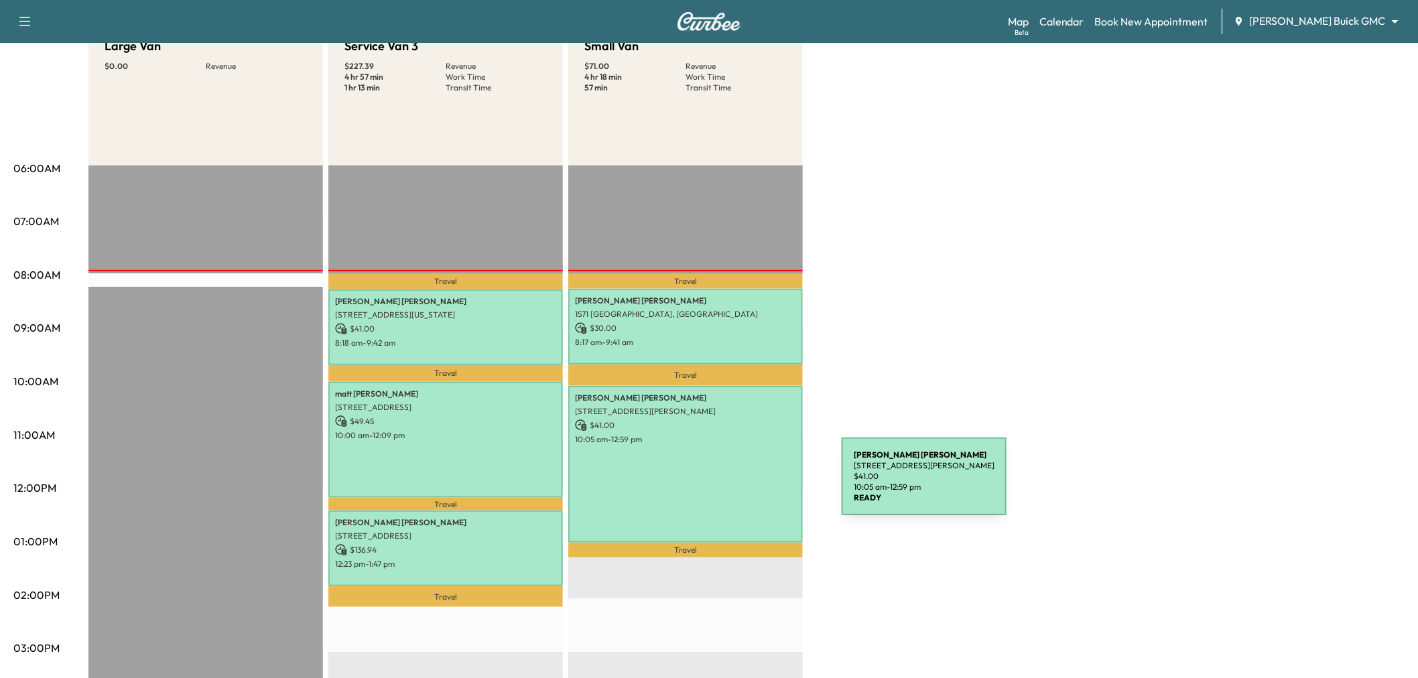
click at [741, 484] on div "[PERSON_NAME] [STREET_ADDRESS][PERSON_NAME] $ 41.00 10:05 am - 12:59 pm" at bounding box center [685, 464] width 235 height 157
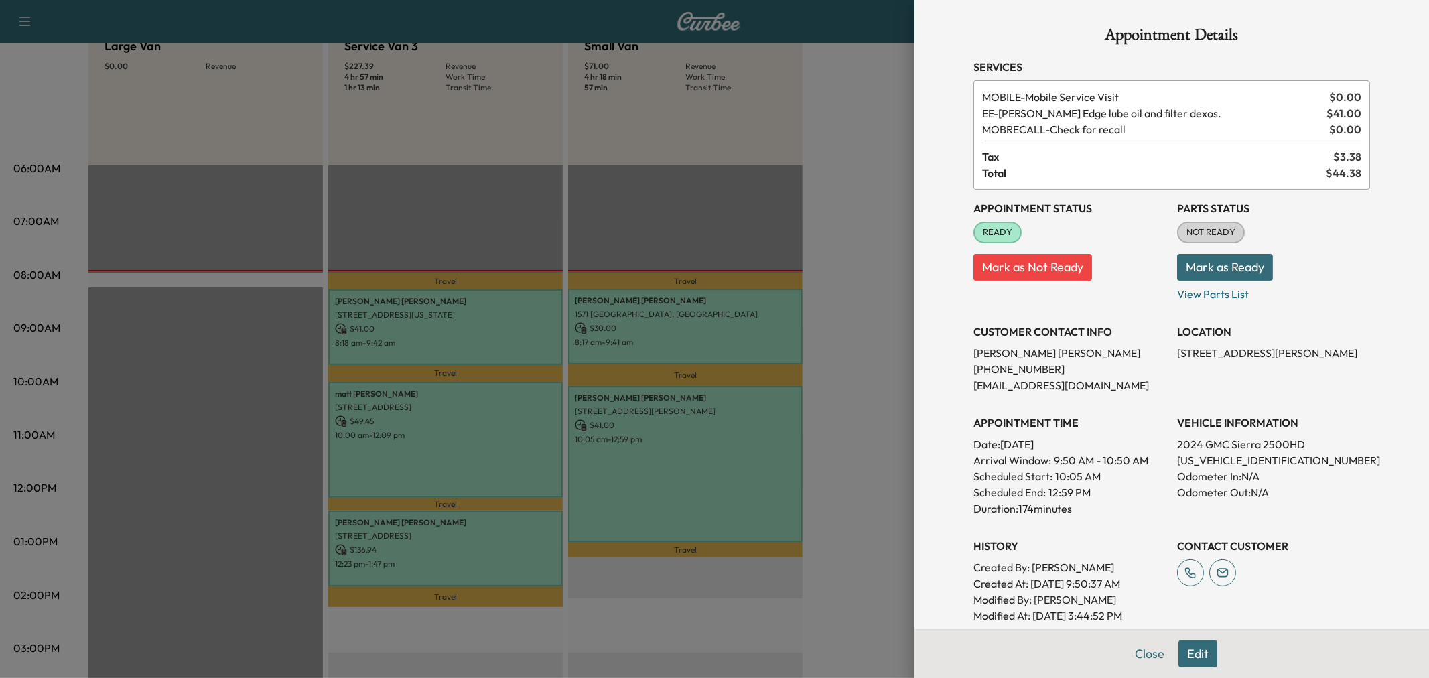
click at [773, 458] on div at bounding box center [714, 339] width 1429 height 678
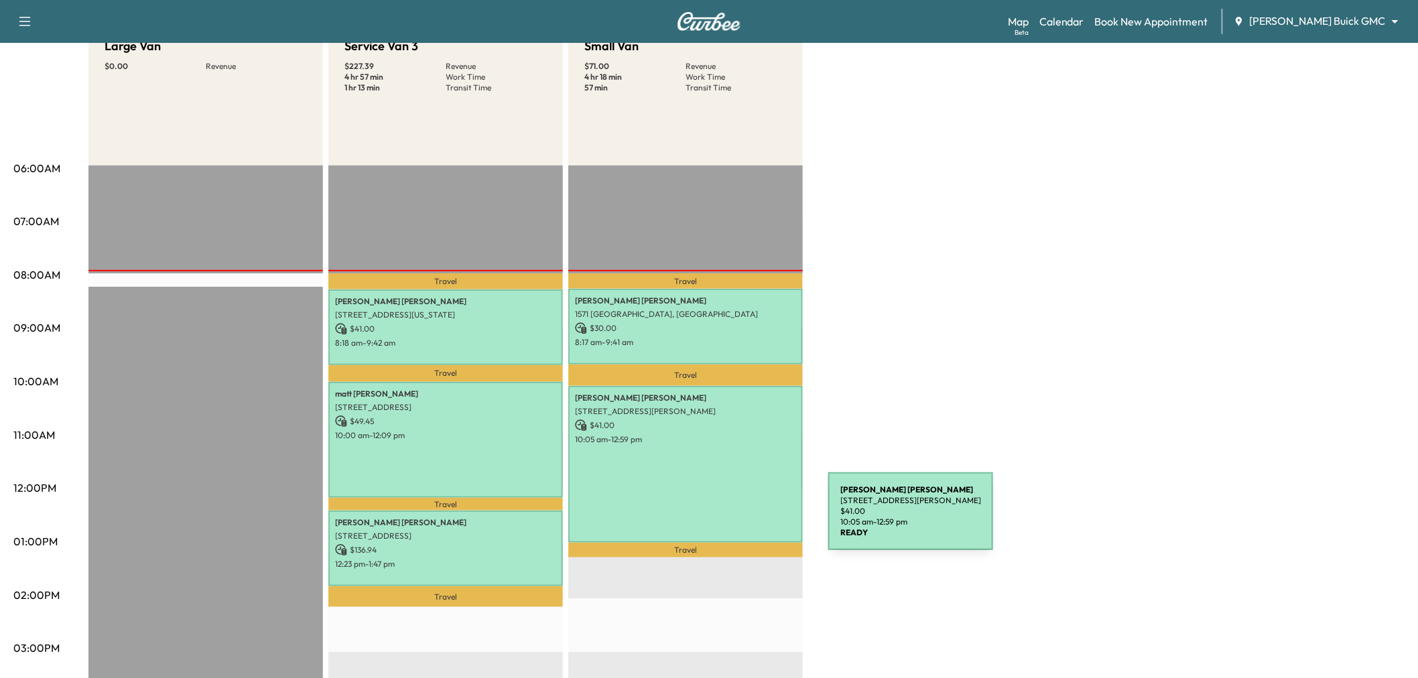
click at [728, 519] on div "[PERSON_NAME] [STREET_ADDRESS][PERSON_NAME] $ 41.00 10:05 am - 12:59 pm" at bounding box center [685, 464] width 235 height 157
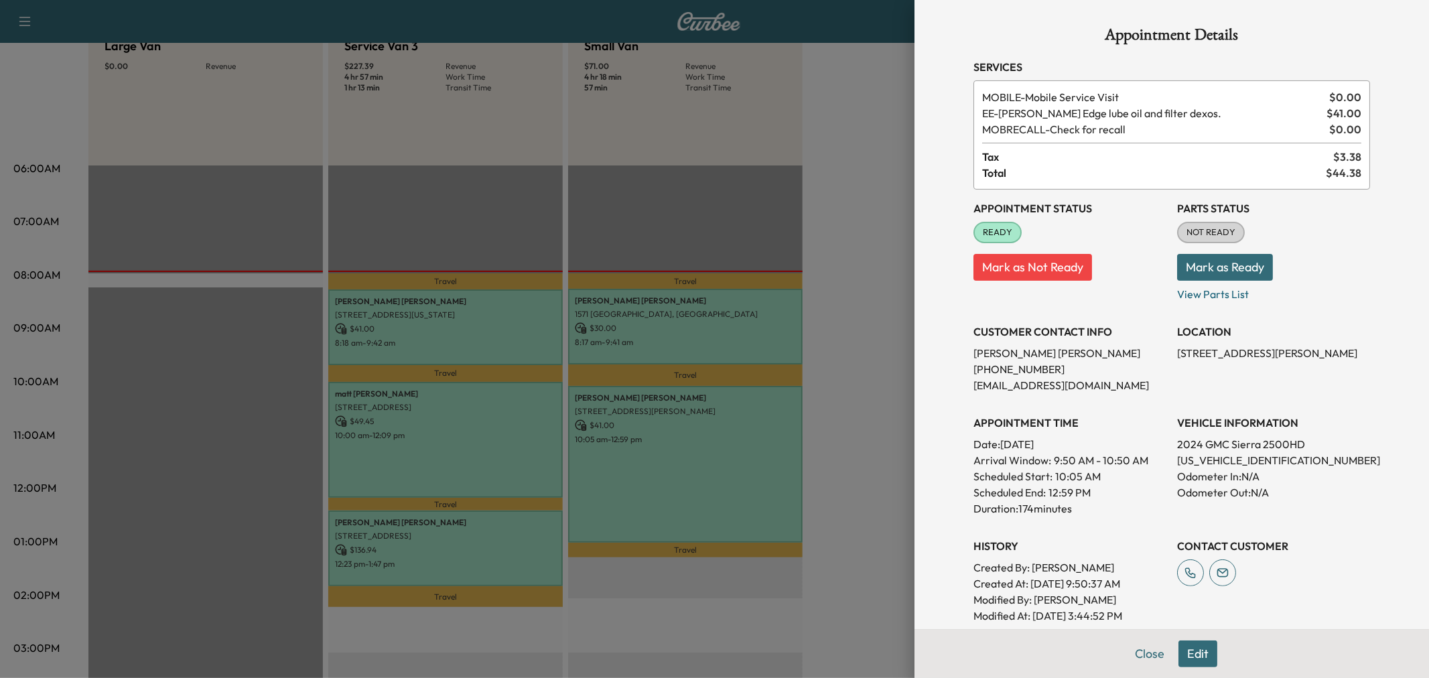
click at [728, 519] on div at bounding box center [714, 339] width 1429 height 678
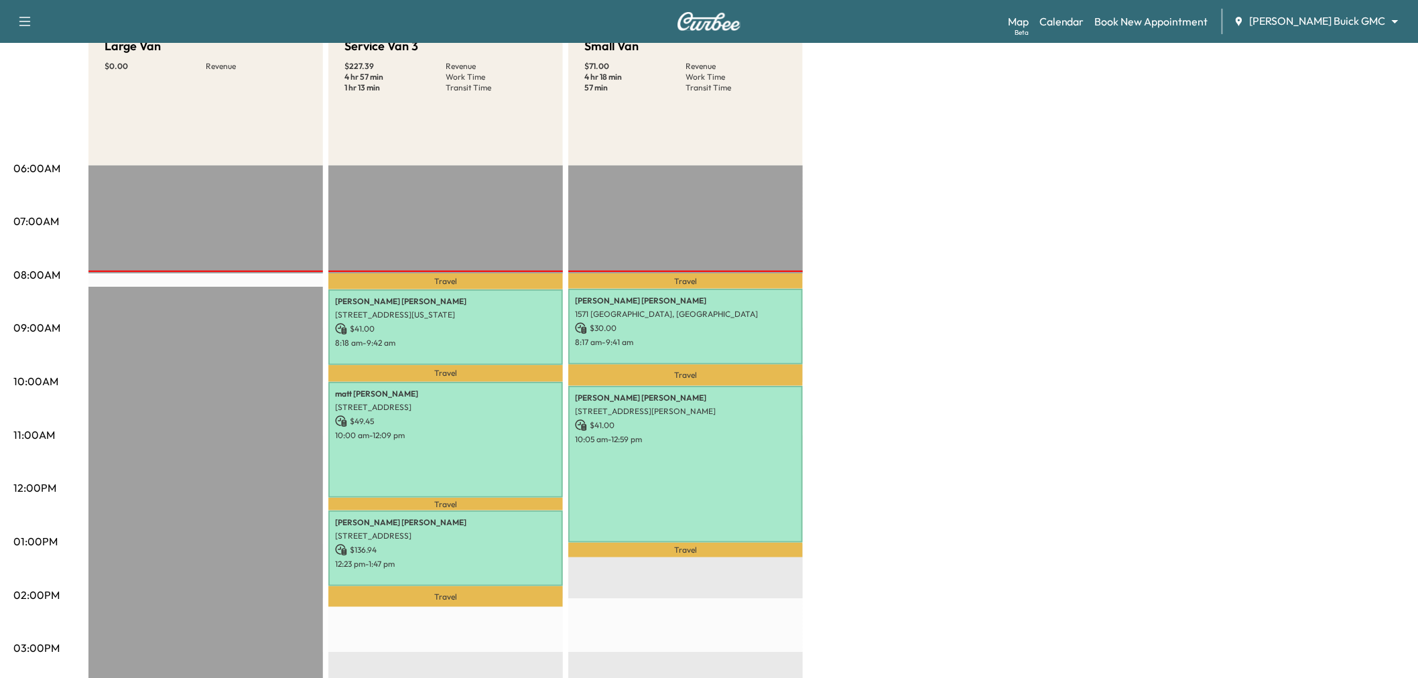
click at [1010, 332] on div "Large Van $ 0.00 Revenue EST Start Service Van 3 $ 227.39 Revenue 4 hr 57 min W…" at bounding box center [746, 528] width 1316 height 1005
click at [450, 324] on p "$ 41.00" at bounding box center [445, 329] width 221 height 12
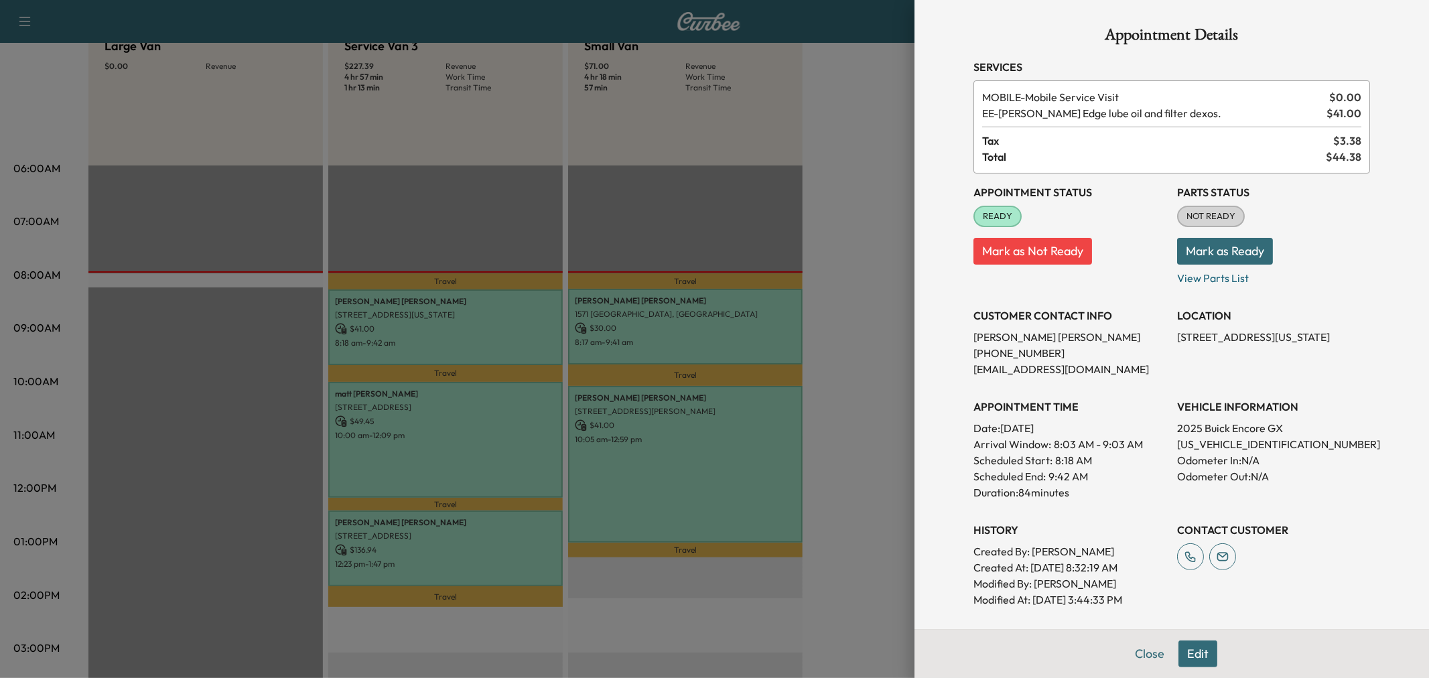
click at [452, 326] on div at bounding box center [714, 339] width 1429 height 678
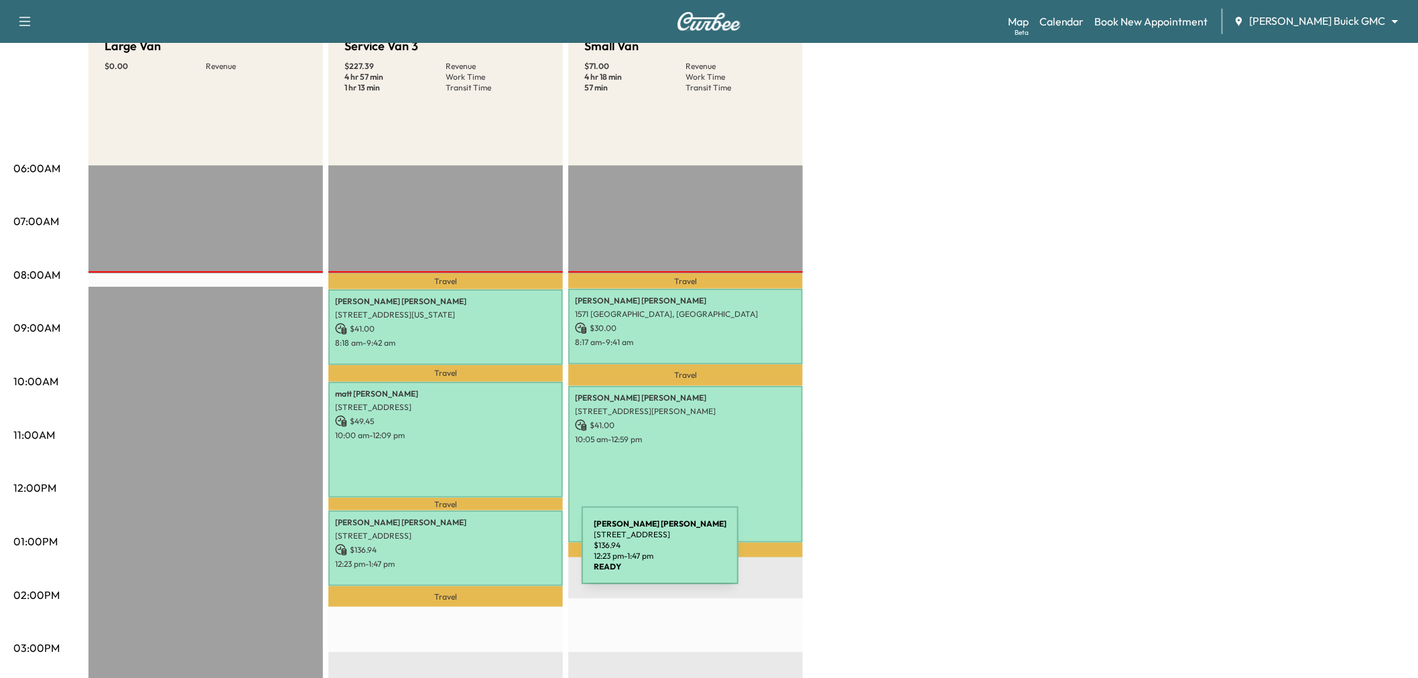
click at [481, 559] on p "12:23 pm - 1:47 pm" at bounding box center [445, 564] width 221 height 11
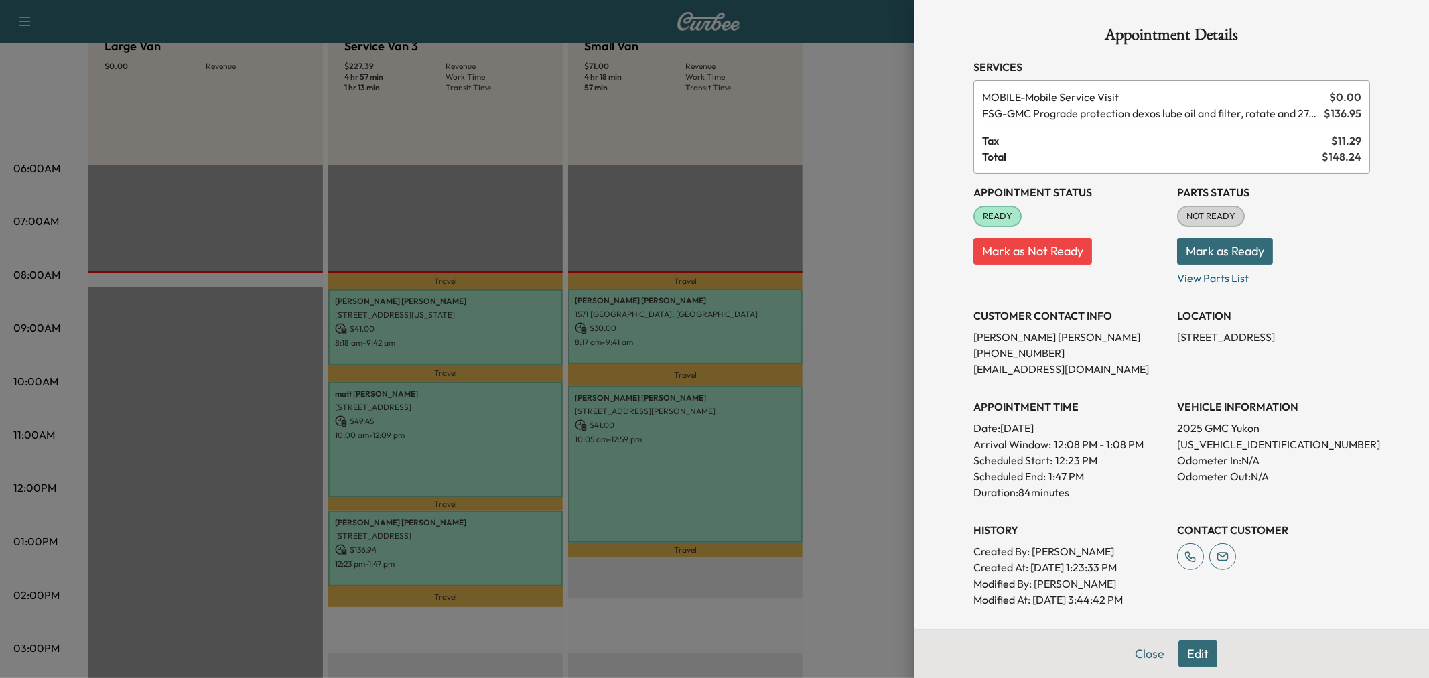
click at [481, 553] on div at bounding box center [714, 339] width 1429 height 678
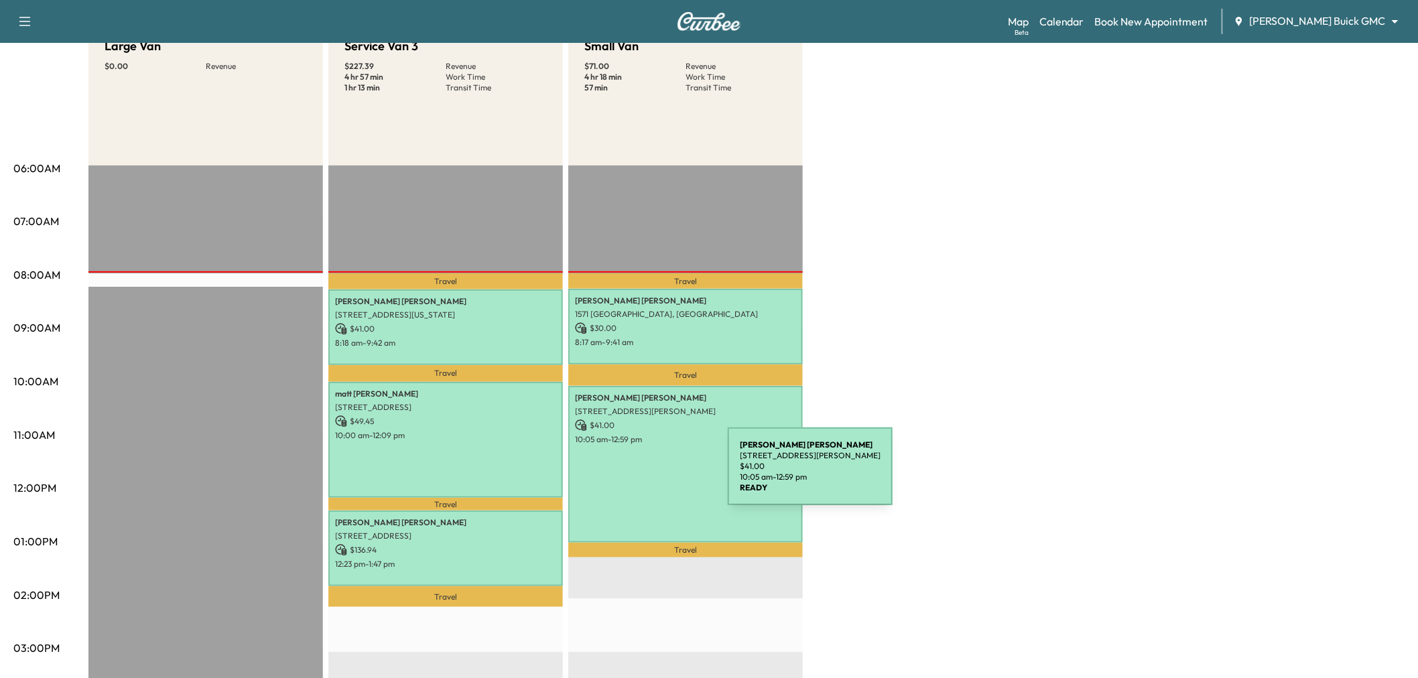
click at [628, 474] on div "[PERSON_NAME] [STREET_ADDRESS][PERSON_NAME] $ 41.00 10:05 am - 12:59 pm" at bounding box center [685, 464] width 235 height 157
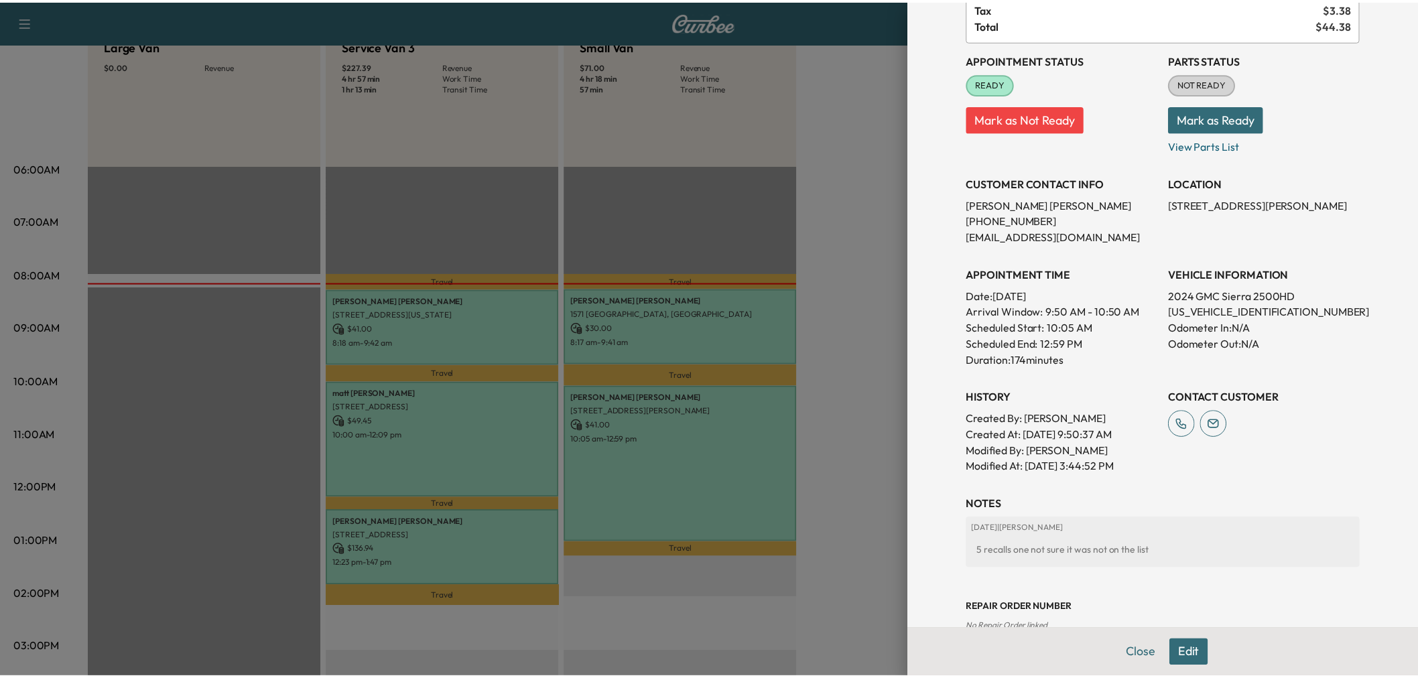
scroll to position [241, 0]
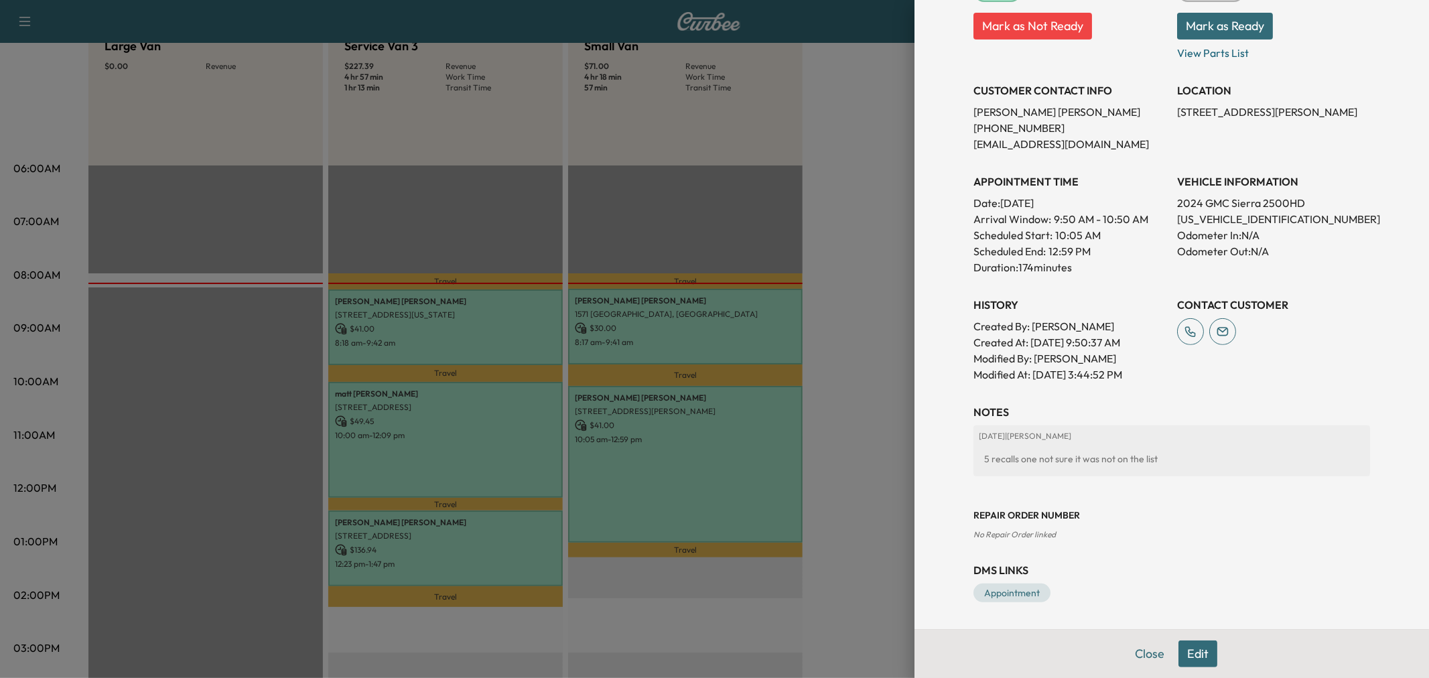
click at [1181, 547] on div "Appointment Details Services MOBILE - Mobile Service Visit $ 0.00 EE - [PERSON_…" at bounding box center [1172, 194] width 429 height 870
click at [867, 411] on div at bounding box center [714, 339] width 1429 height 678
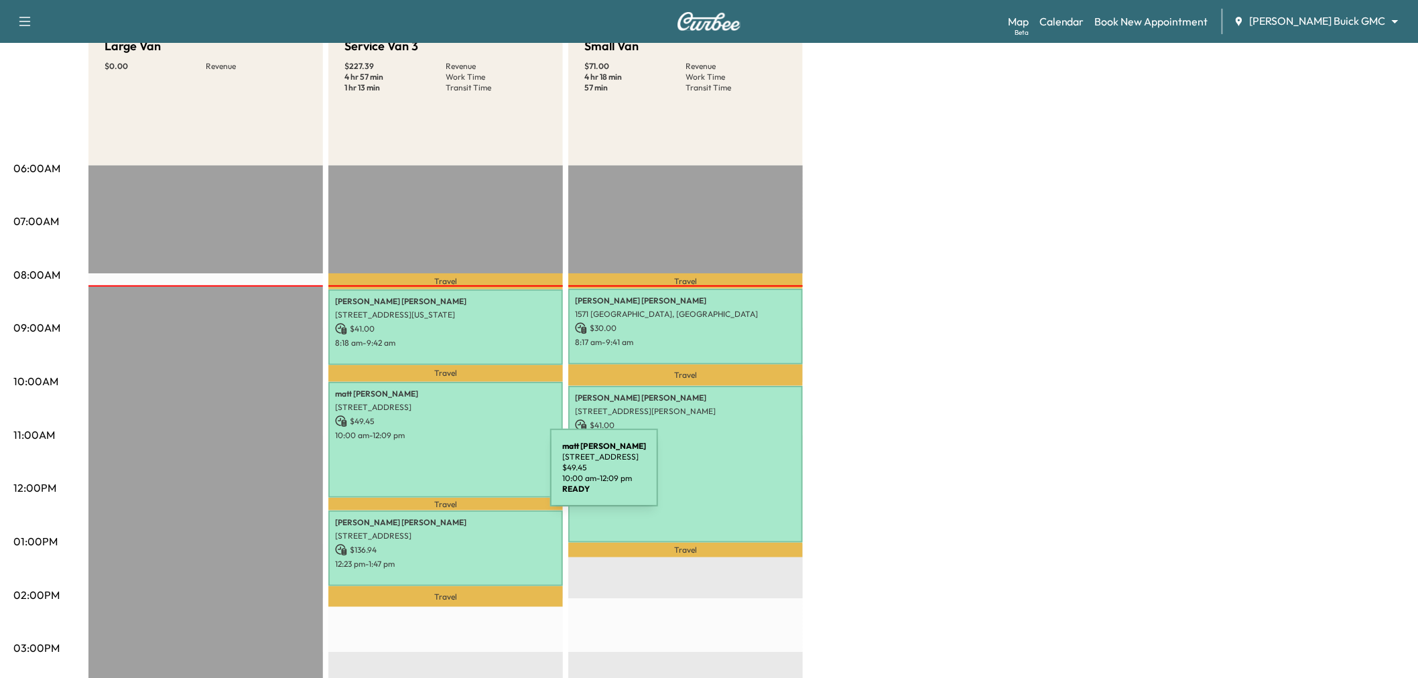
click at [441, 474] on div "[PERSON_NAME] [STREET_ADDRESS] $ 49.45 10:00 am - 12:09 pm" at bounding box center [445, 440] width 235 height 117
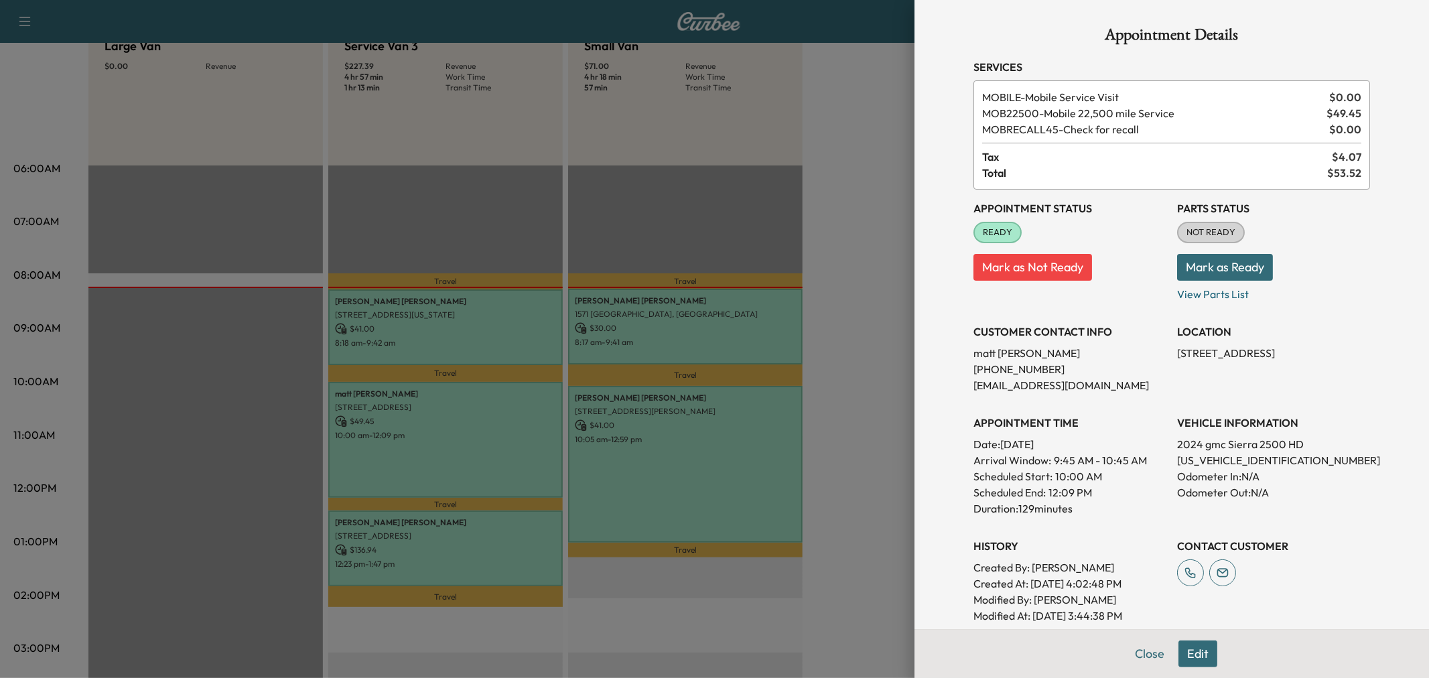
click at [856, 312] on div at bounding box center [714, 339] width 1429 height 678
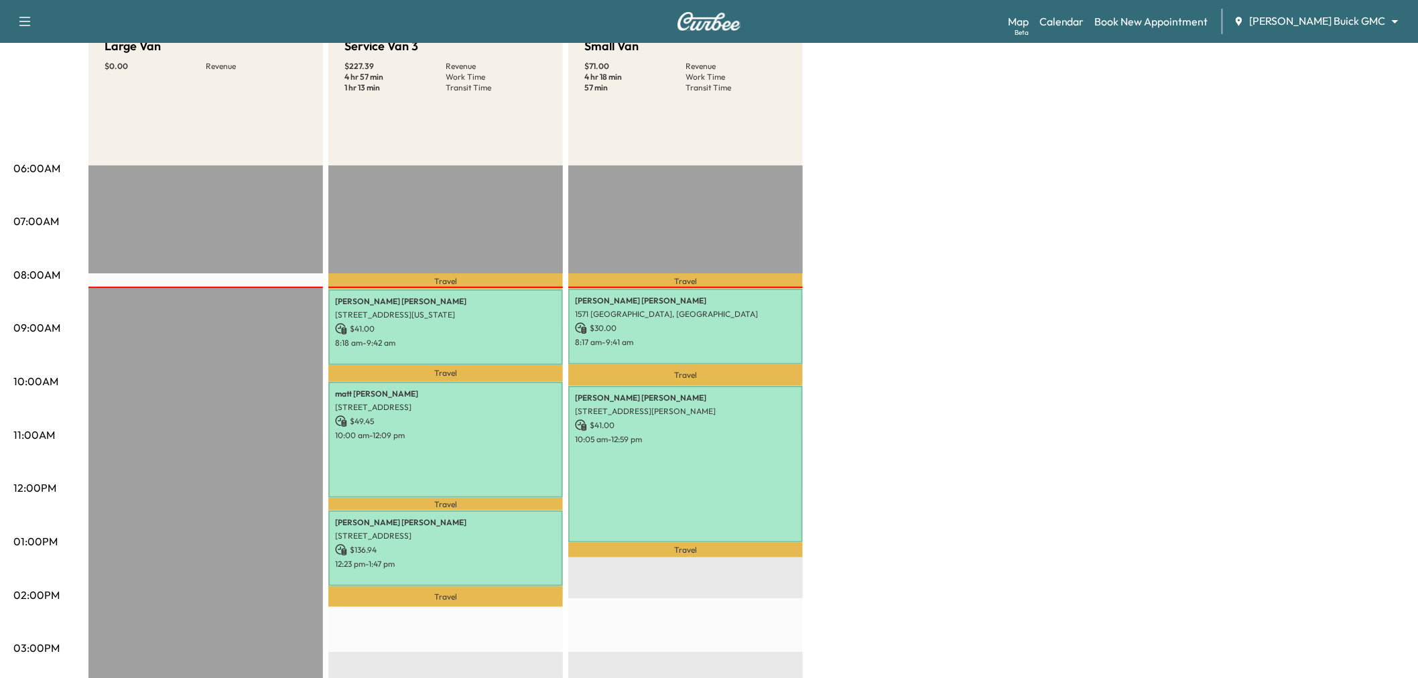
click at [910, 318] on div "Large Van $ 0.00 Revenue EST Start Service Van 3 $ 227.39 Revenue 4 hr 57 min W…" at bounding box center [746, 528] width 1316 height 1005
click at [1149, 293] on div "Large Van $ 0.00 Revenue EST Start Service Van 3 $ 227.39 Revenue 4 hr 57 min W…" at bounding box center [746, 528] width 1316 height 1005
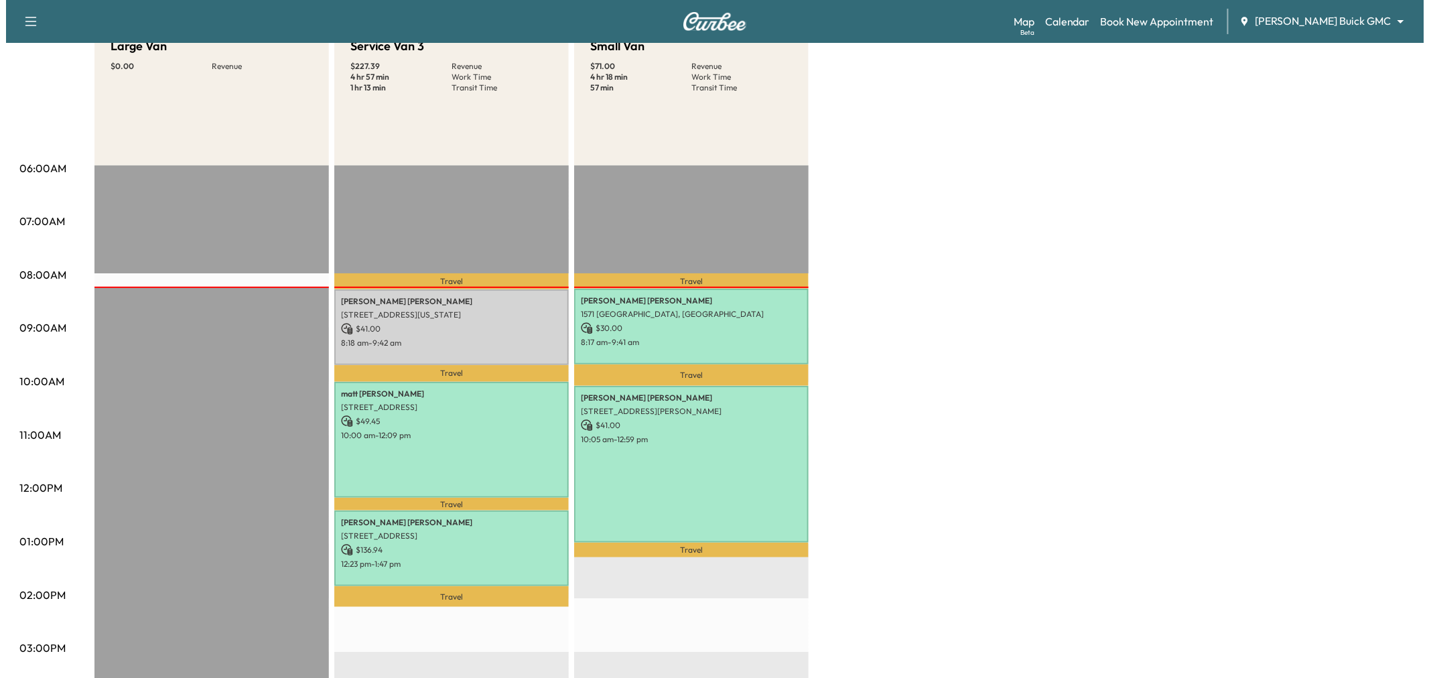
scroll to position [223, 0]
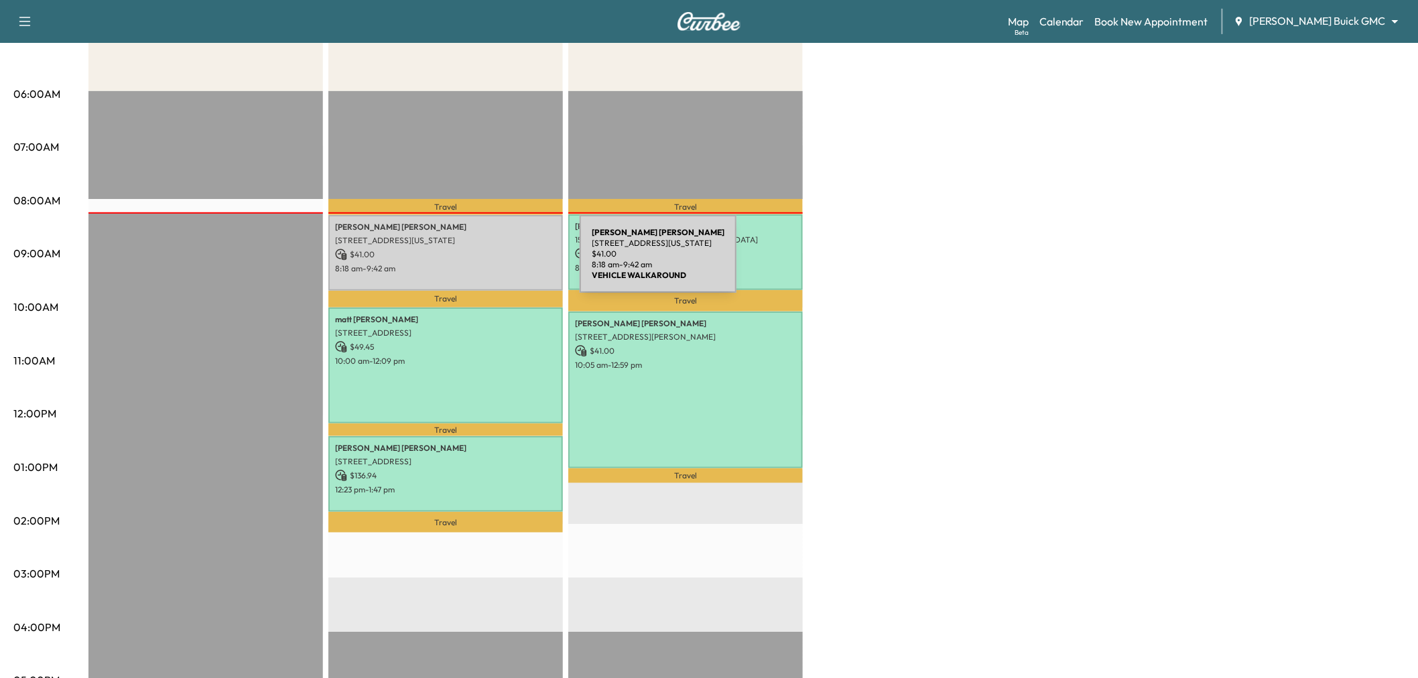
click at [479, 263] on p "8:18 am - 9:42 am" at bounding box center [445, 268] width 221 height 11
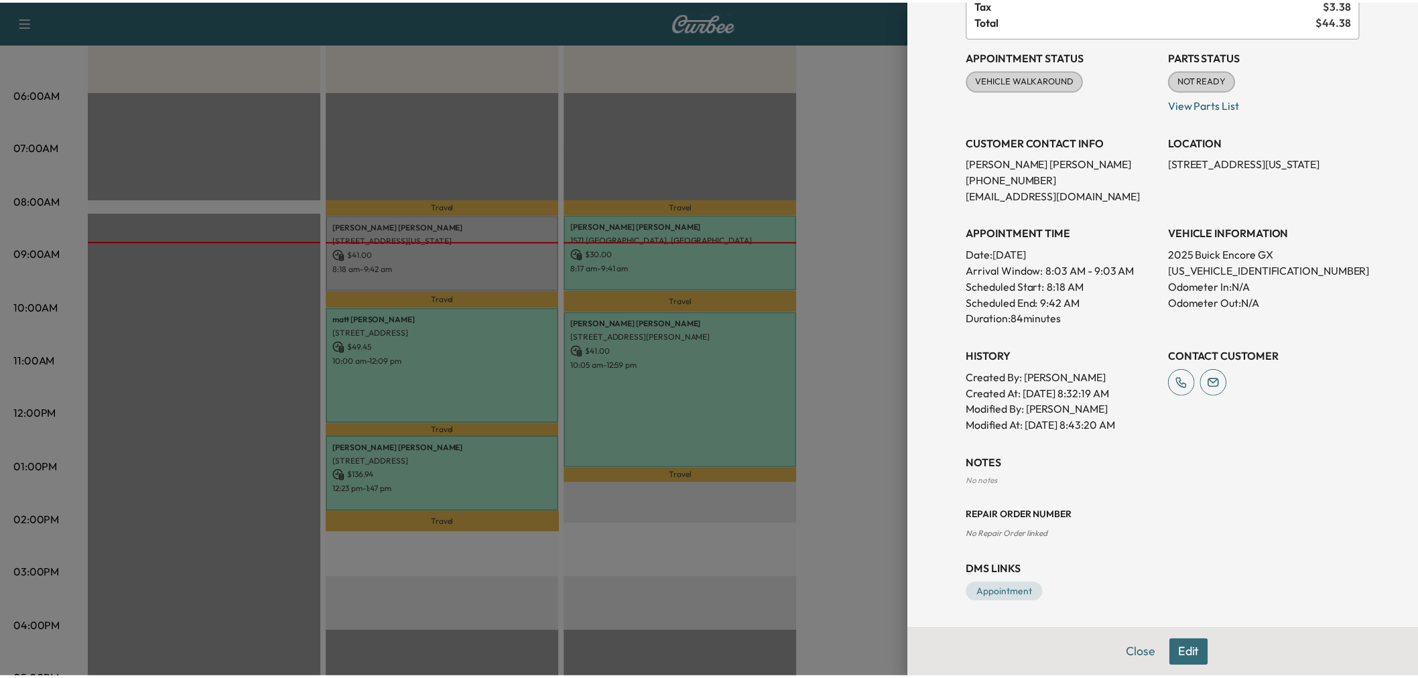
scroll to position [0, 0]
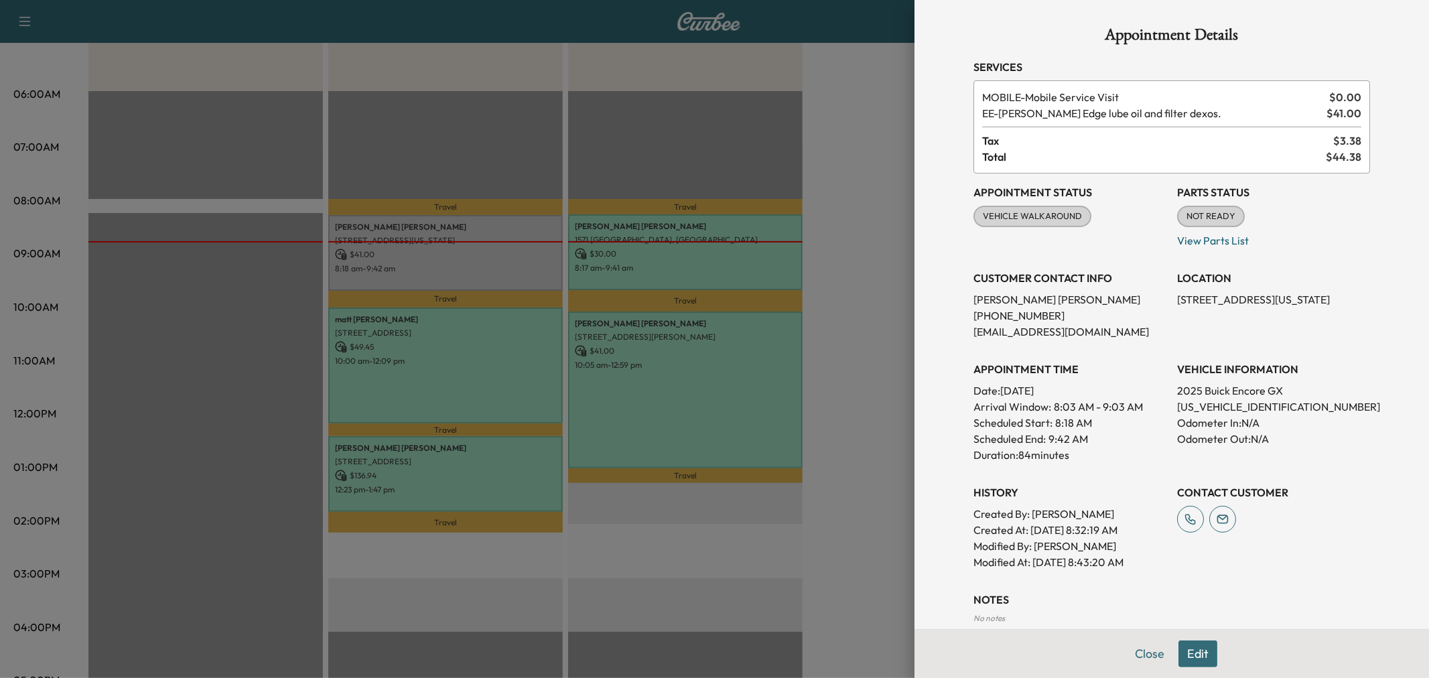
click at [878, 228] on div at bounding box center [714, 339] width 1429 height 678
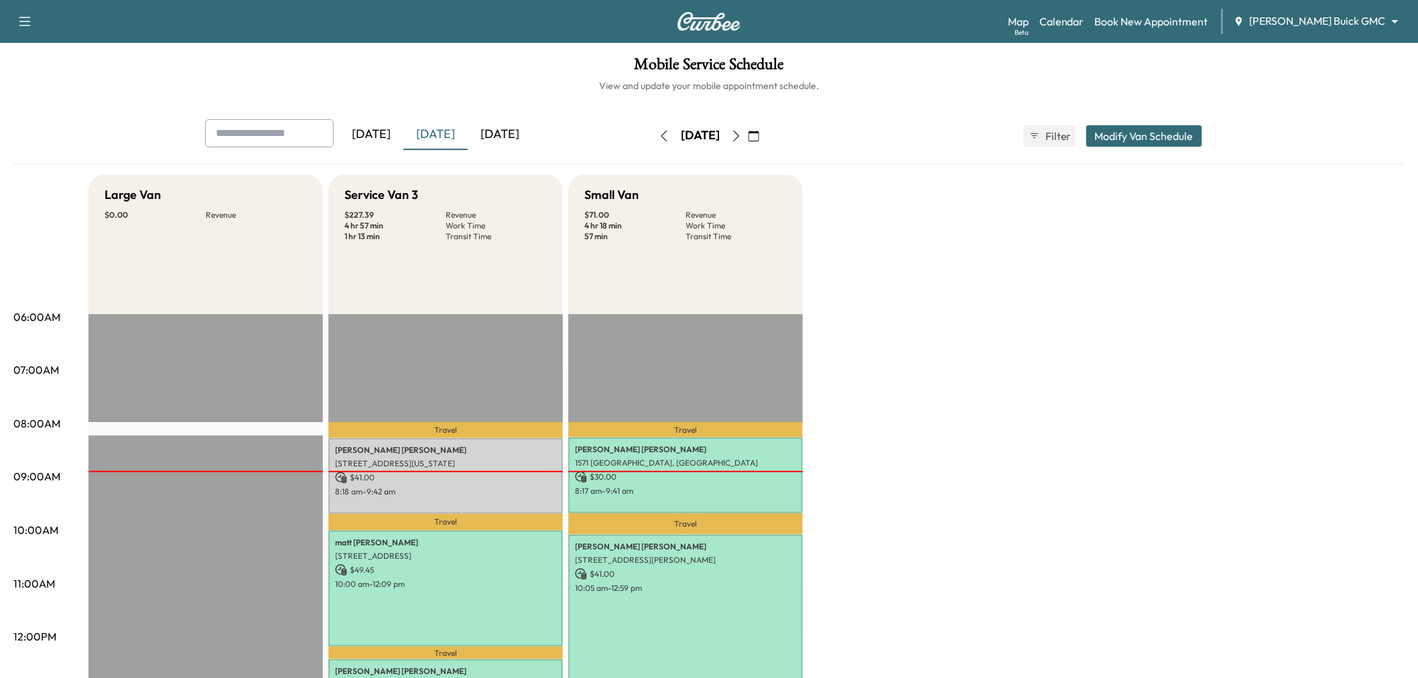
click at [434, 142] on div "[DATE]" at bounding box center [435, 134] width 64 height 31
click at [456, 125] on div "[DATE]" at bounding box center [435, 134] width 64 height 31
click at [661, 137] on icon "button" at bounding box center [664, 136] width 6 height 11
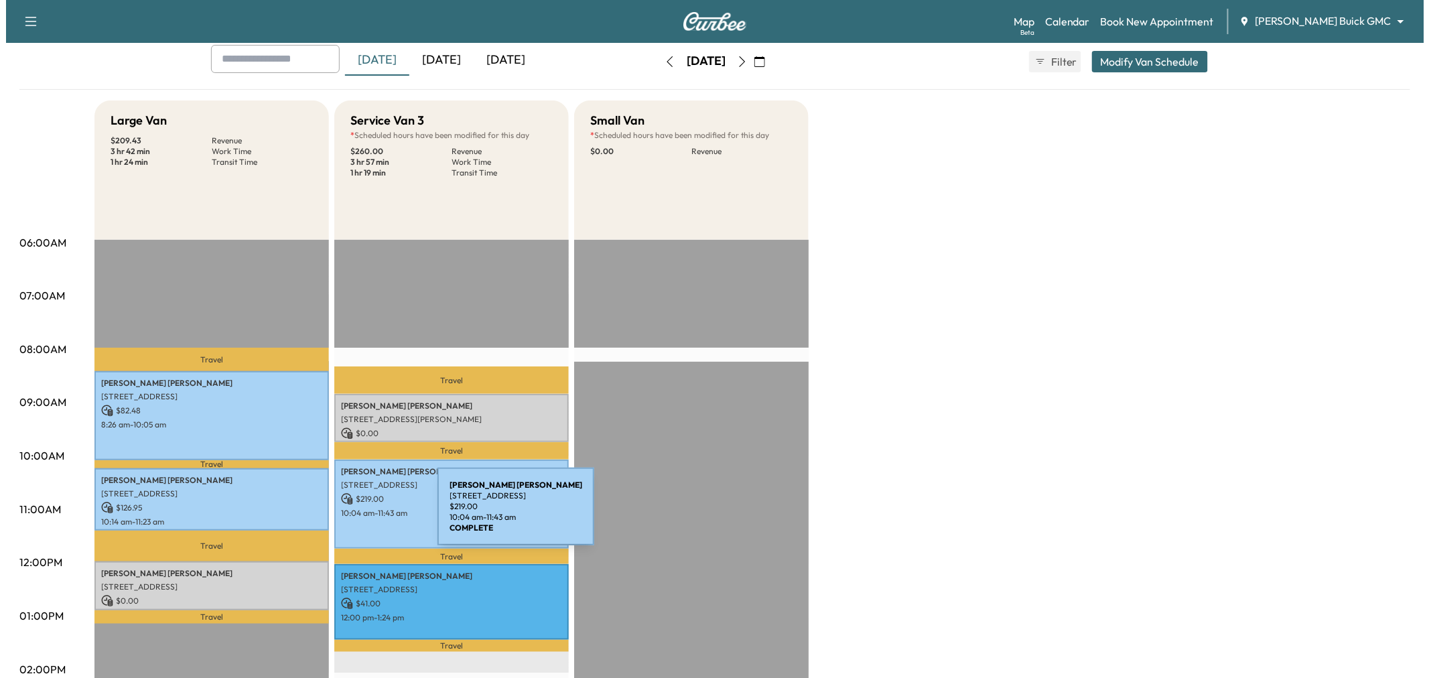
scroll to position [149, 0]
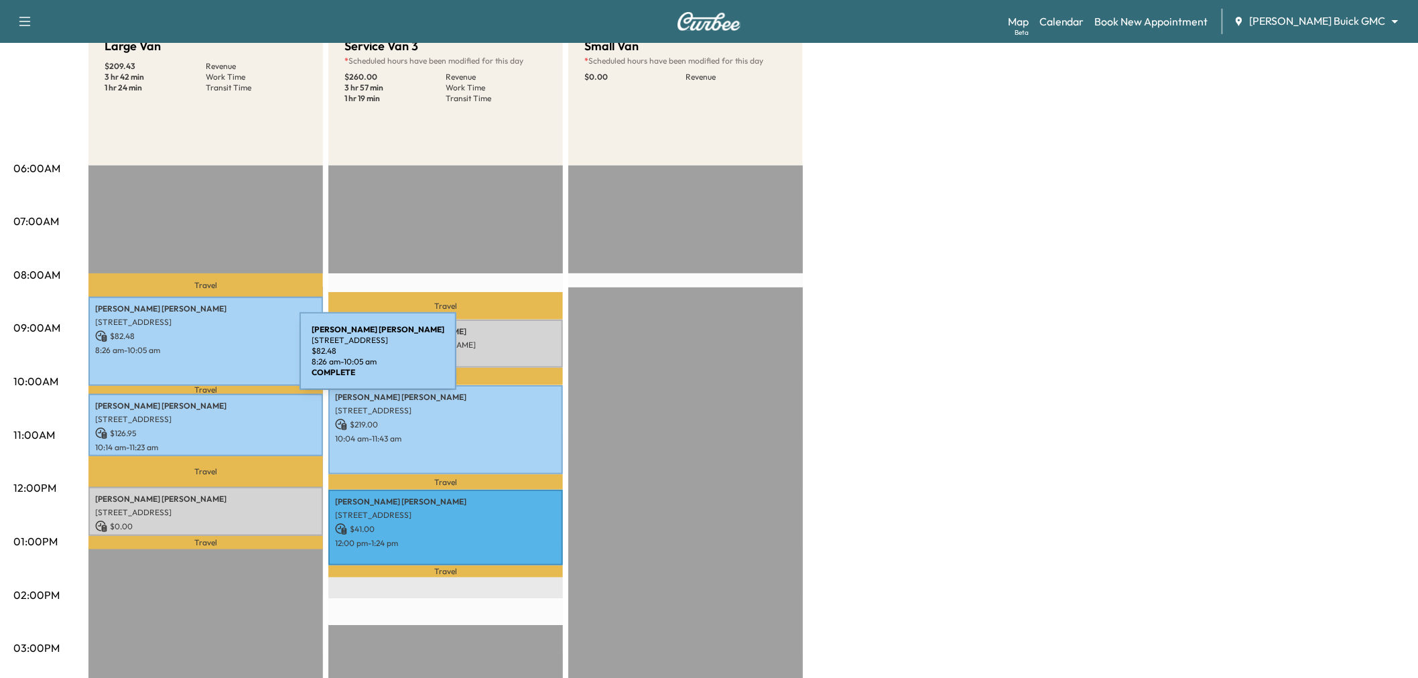
click at [199, 359] on div "[PERSON_NAME] [STREET_ADDRESS] $ 82.48 8:26 am - 10:05 am" at bounding box center [205, 341] width 235 height 89
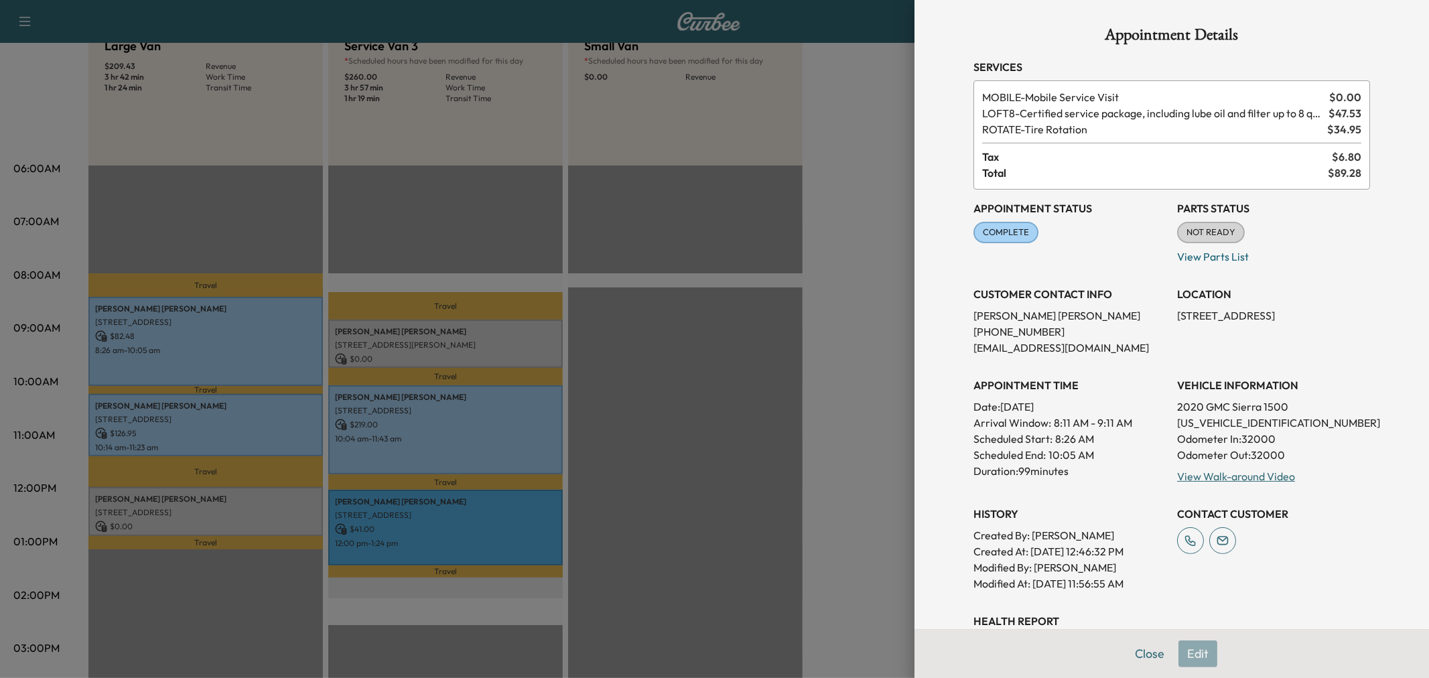
click at [184, 516] on div at bounding box center [714, 339] width 1429 height 678
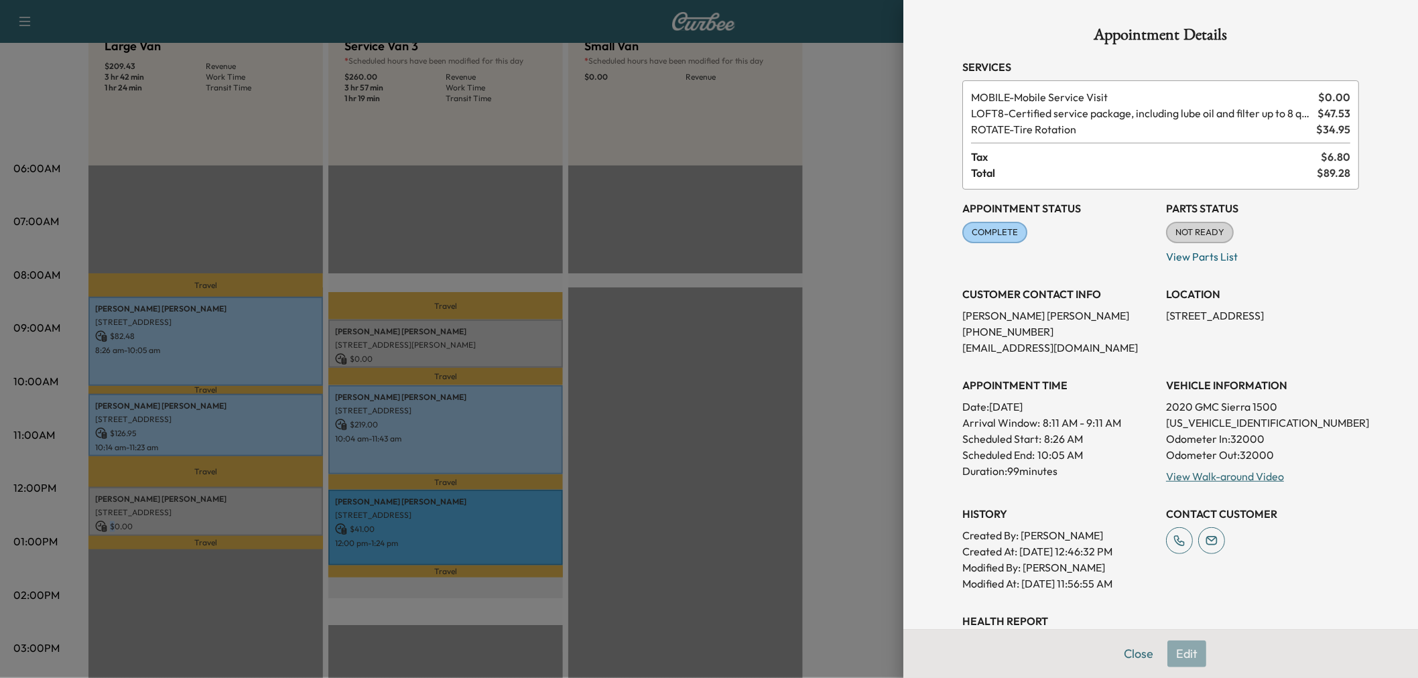
click at [184, 521] on p "$ 0.00" at bounding box center [205, 527] width 221 height 12
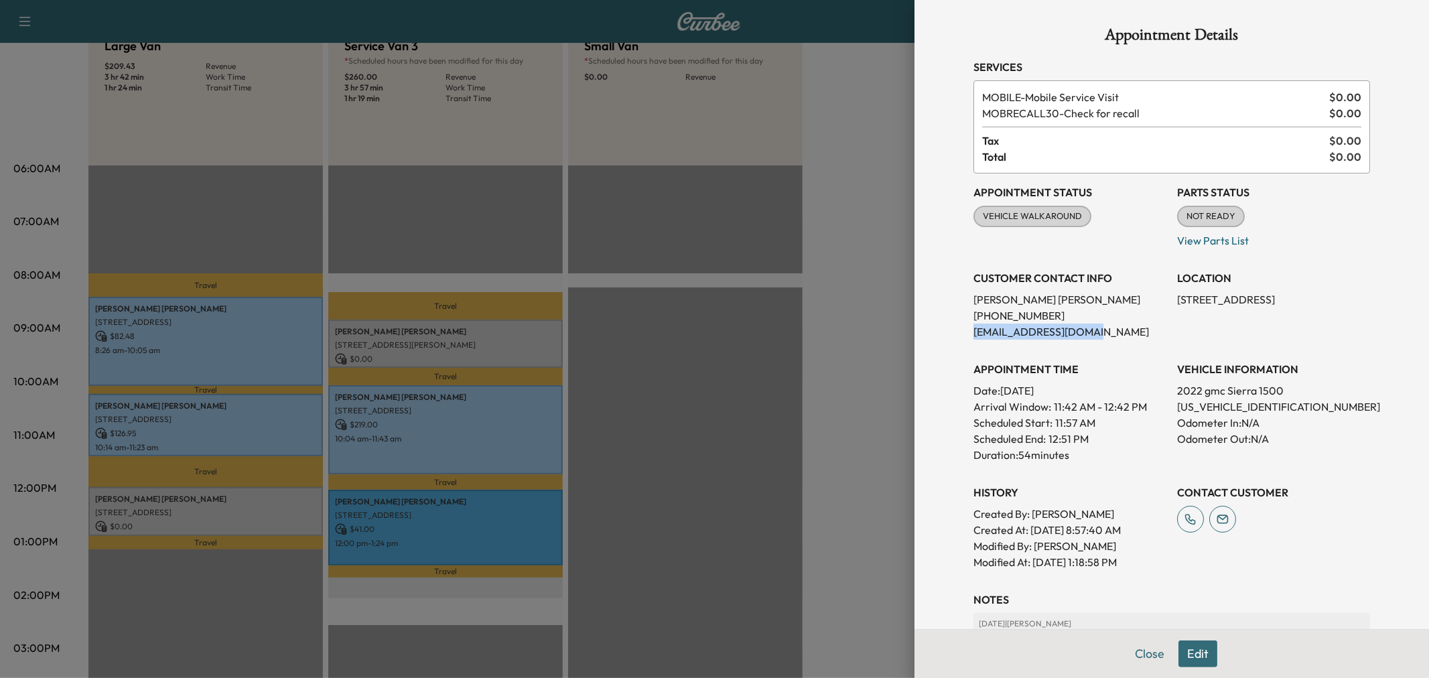
drag, startPoint x: 993, startPoint y: 339, endPoint x: 1083, endPoint y: 332, distance: 90.0
click at [1083, 332] on div "Appointment Details Services MOBILE - Mobile Service Visit $ 0.00 MOBRECALL30 -…" at bounding box center [1172, 408] width 429 height 817
click at [1099, 332] on p "[EMAIL_ADDRESS][DOMAIN_NAME]" at bounding box center [1070, 332] width 193 height 16
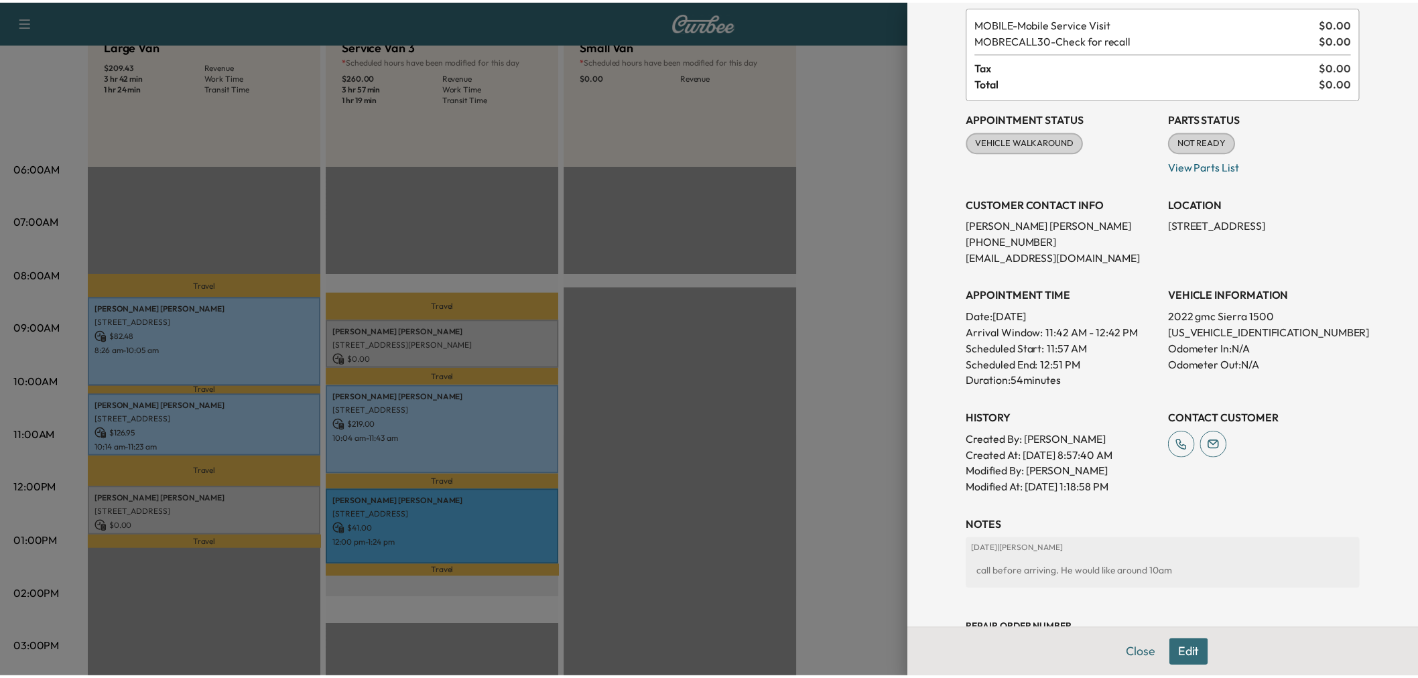
scroll to position [0, 0]
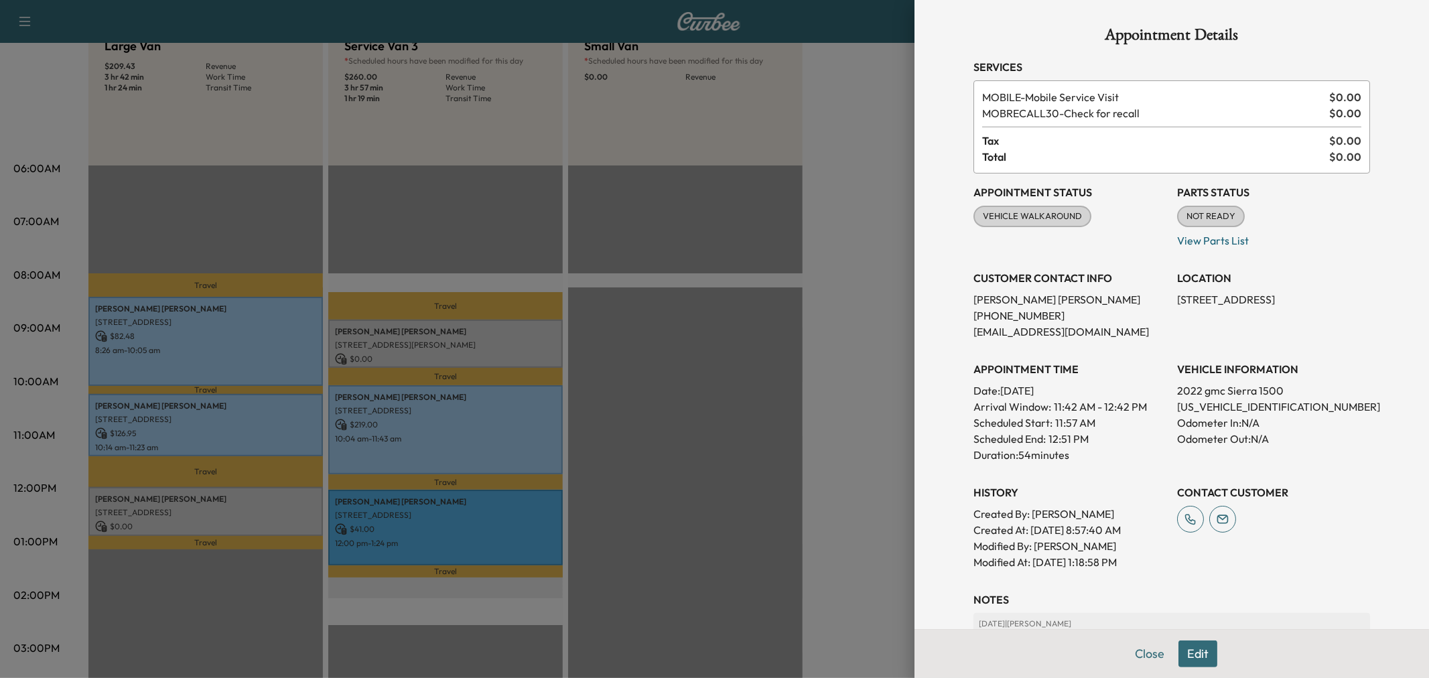
click at [1100, 310] on p "[PHONE_NUMBER]" at bounding box center [1070, 316] width 193 height 16
click at [276, 508] on div at bounding box center [714, 339] width 1429 height 678
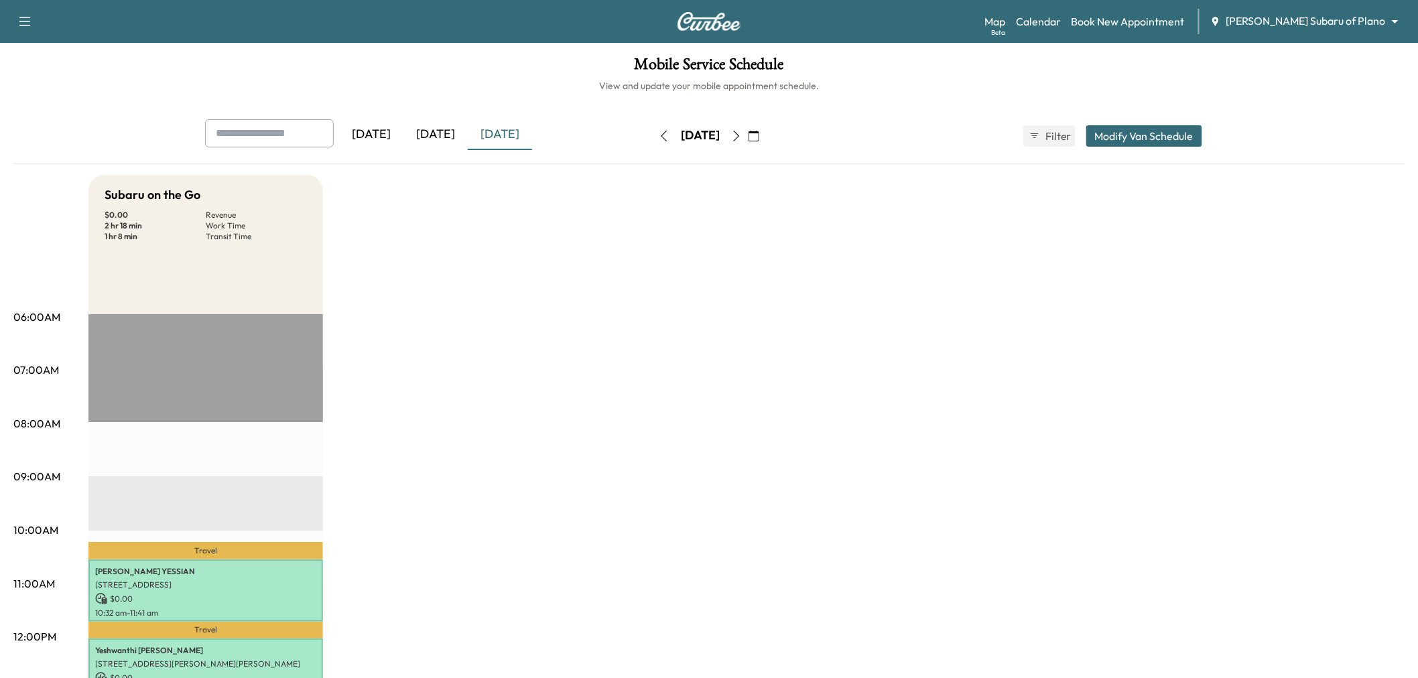
click at [460, 131] on div "[DATE]" at bounding box center [435, 134] width 64 height 31
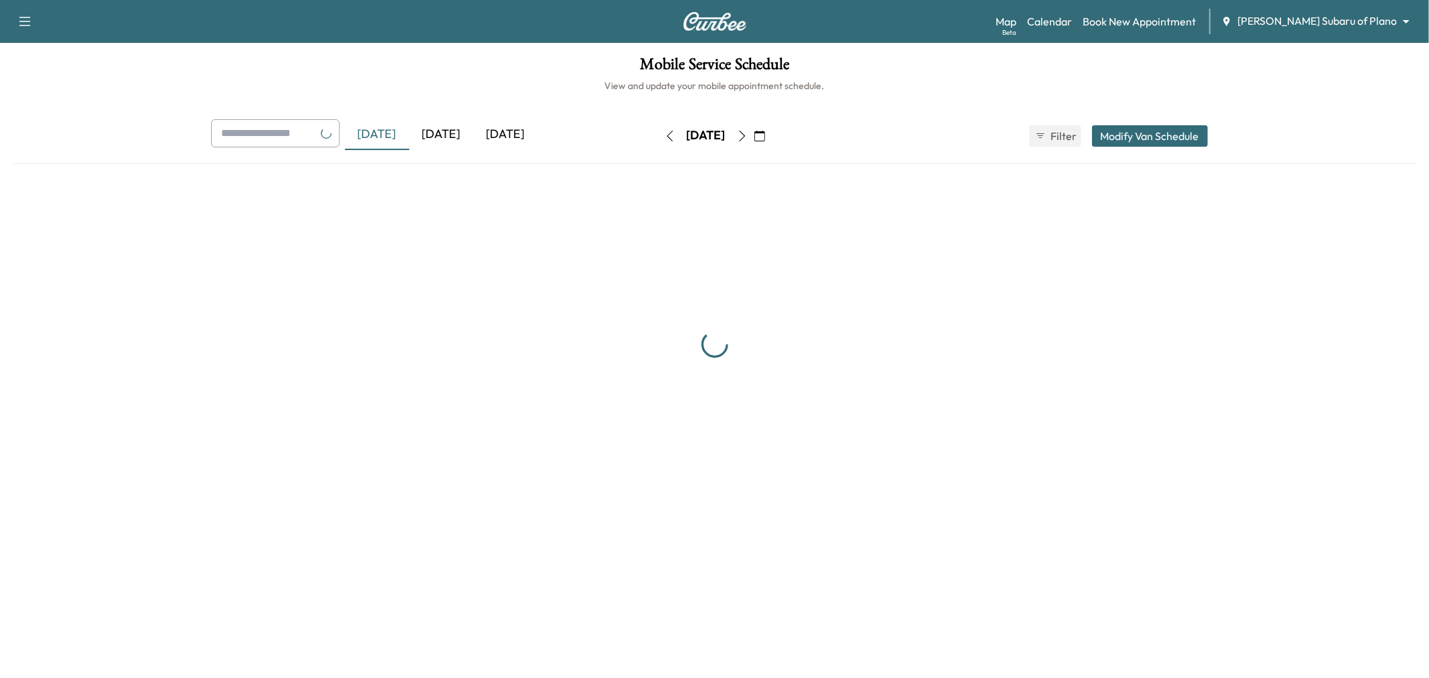
click at [454, 132] on div "[DATE]" at bounding box center [441, 134] width 64 height 31
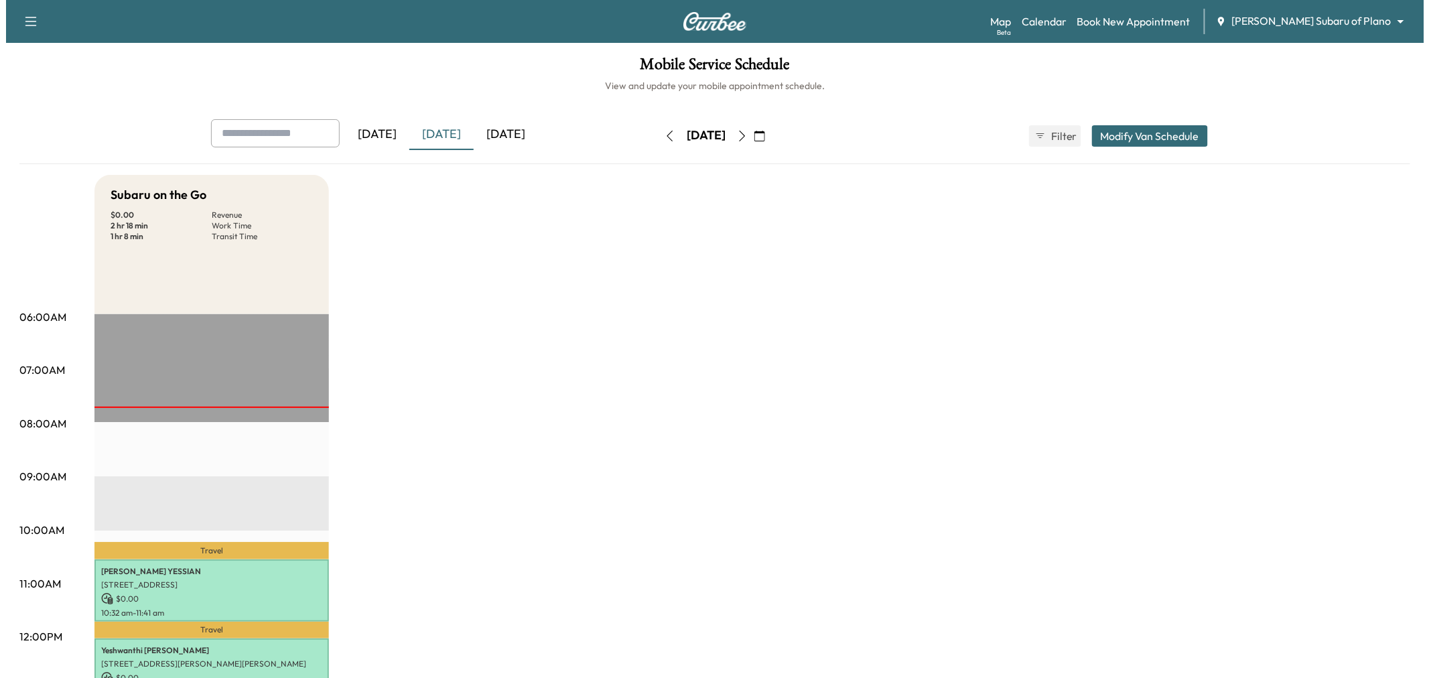
scroll to position [149, 0]
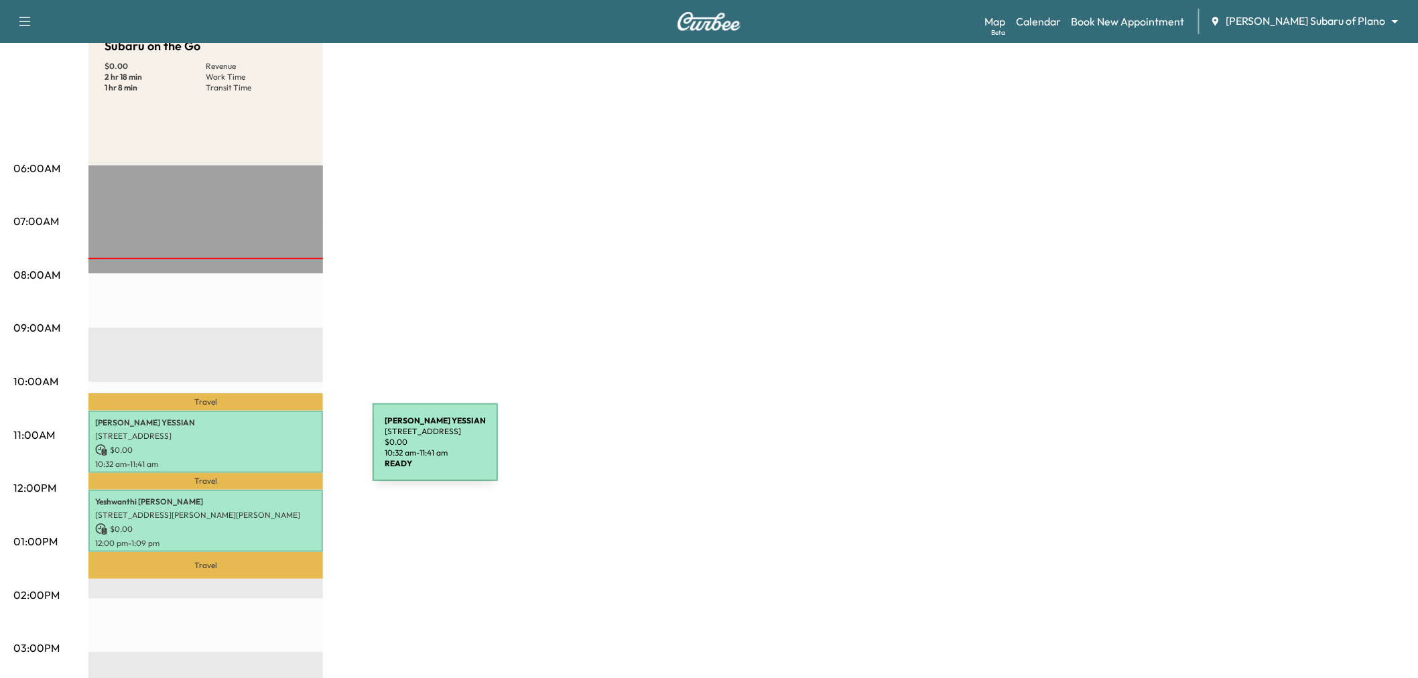
click at [272, 450] on p "$ 0.00" at bounding box center [205, 450] width 221 height 12
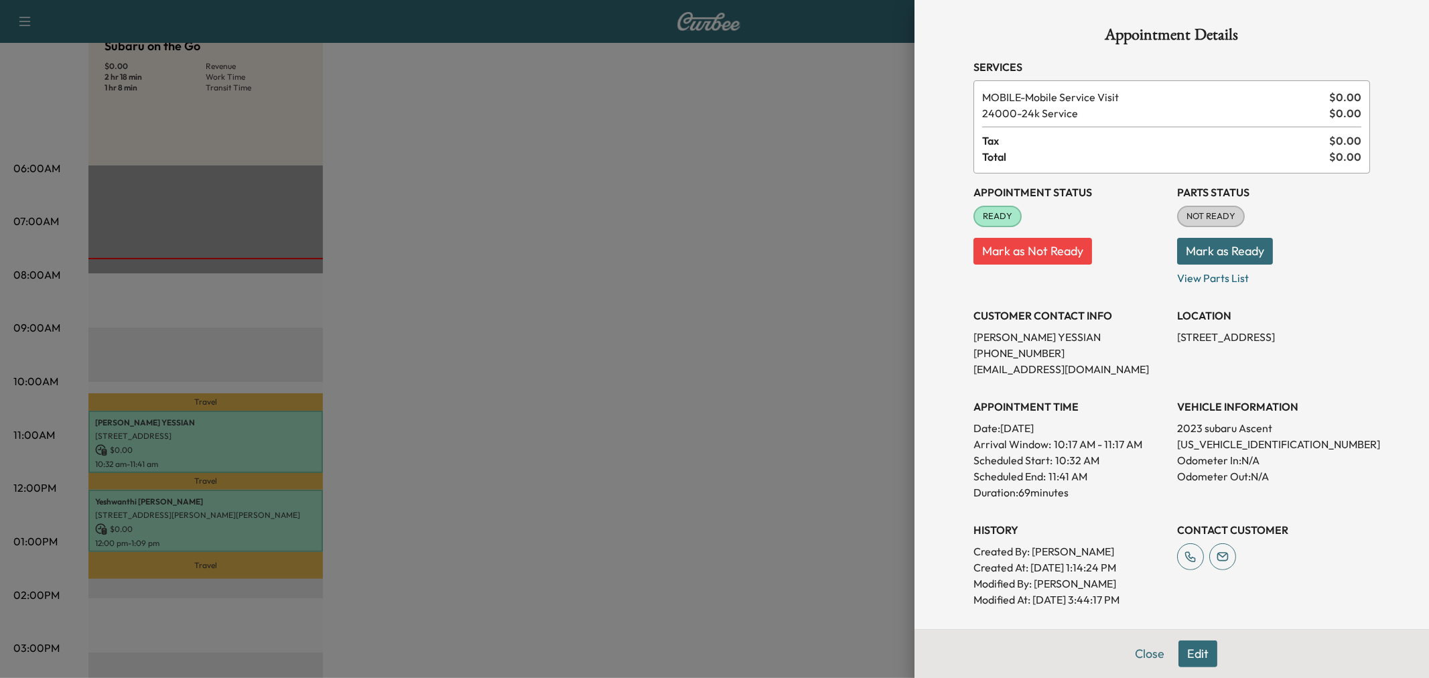
click at [265, 505] on div at bounding box center [714, 339] width 1429 height 678
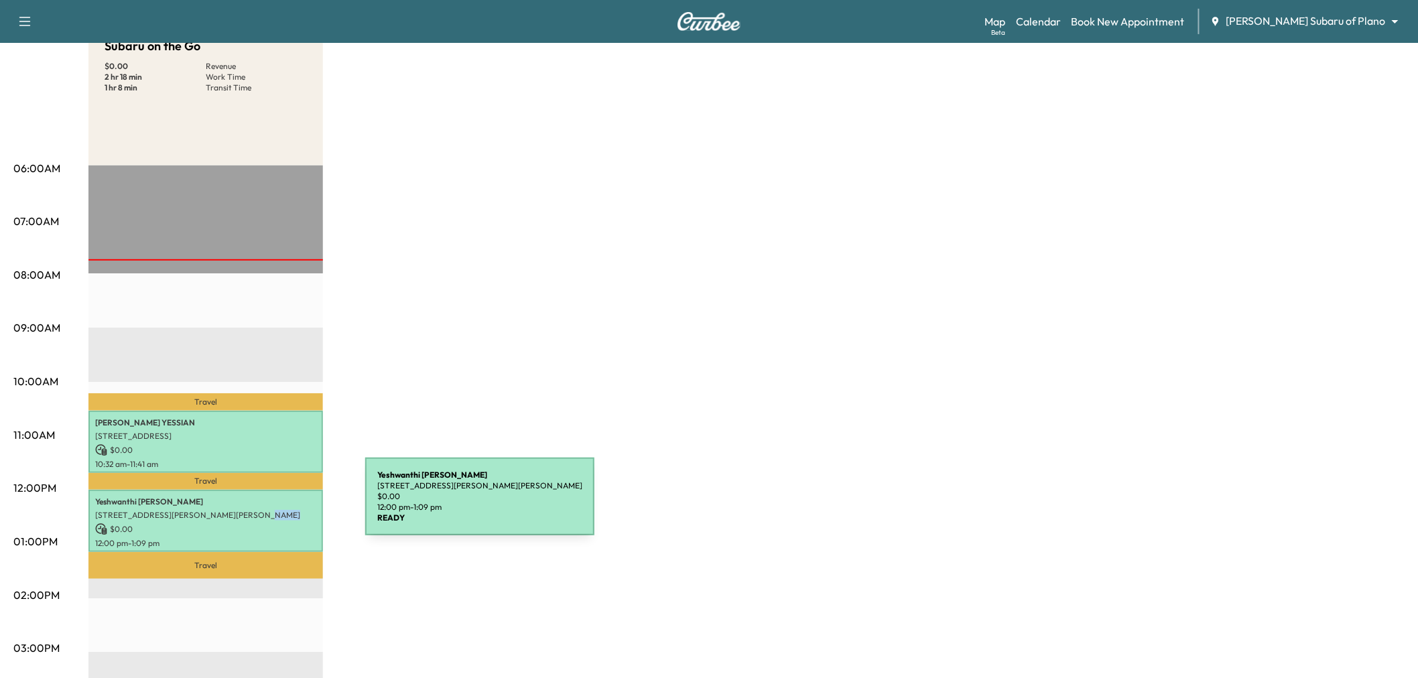
click at [265, 510] on p "4008 Agatha Ct, Aubrey, TX 76227, USA" at bounding box center [205, 515] width 221 height 11
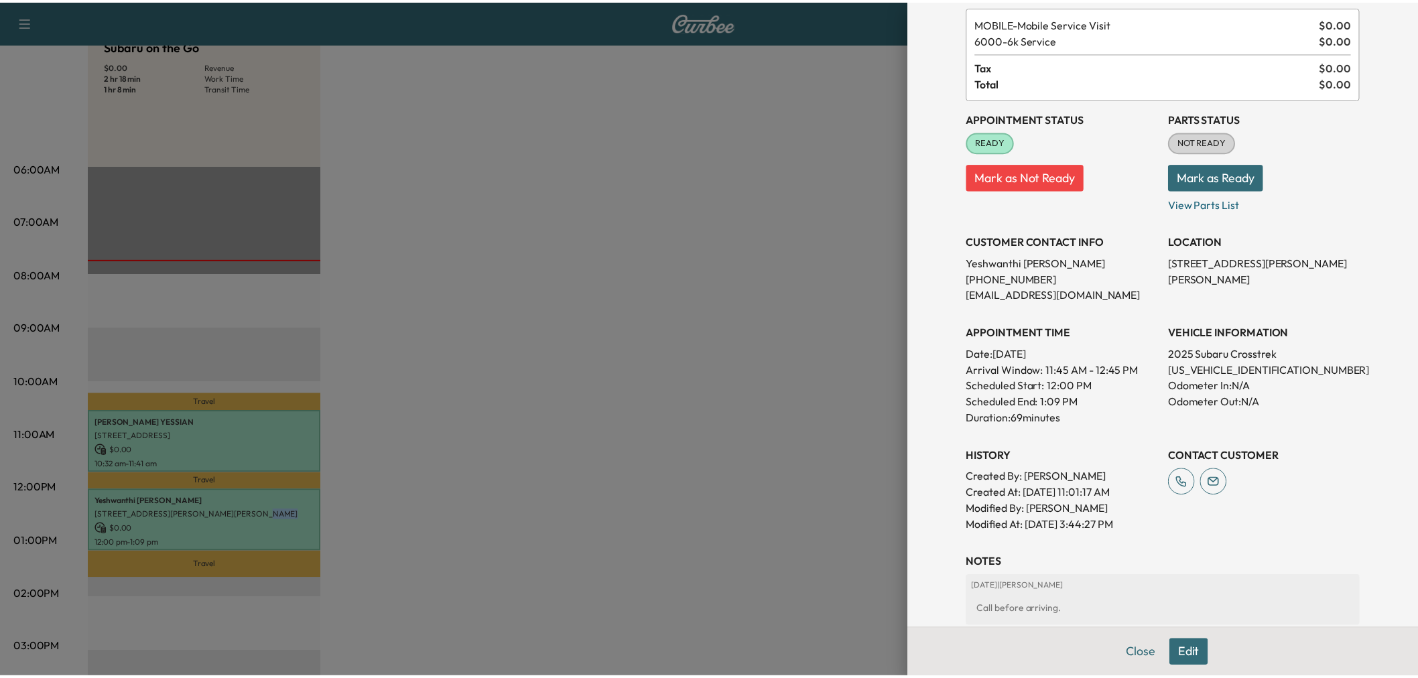
scroll to position [223, 0]
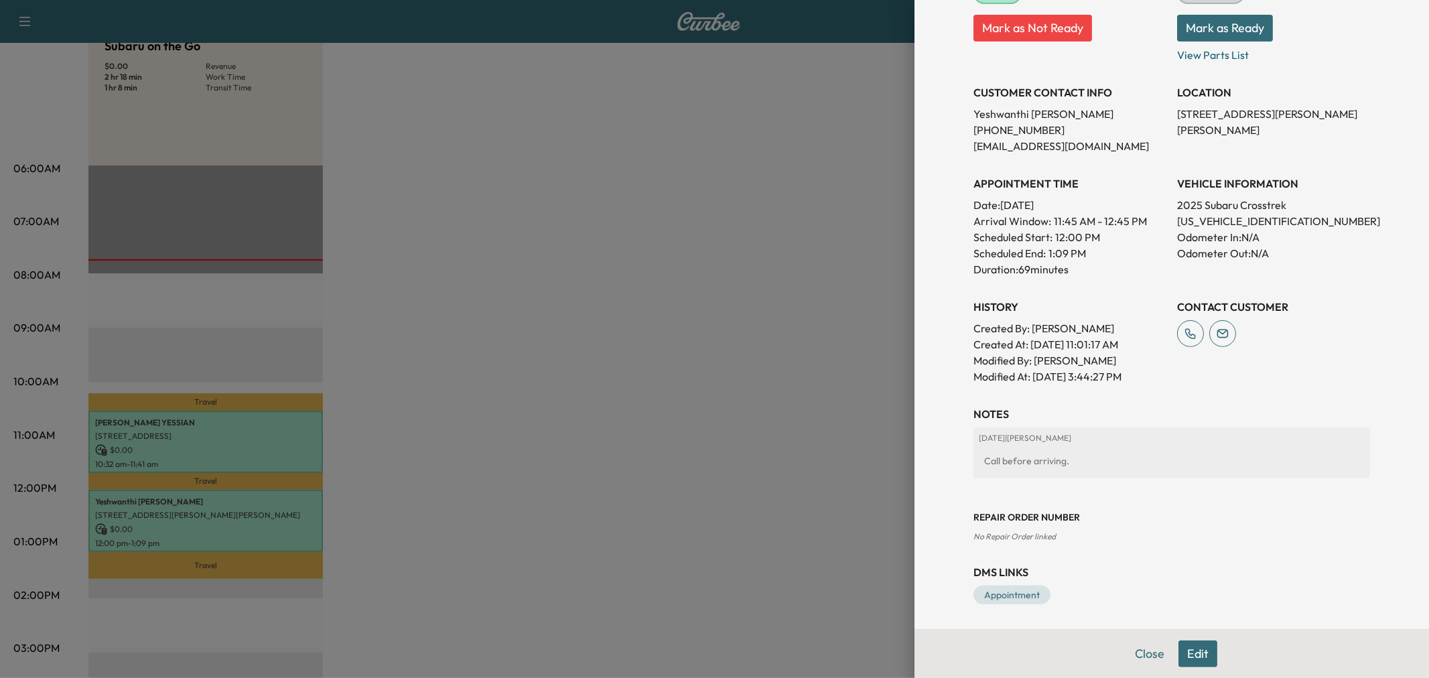
click at [309, 458] on div at bounding box center [714, 339] width 1429 height 678
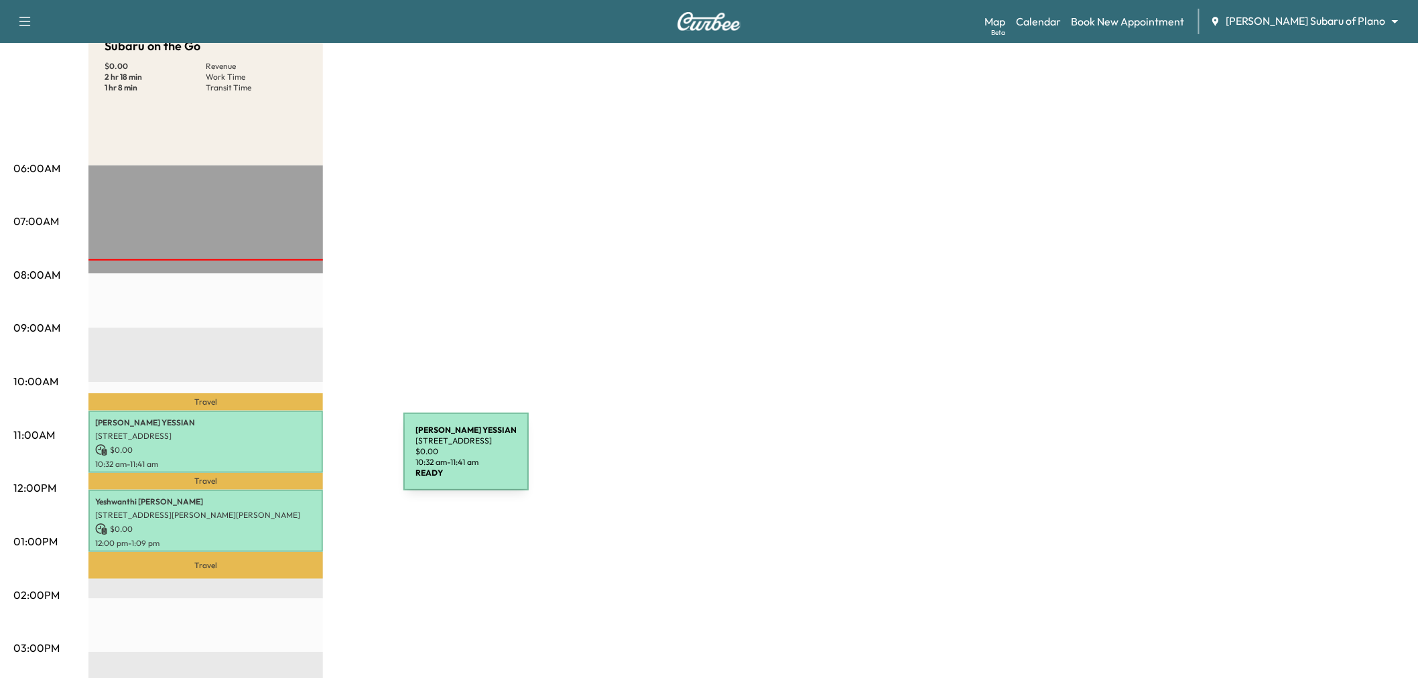
click at [303, 460] on p "10:32 am - 11:41 am" at bounding box center [205, 464] width 221 height 11
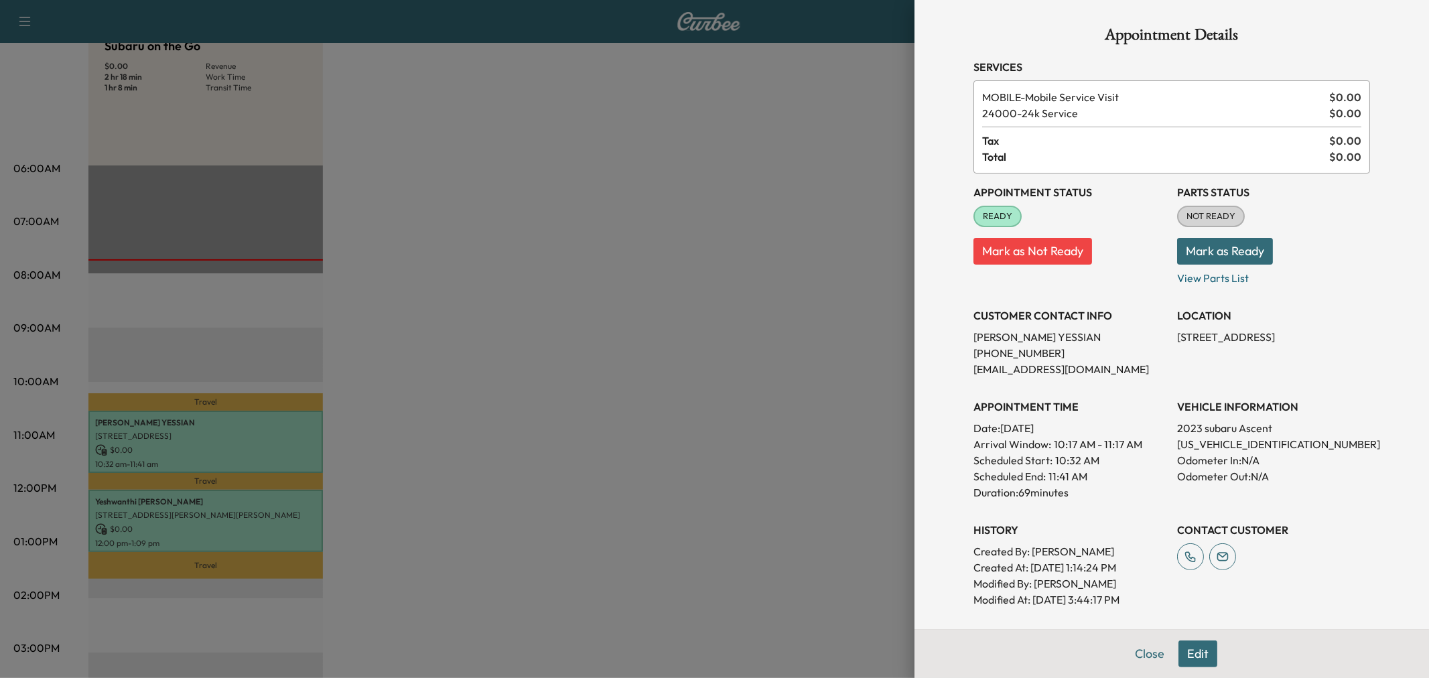
click at [245, 510] on div at bounding box center [714, 339] width 1429 height 678
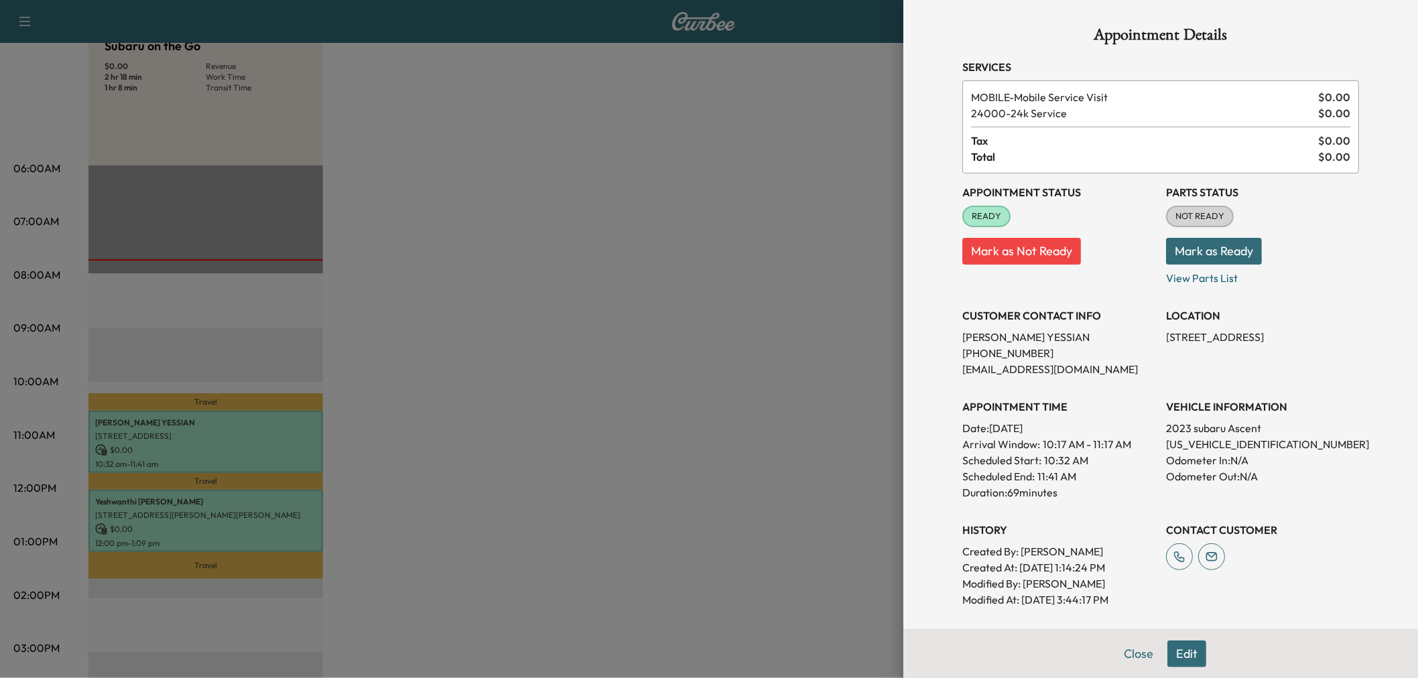
click at [245, 510] on p "4008 Agatha Ct, Aubrey, TX 76227, USA" at bounding box center [205, 515] width 221 height 11
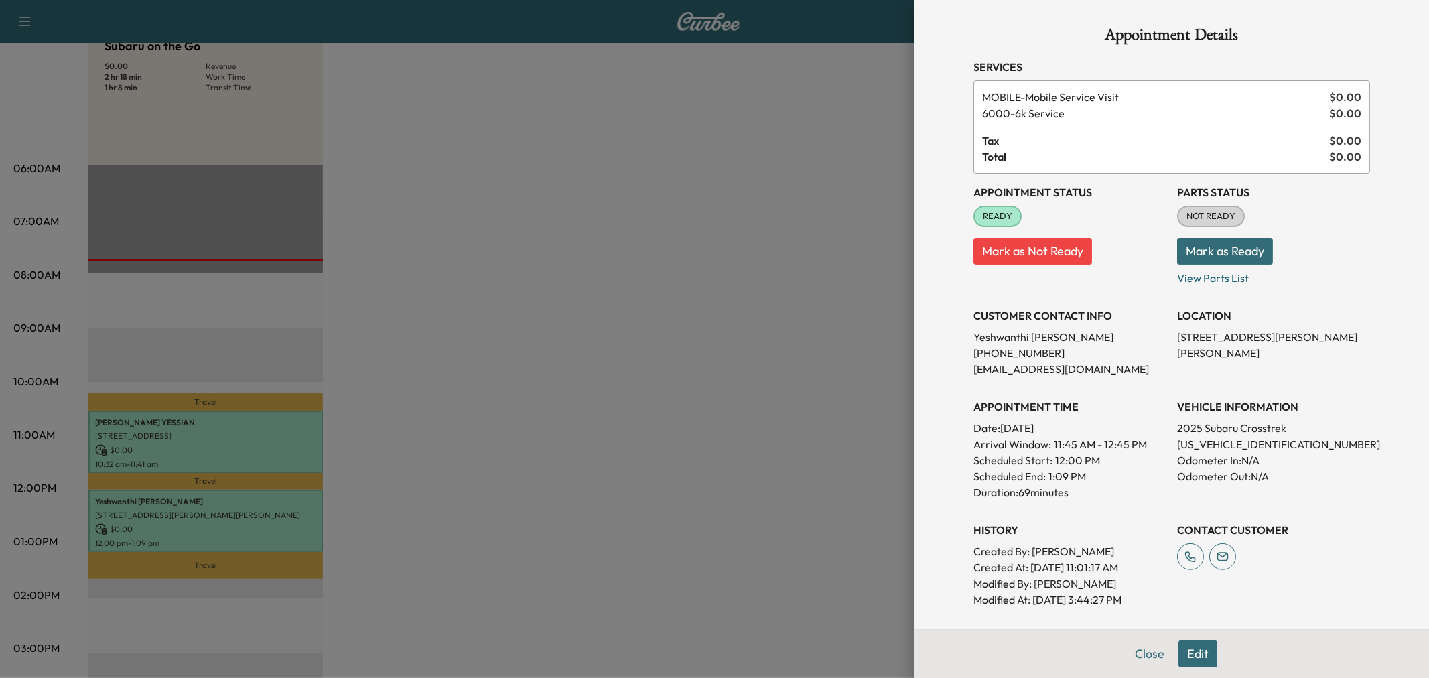
click at [613, 409] on div at bounding box center [714, 339] width 1429 height 678
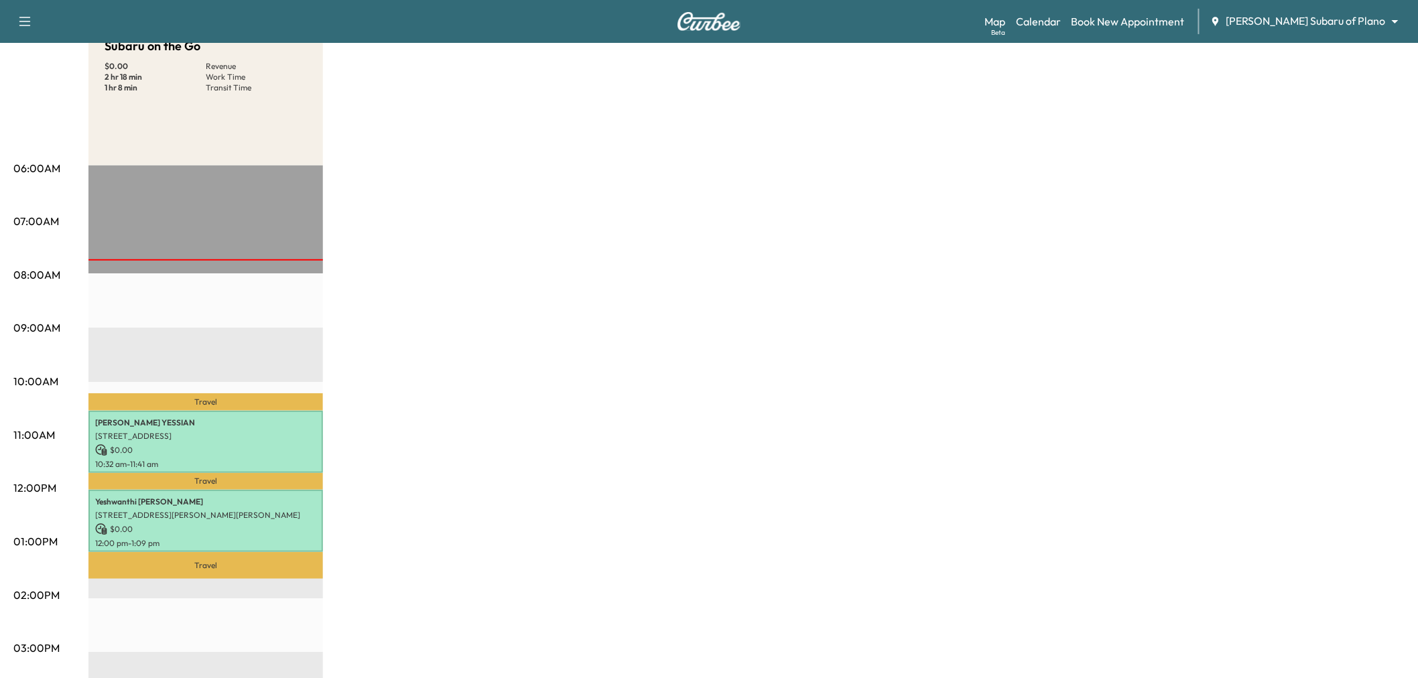
scroll to position [0, 0]
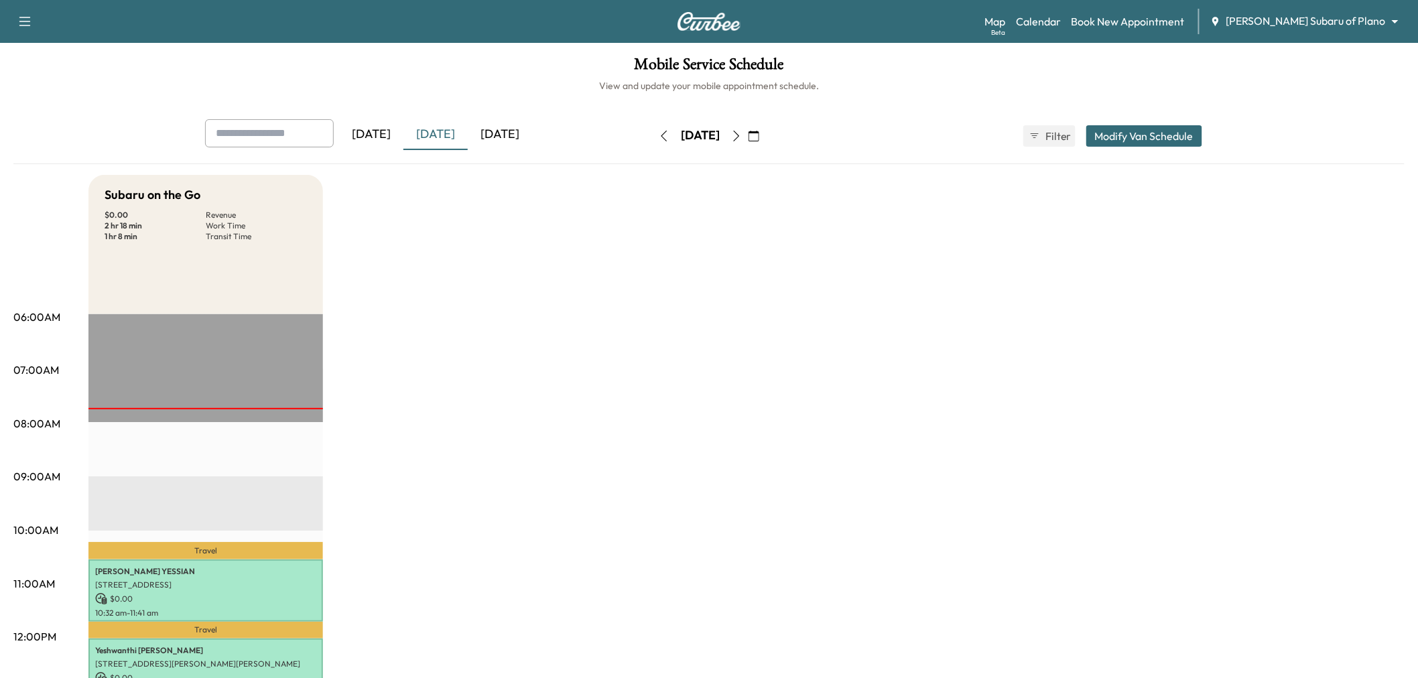
click at [748, 127] on button "button" at bounding box center [736, 135] width 23 height 21
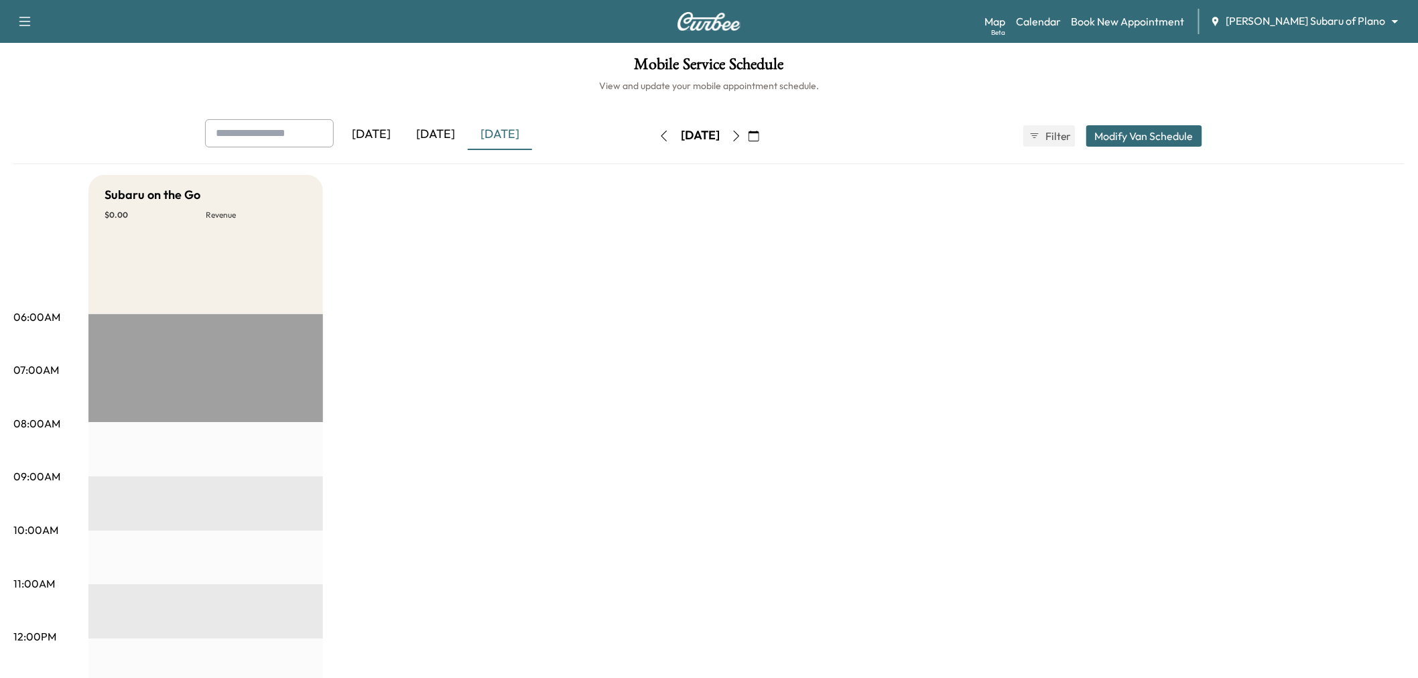
click at [460, 344] on div "Subaru on the Go $ 0.00 Revenue EST Start" at bounding box center [746, 677] width 1316 height 1005
click at [742, 131] on icon "button" at bounding box center [736, 136] width 11 height 11
click at [653, 141] on button "button" at bounding box center [664, 135] width 23 height 21
click at [661, 135] on icon "button" at bounding box center [664, 136] width 6 height 11
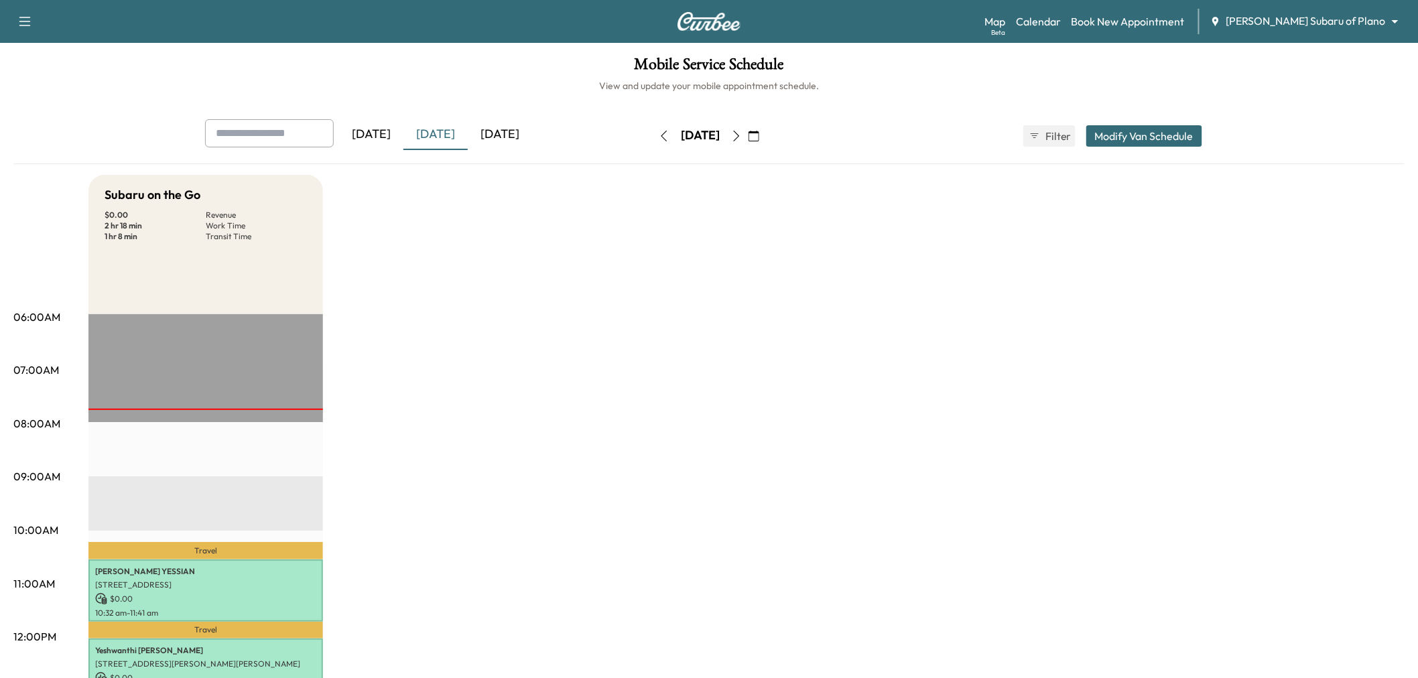
scroll to position [149, 0]
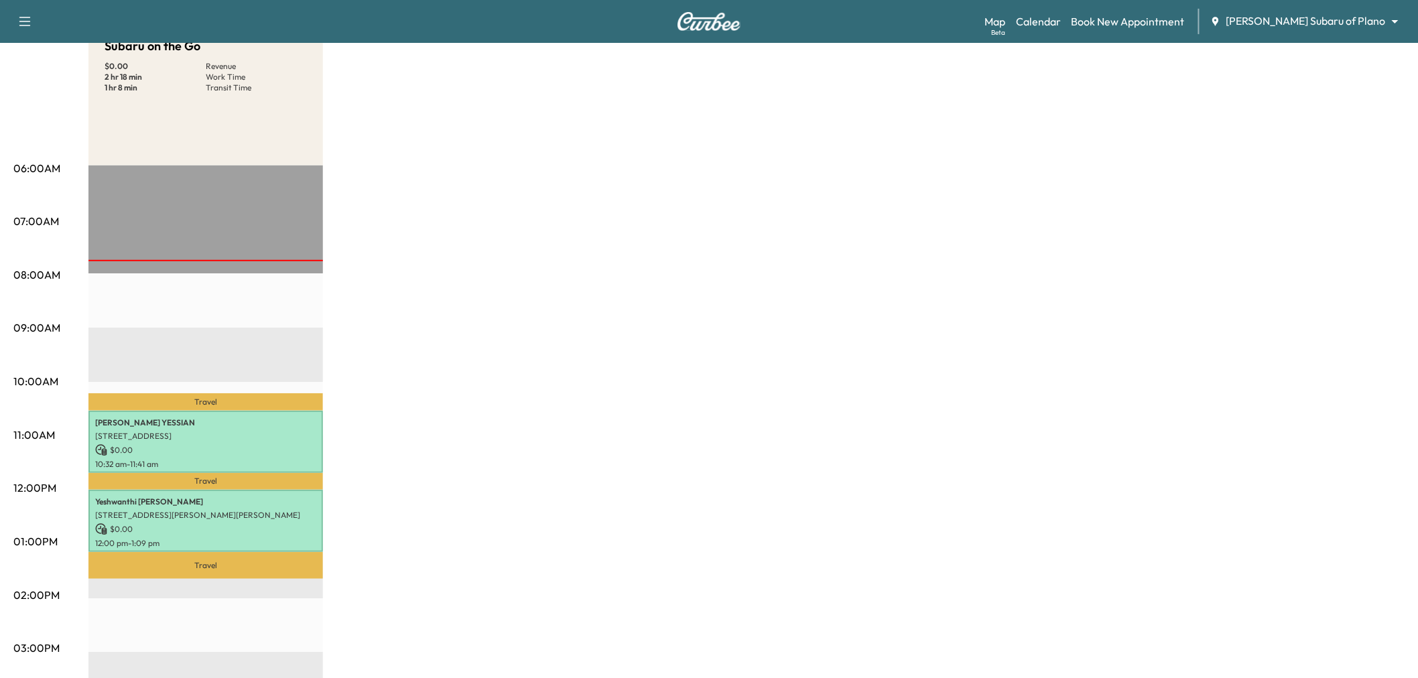
click at [438, 303] on div "Subaru on the Go $ 0.00 Revenue 2 hr 18 min Work Time 1 hr 8 min Transit Time T…" at bounding box center [746, 528] width 1316 height 1005
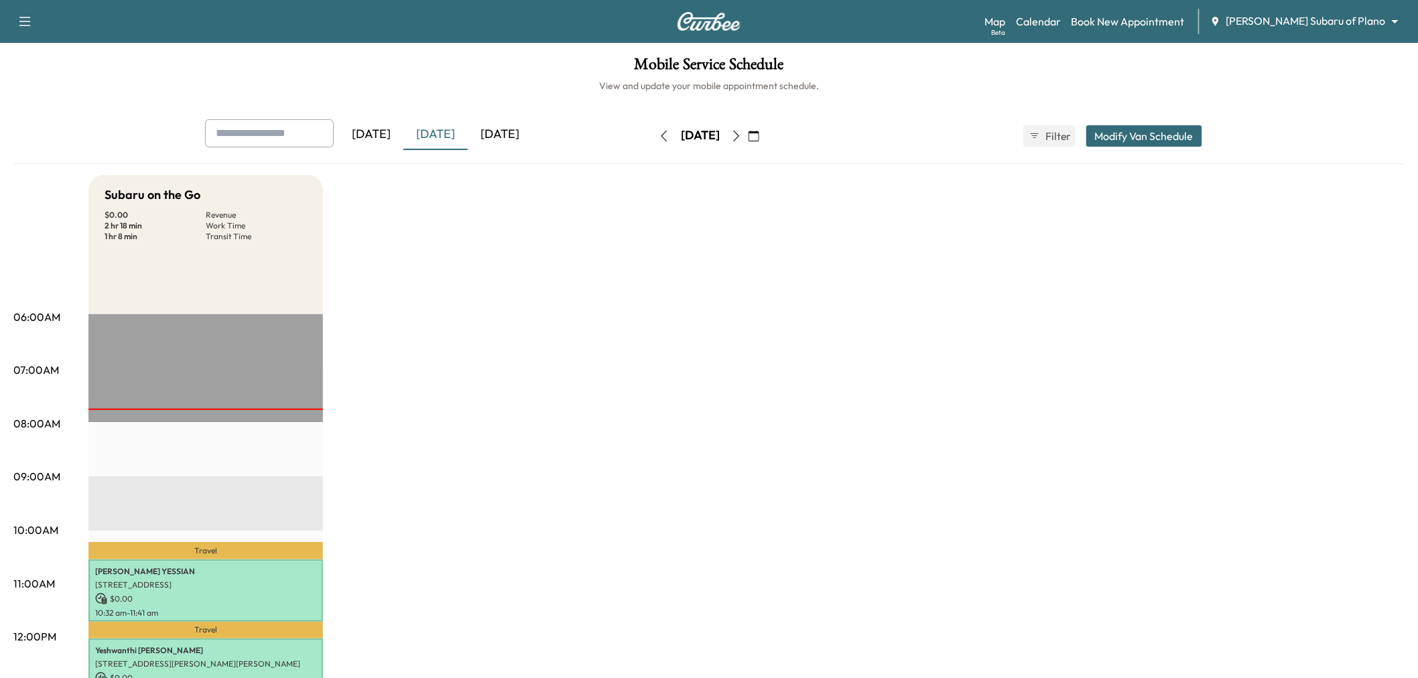
click at [432, 125] on div "[DATE]" at bounding box center [435, 134] width 64 height 31
click at [449, 138] on div "[DATE]" at bounding box center [435, 134] width 64 height 31
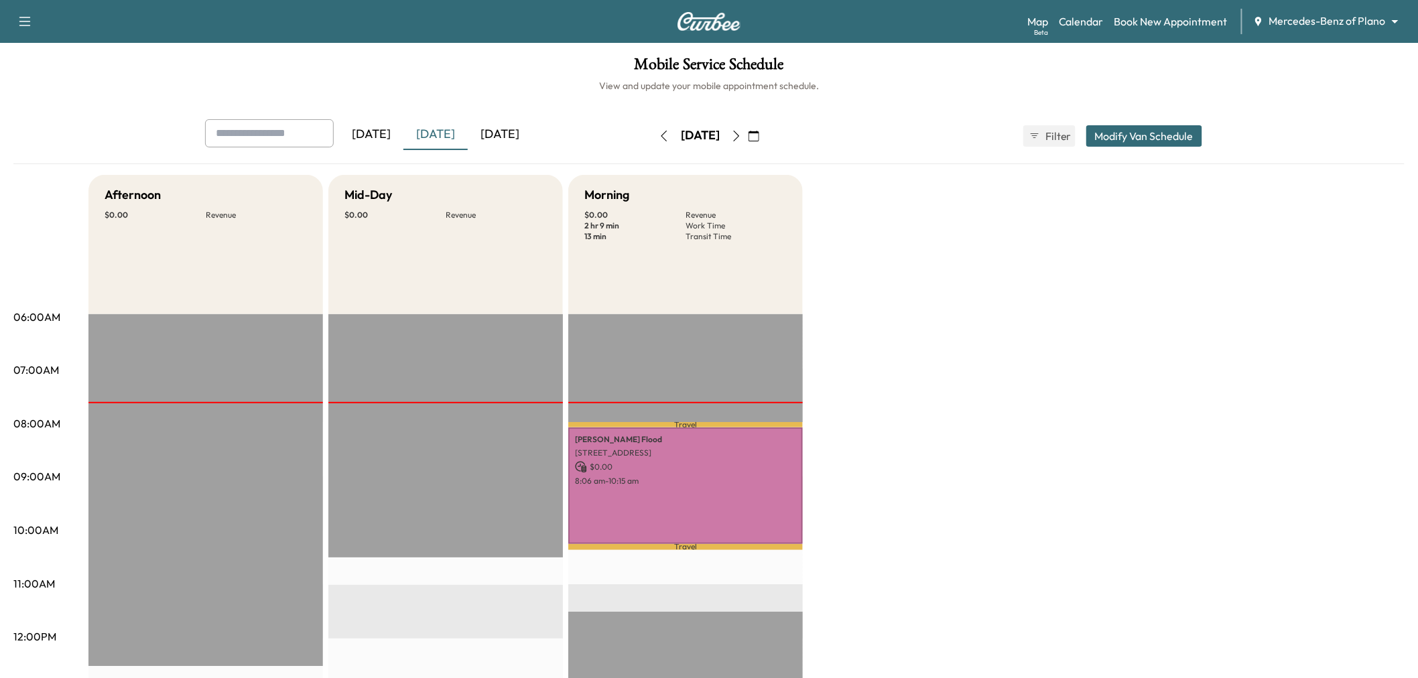
click at [434, 133] on div "[DATE]" at bounding box center [435, 134] width 64 height 31
